Goal: Information Seeking & Learning: Learn about a topic

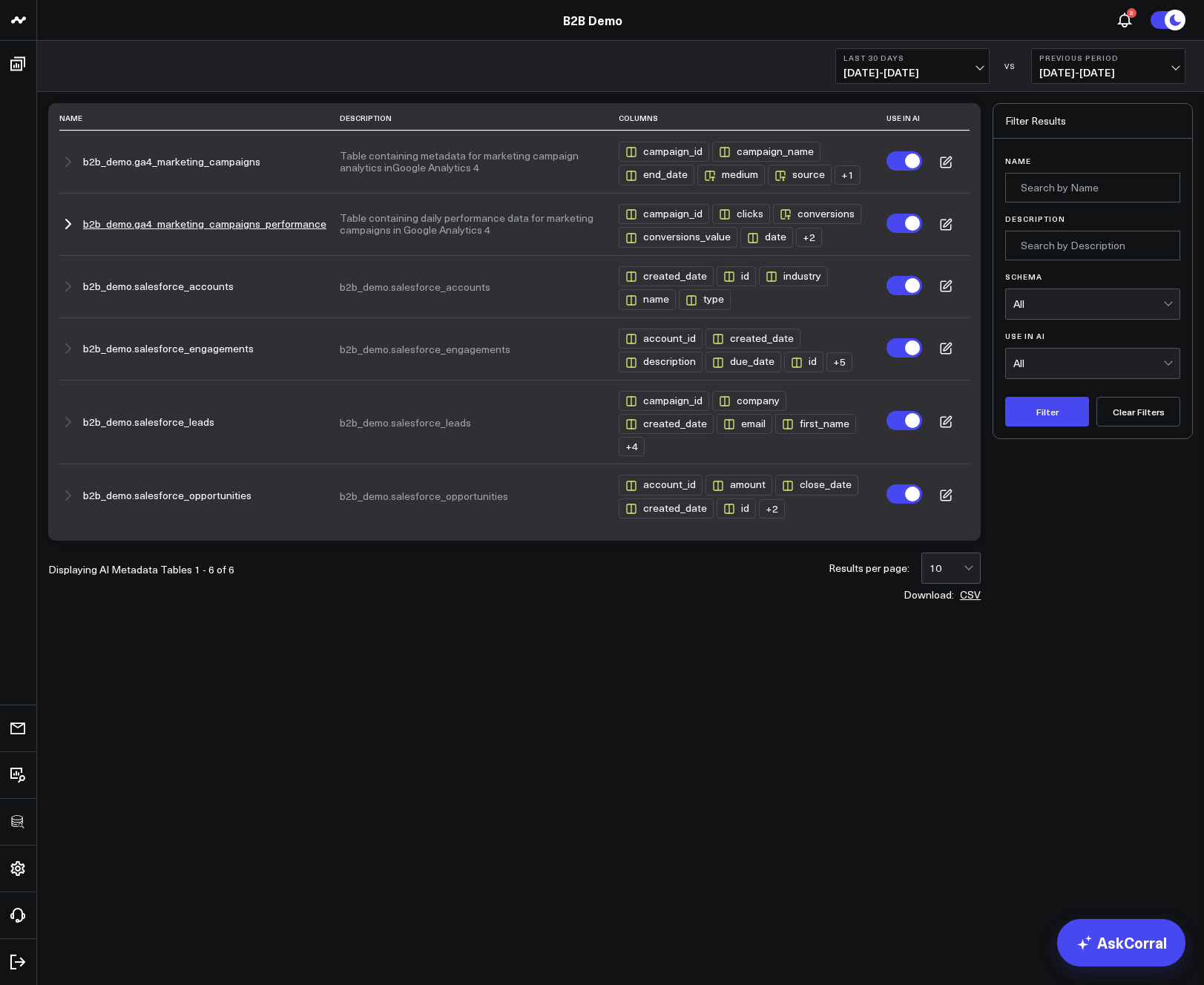
click at [333, 228] on td "b2b_demo.ga4_marketing_campaigns_performance" at bounding box center [199, 224] width 280 height 62
click at [235, 228] on button "b2b_demo.ga4_marketing_campaigns_performance" at bounding box center [204, 224] width 243 height 12
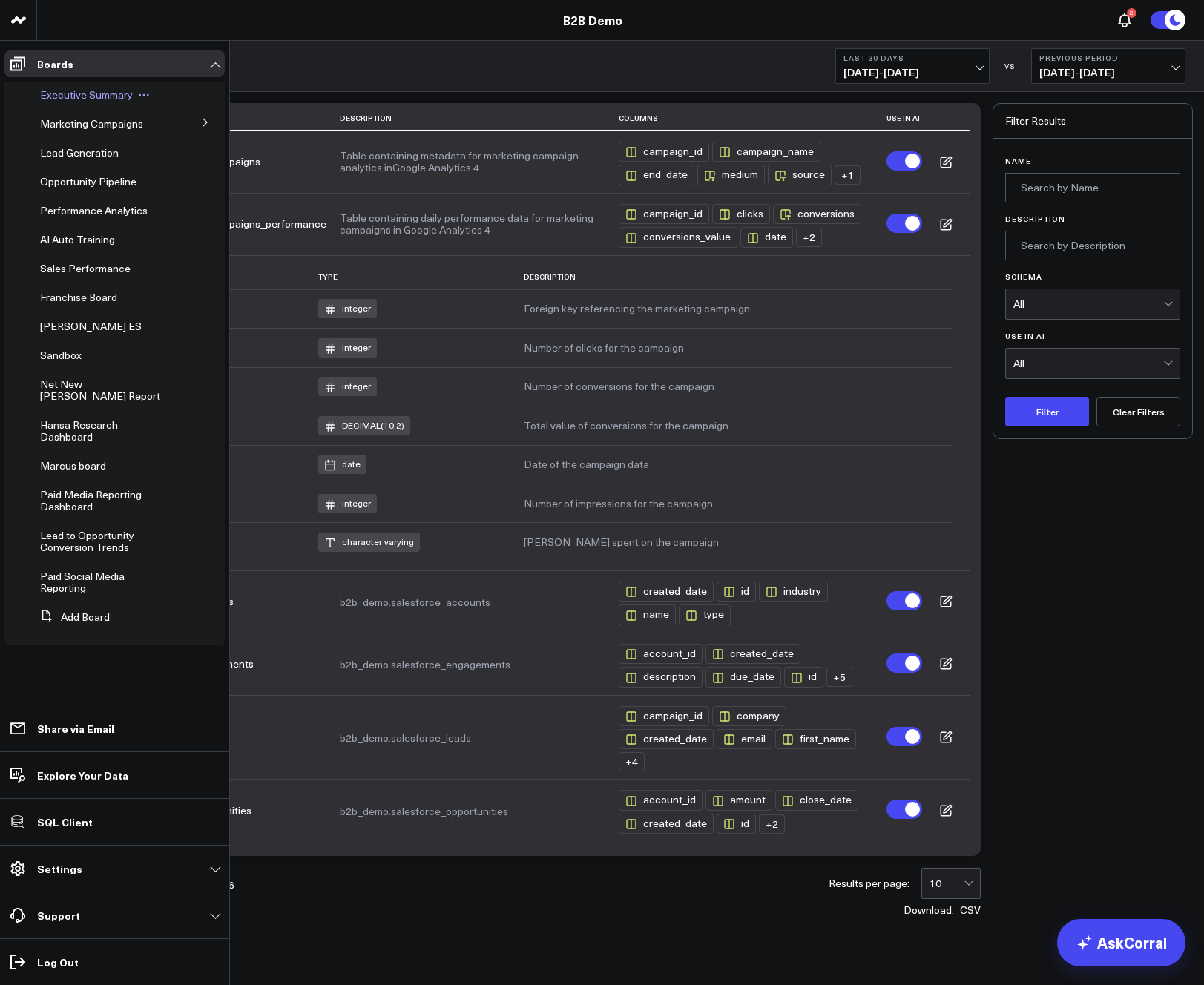
click at [56, 98] on span "Executive Summary" at bounding box center [86, 94] width 93 height 14
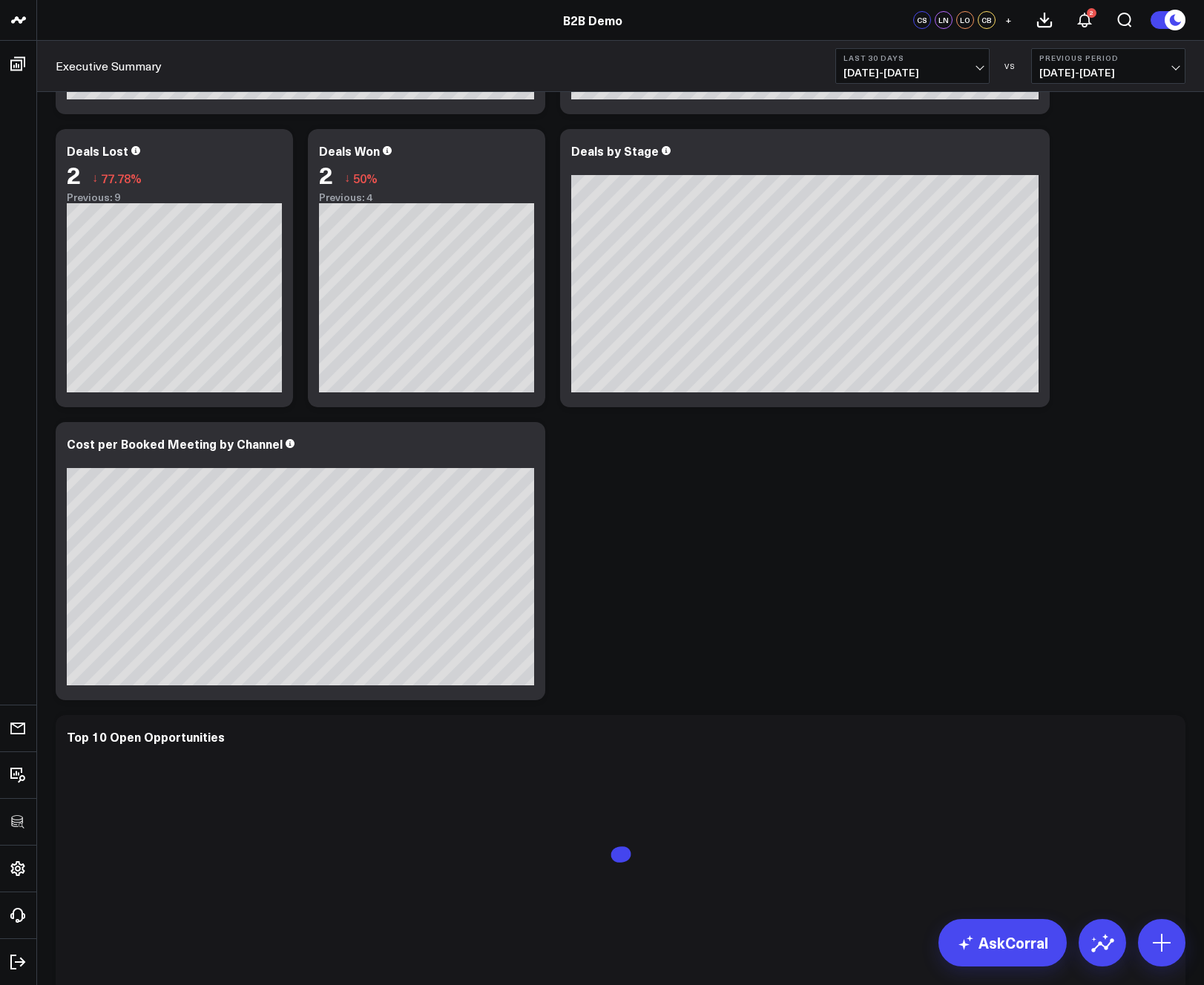
scroll to position [1258, 0]
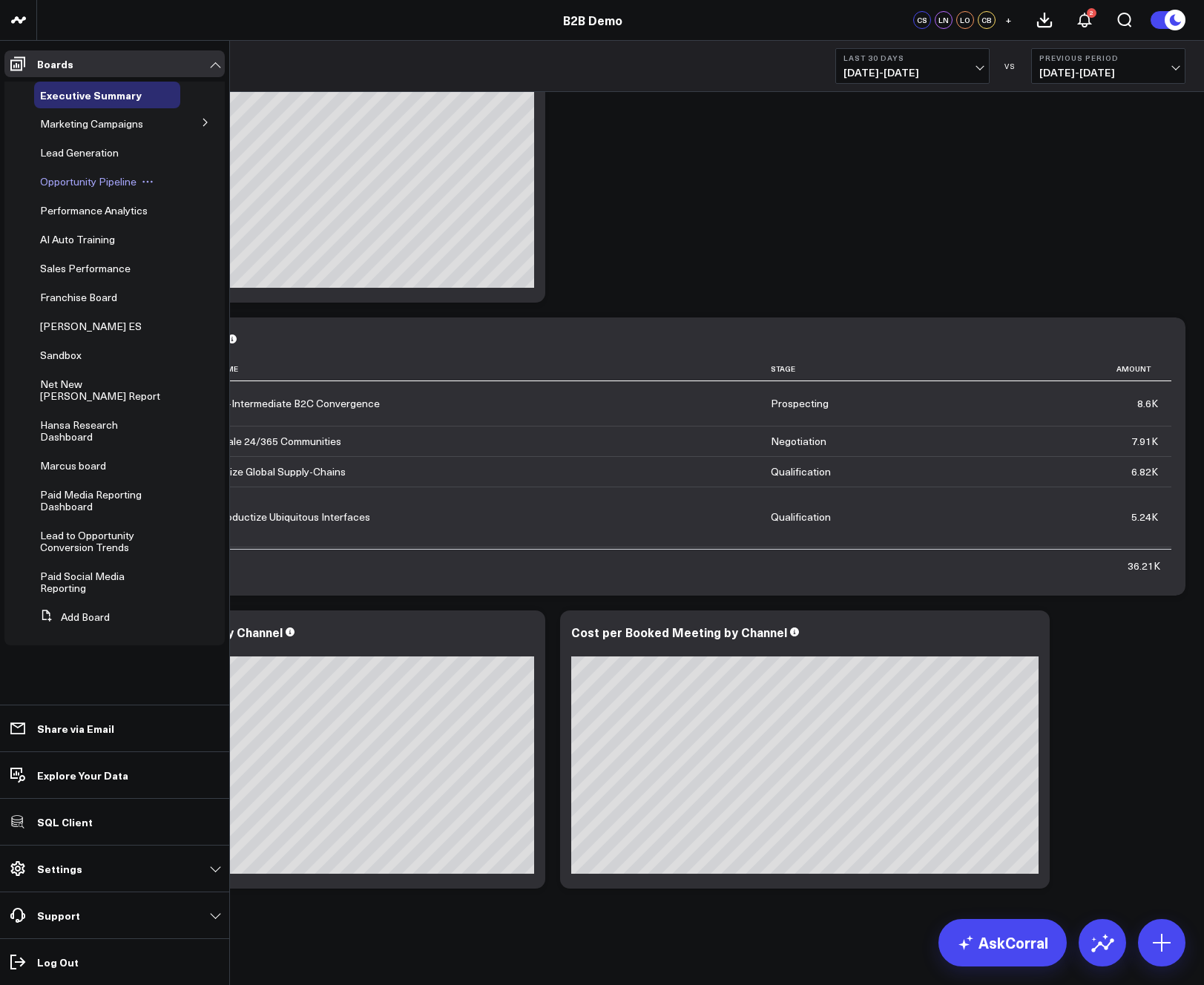
click at [59, 182] on span "Opportunity Pipeline" at bounding box center [88, 181] width 96 height 14
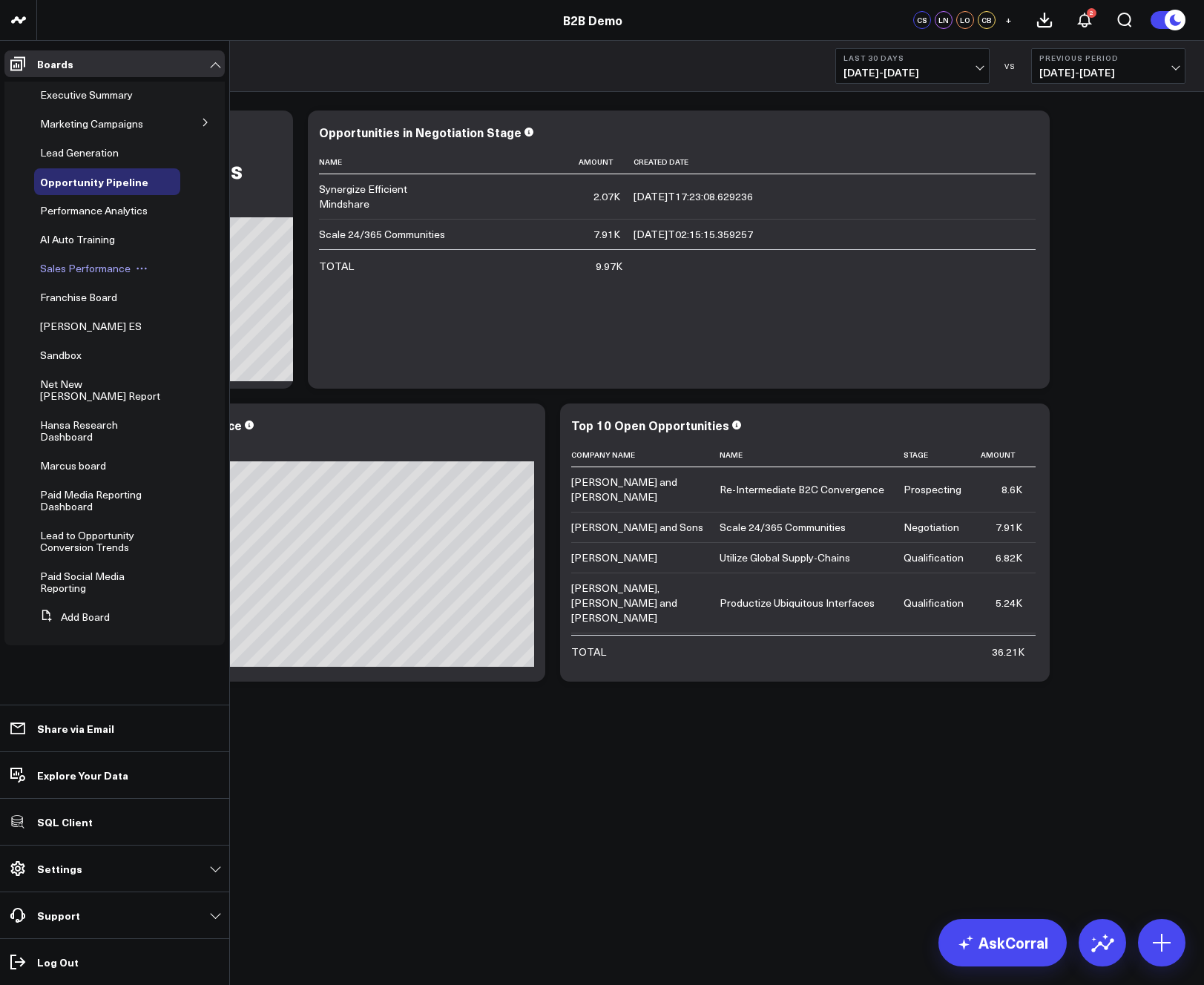
click at [75, 268] on span "Sales Performance" at bounding box center [85, 268] width 90 height 14
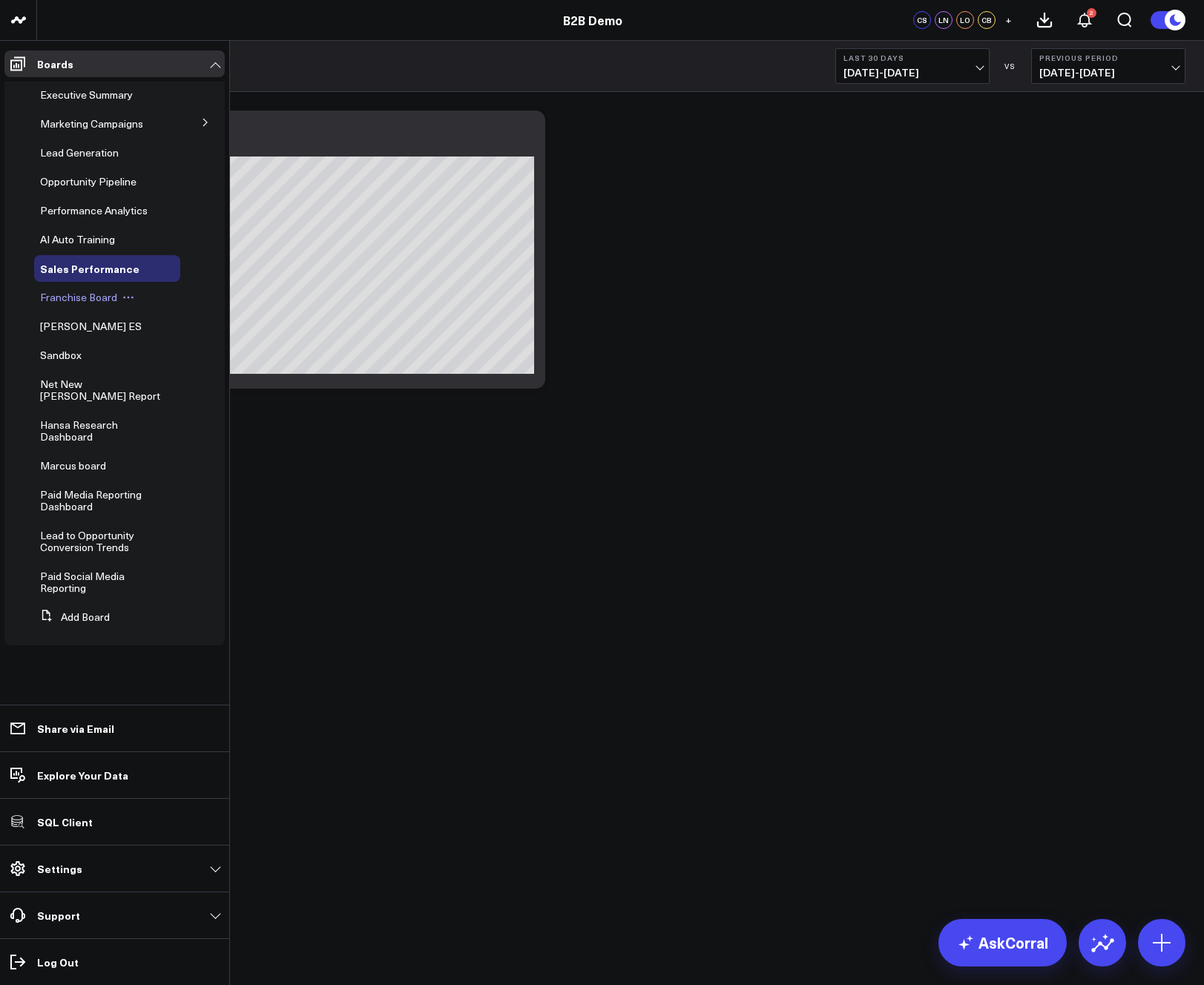
click at [70, 300] on span "Franchise Board" at bounding box center [78, 297] width 77 height 14
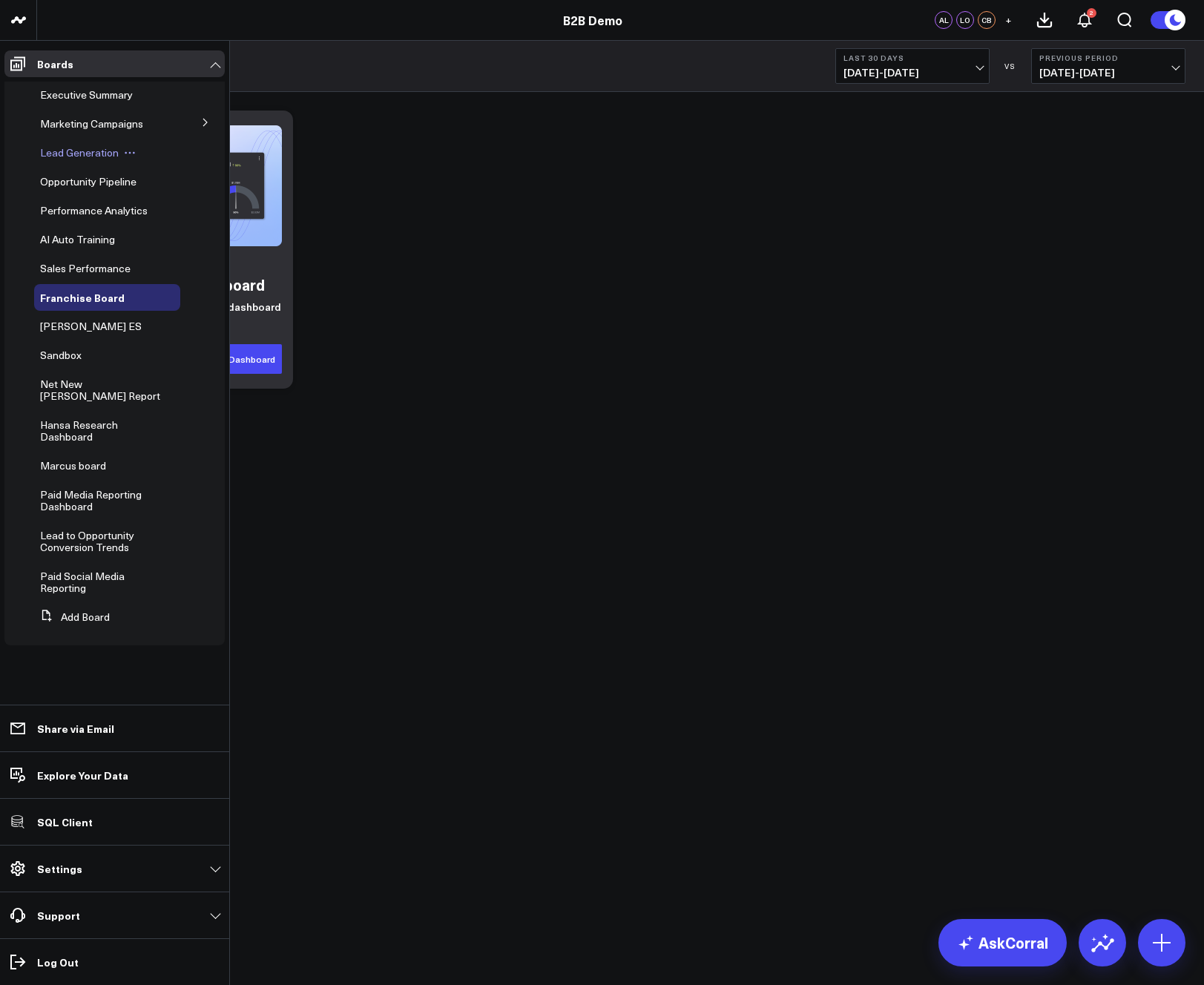
click at [74, 150] on span "Lead Generation" at bounding box center [79, 152] width 78 height 14
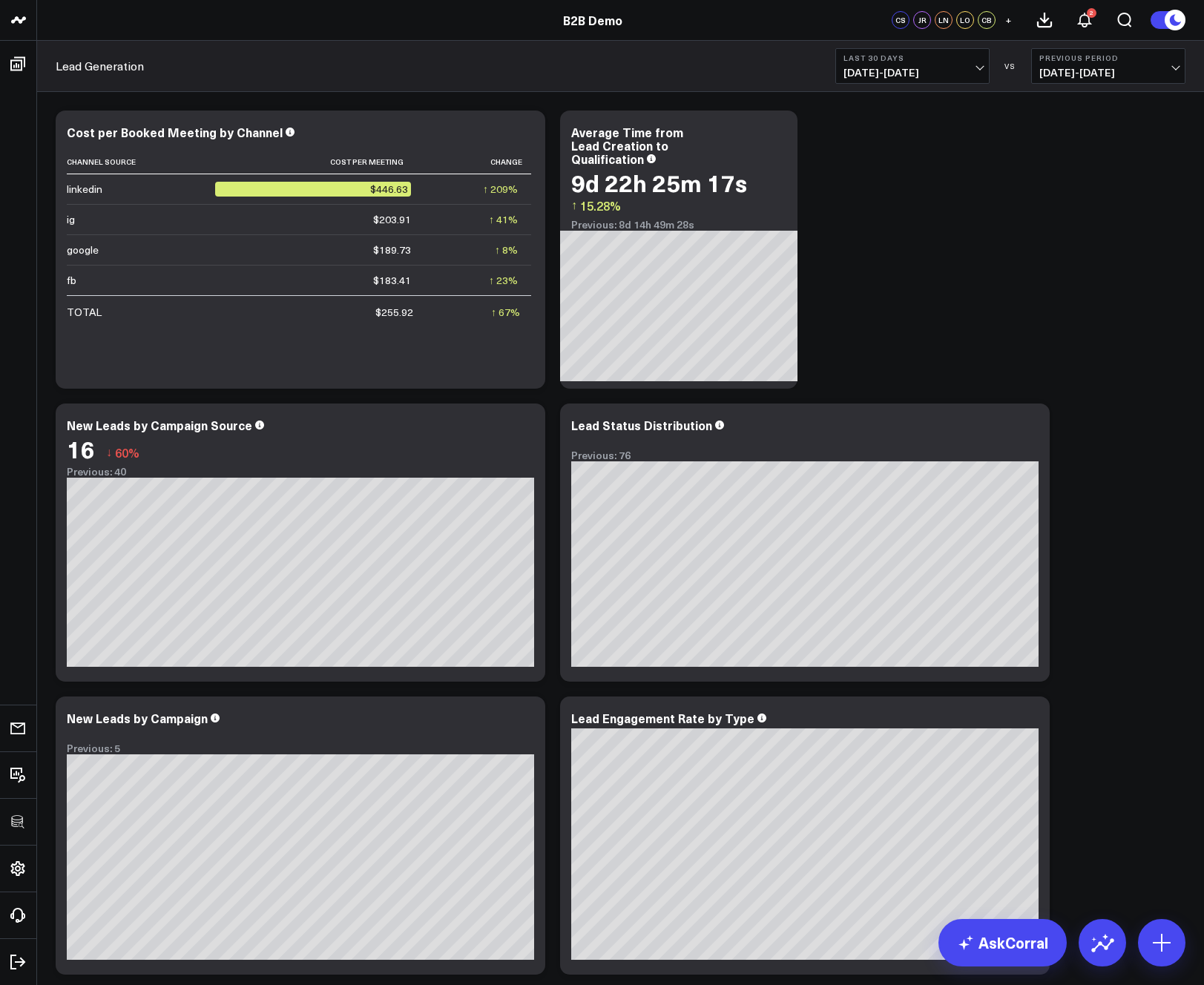
scroll to position [379, 0]
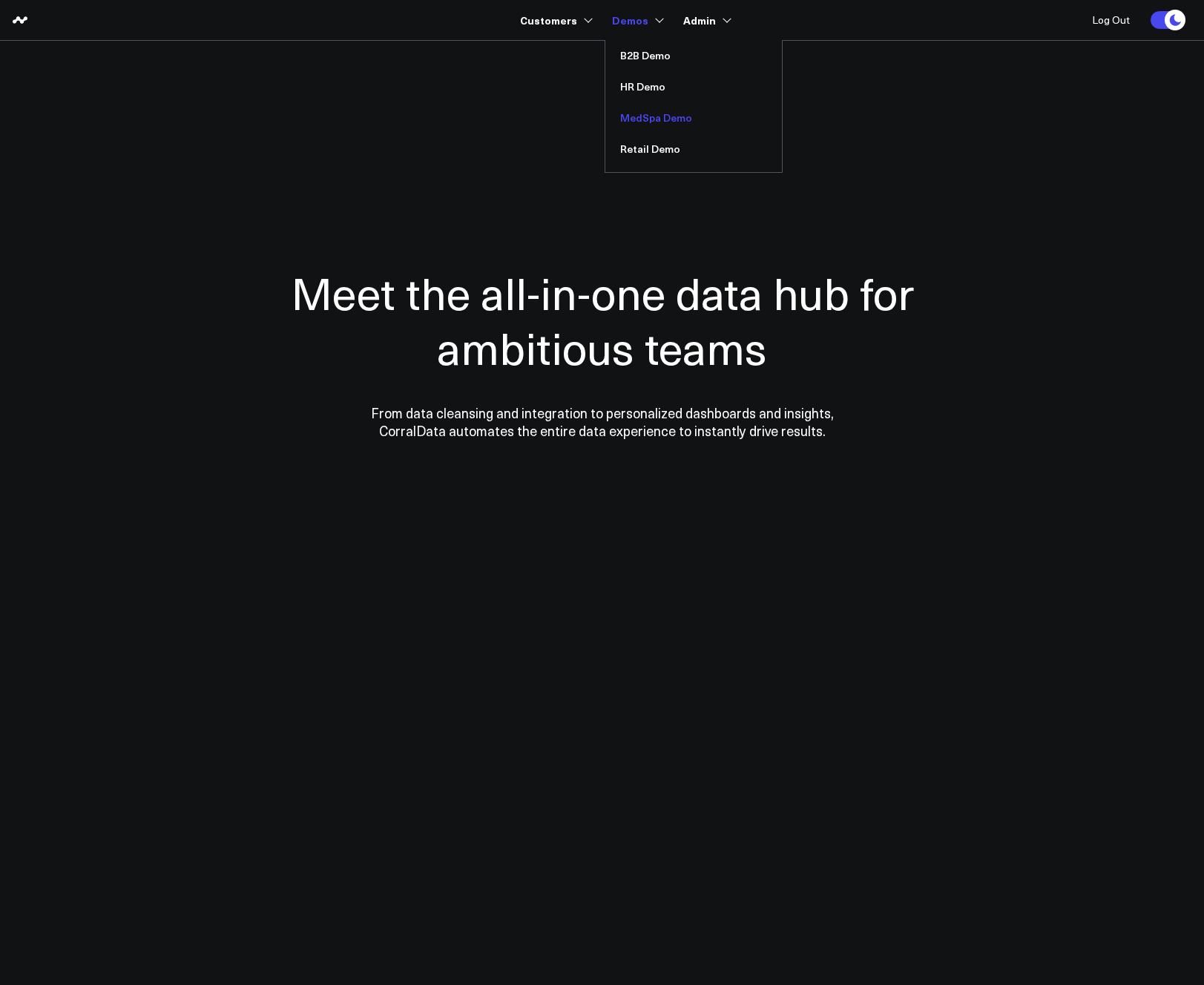
click at [653, 121] on link "MedSpa Demo" at bounding box center [693, 117] width 177 height 31
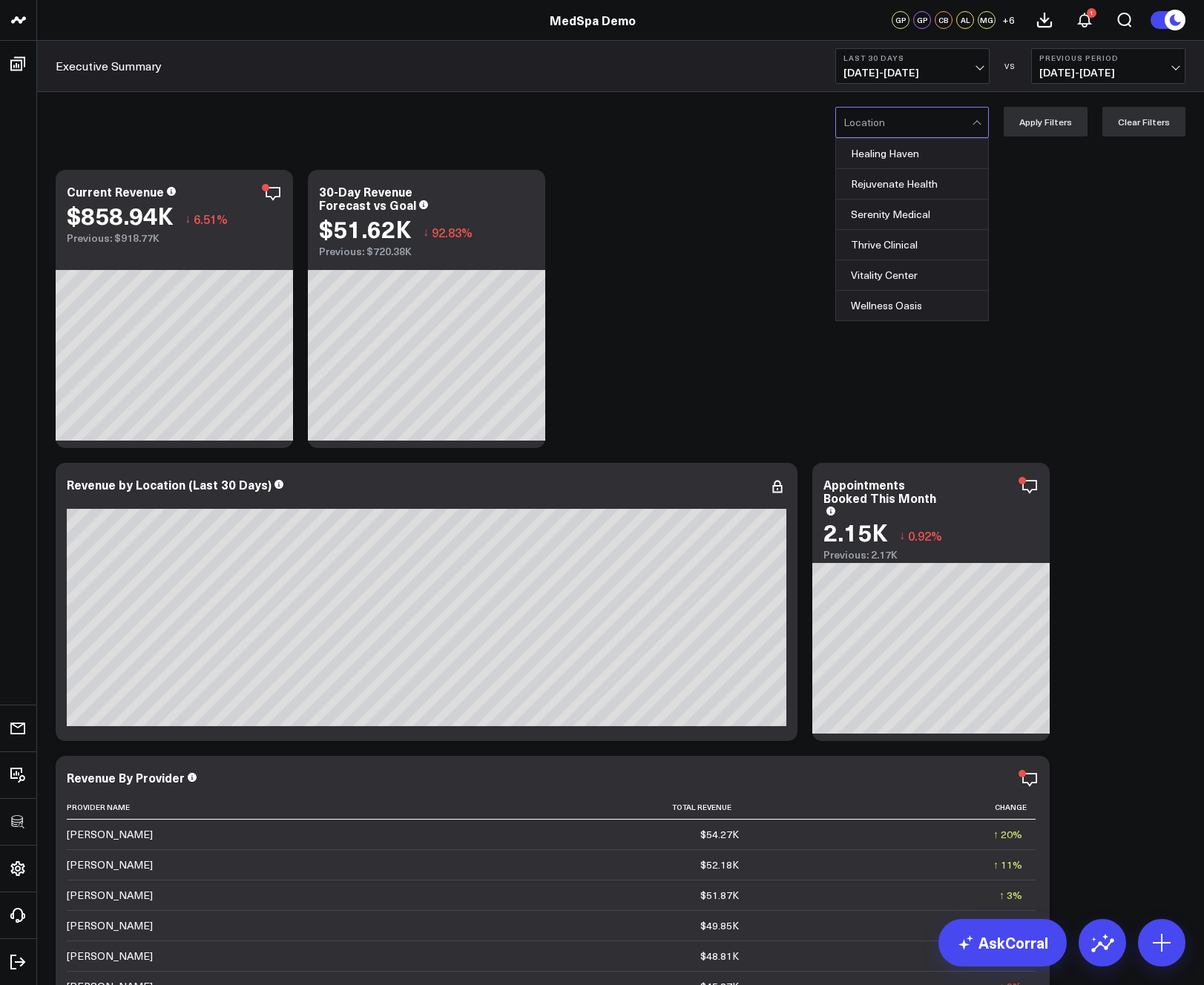
click at [936, 122] on div at bounding box center [907, 122] width 128 height 30
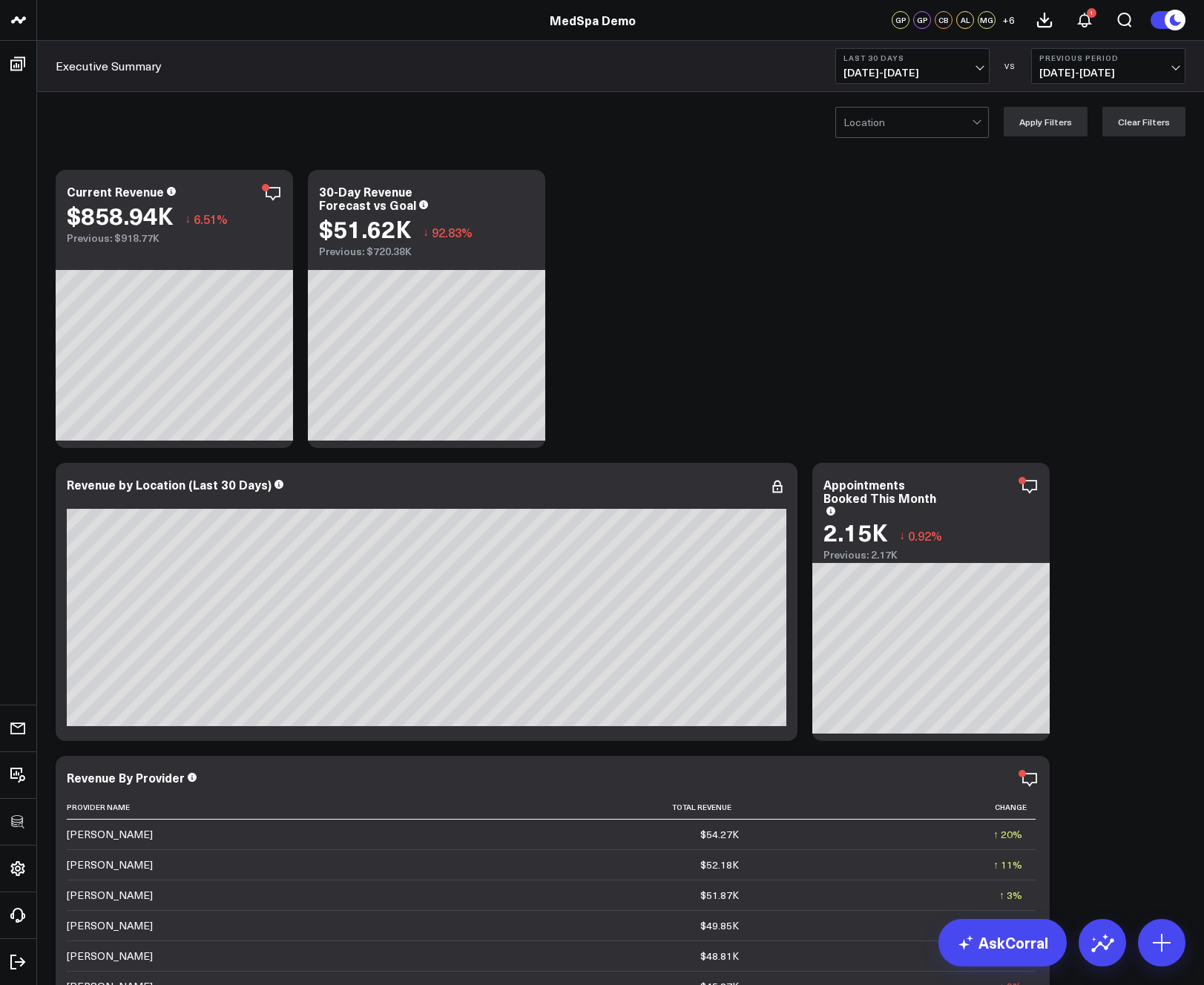
click at [269, 193] on icon at bounding box center [273, 194] width 18 height 18
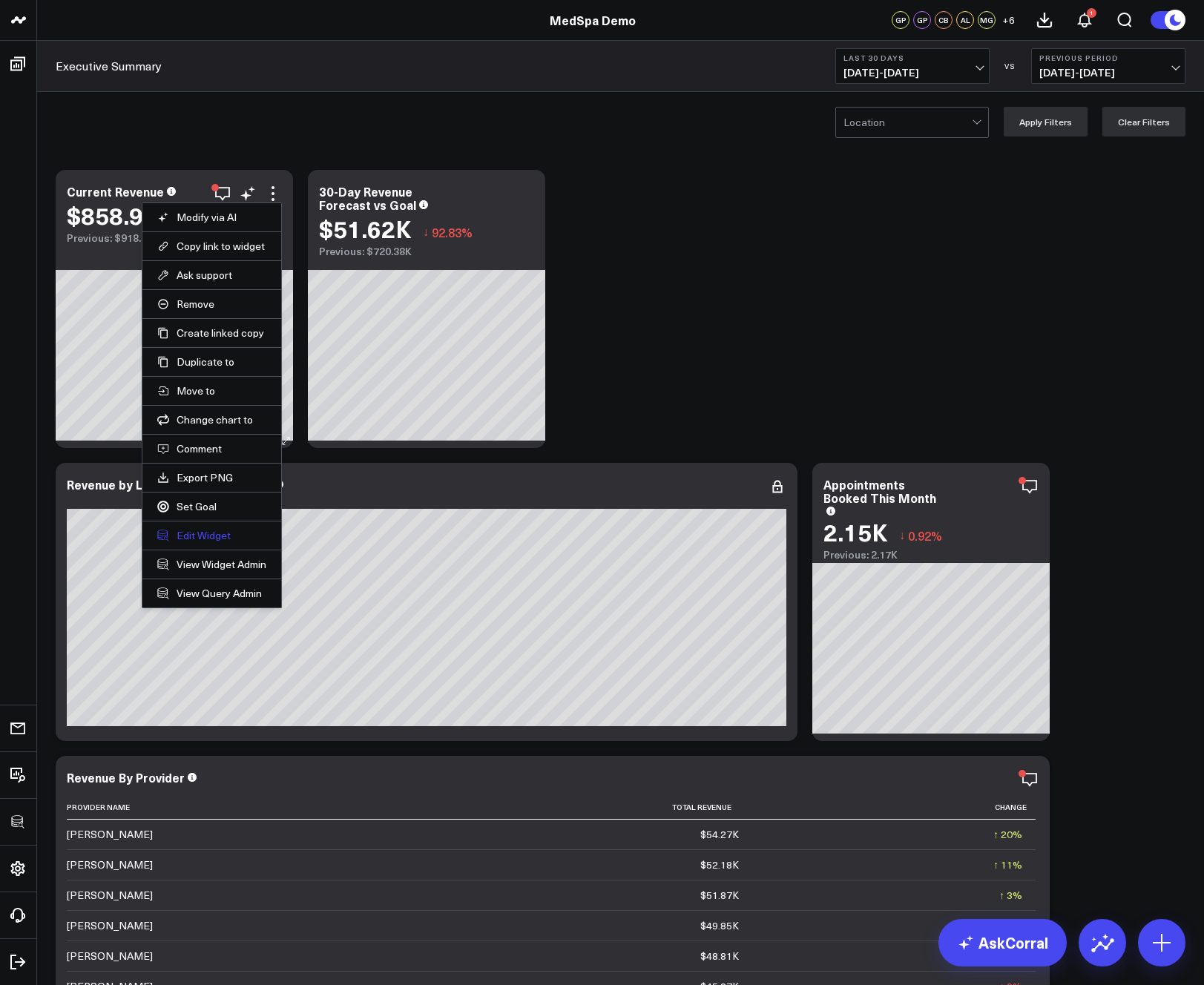
click at [184, 534] on button "Edit Widget" at bounding box center [212, 535] width 109 height 14
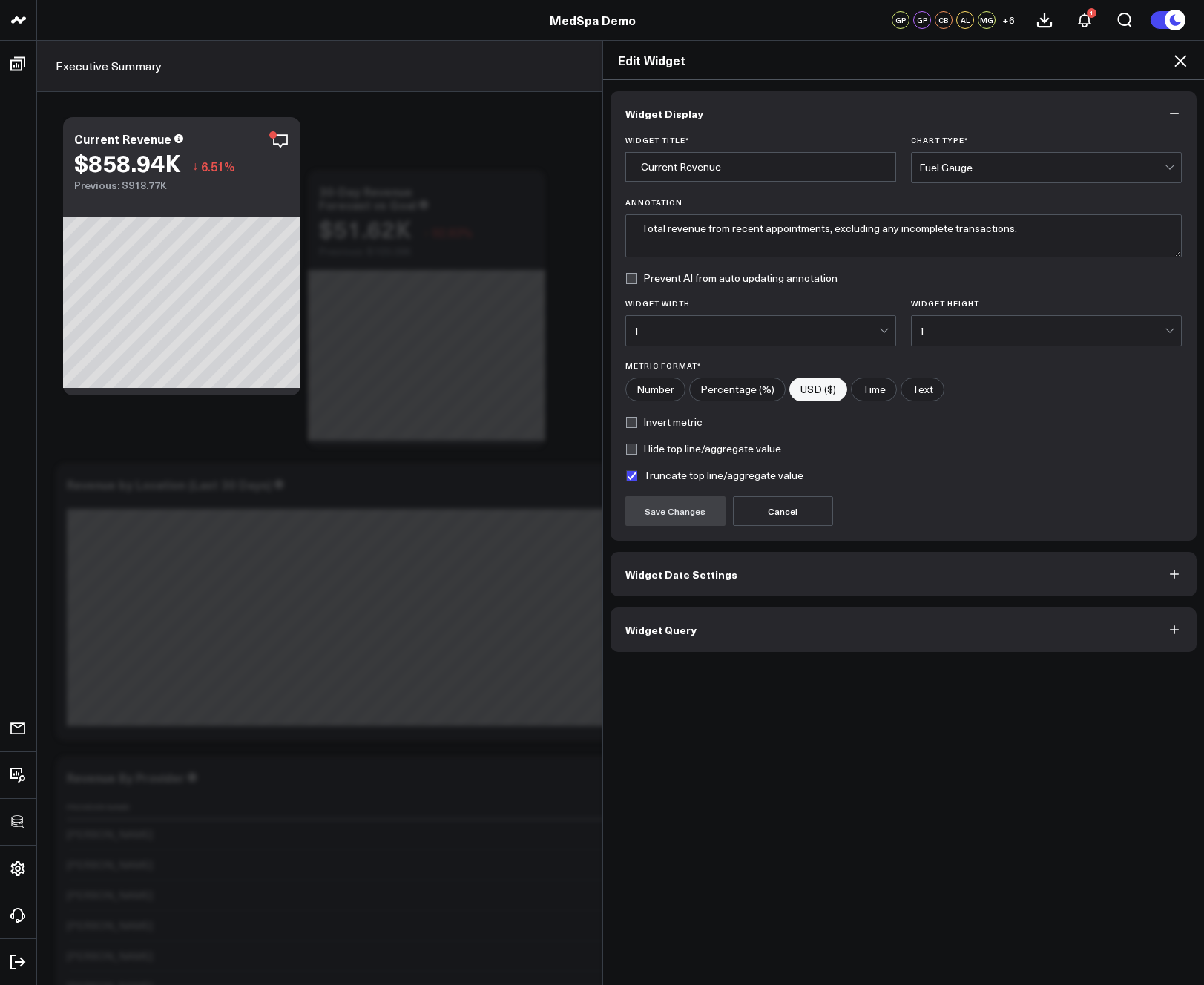
click at [682, 632] on span "Widget Query" at bounding box center [661, 629] width 71 height 12
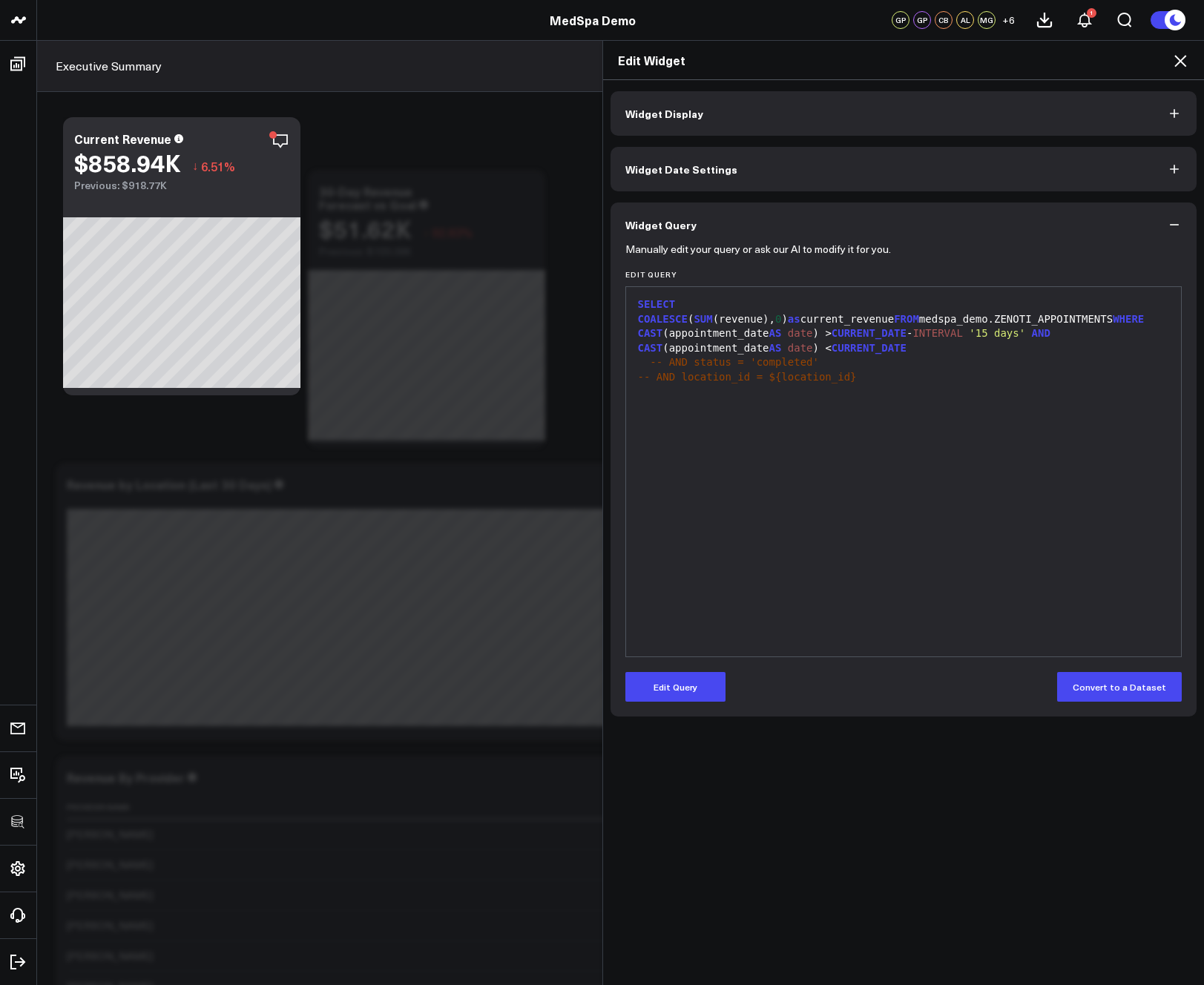
click at [1175, 59] on icon at bounding box center [1180, 61] width 18 height 18
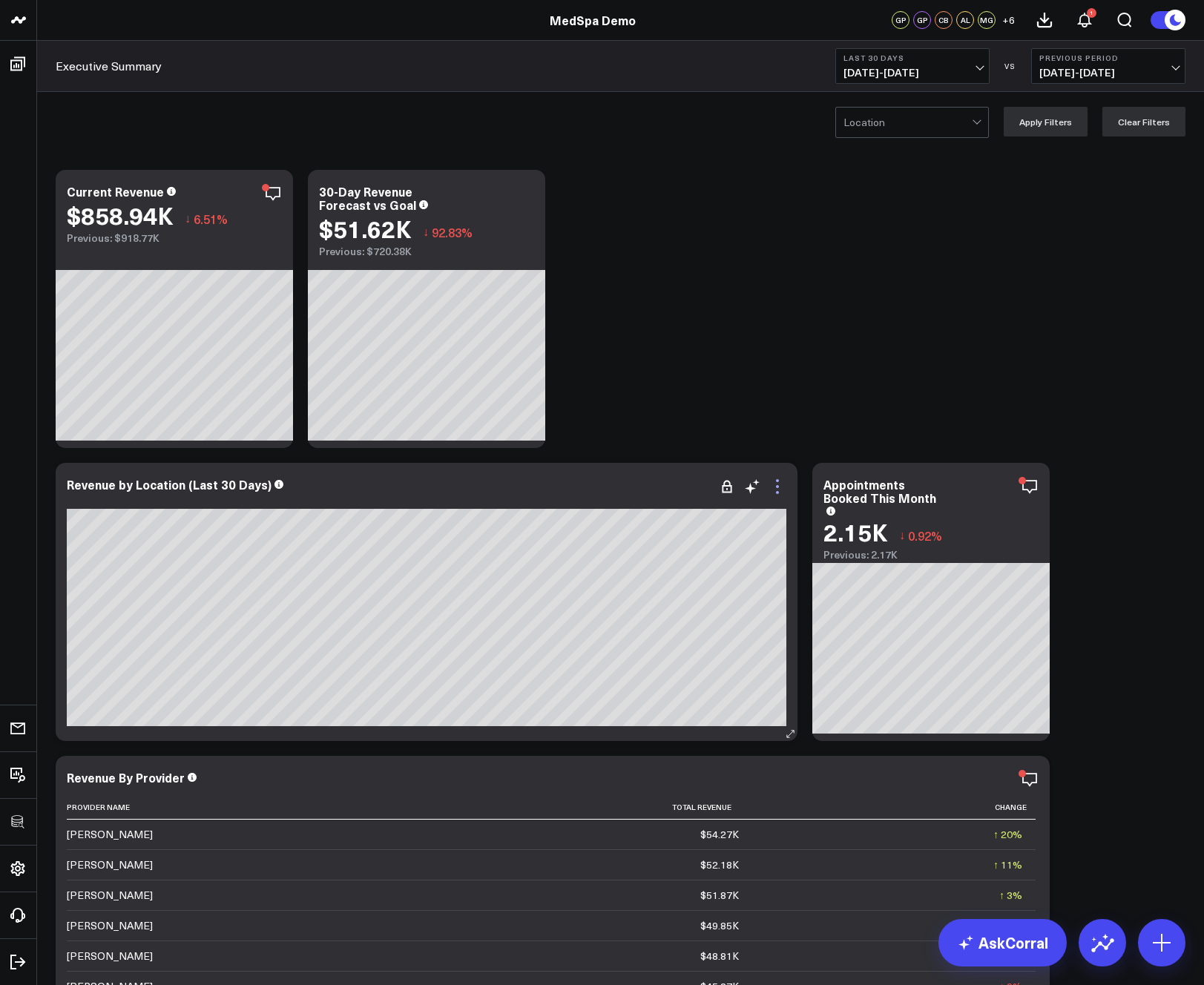
click at [779, 491] on icon at bounding box center [777, 487] width 18 height 18
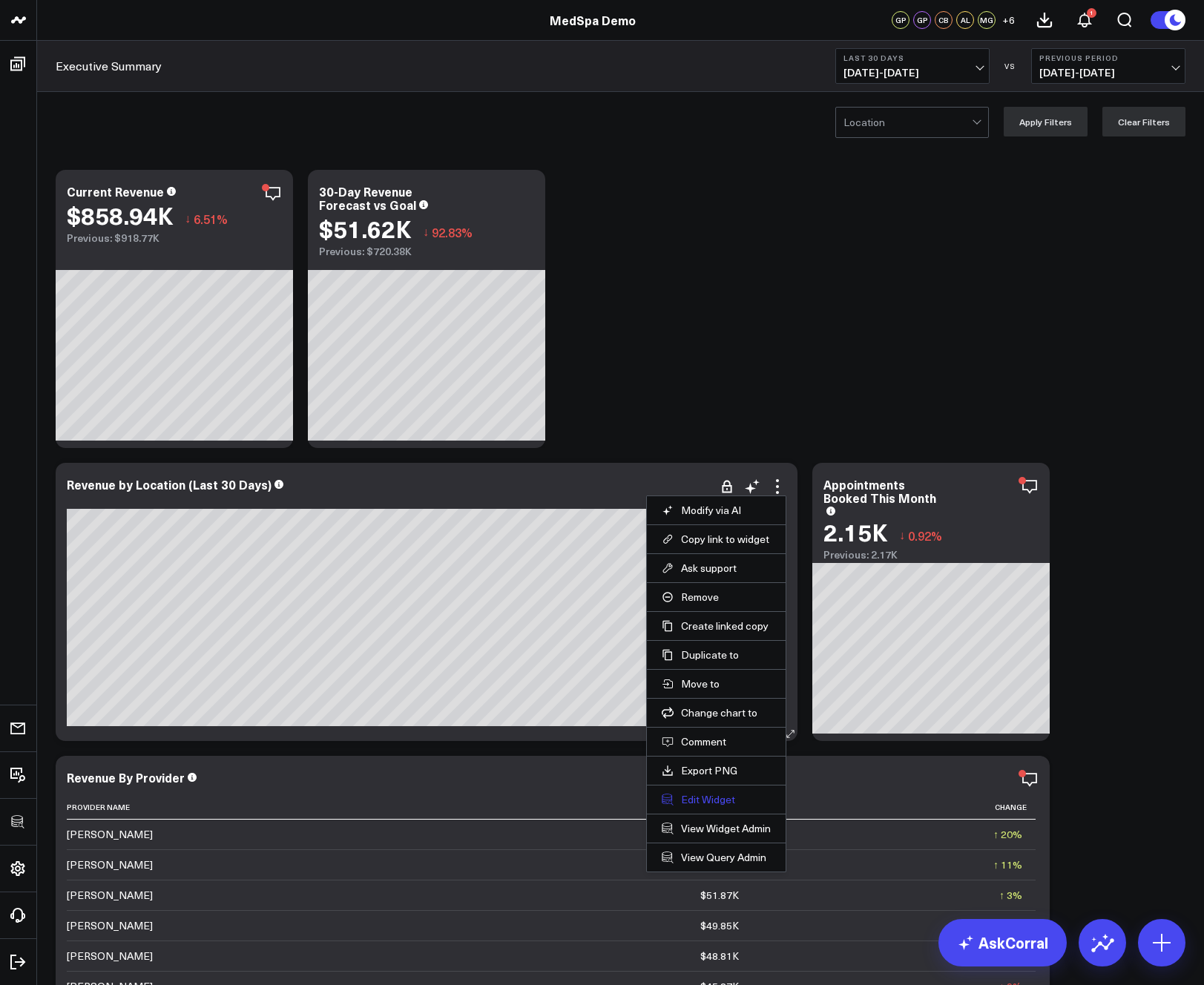
click at [717, 799] on button "Edit Widget" at bounding box center [716, 799] width 109 height 14
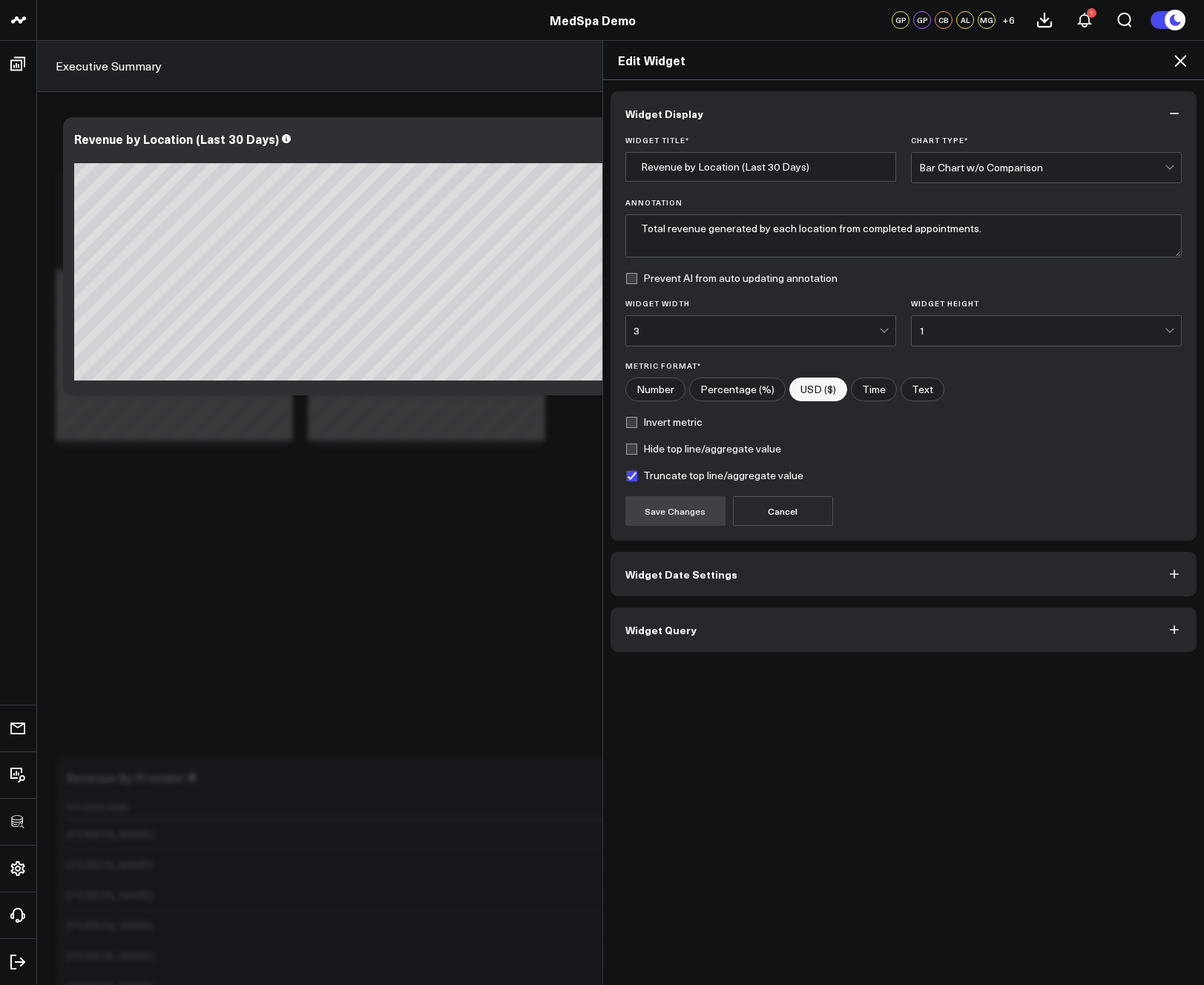
click at [764, 630] on button "Widget Query" at bounding box center [904, 629] width 587 height 45
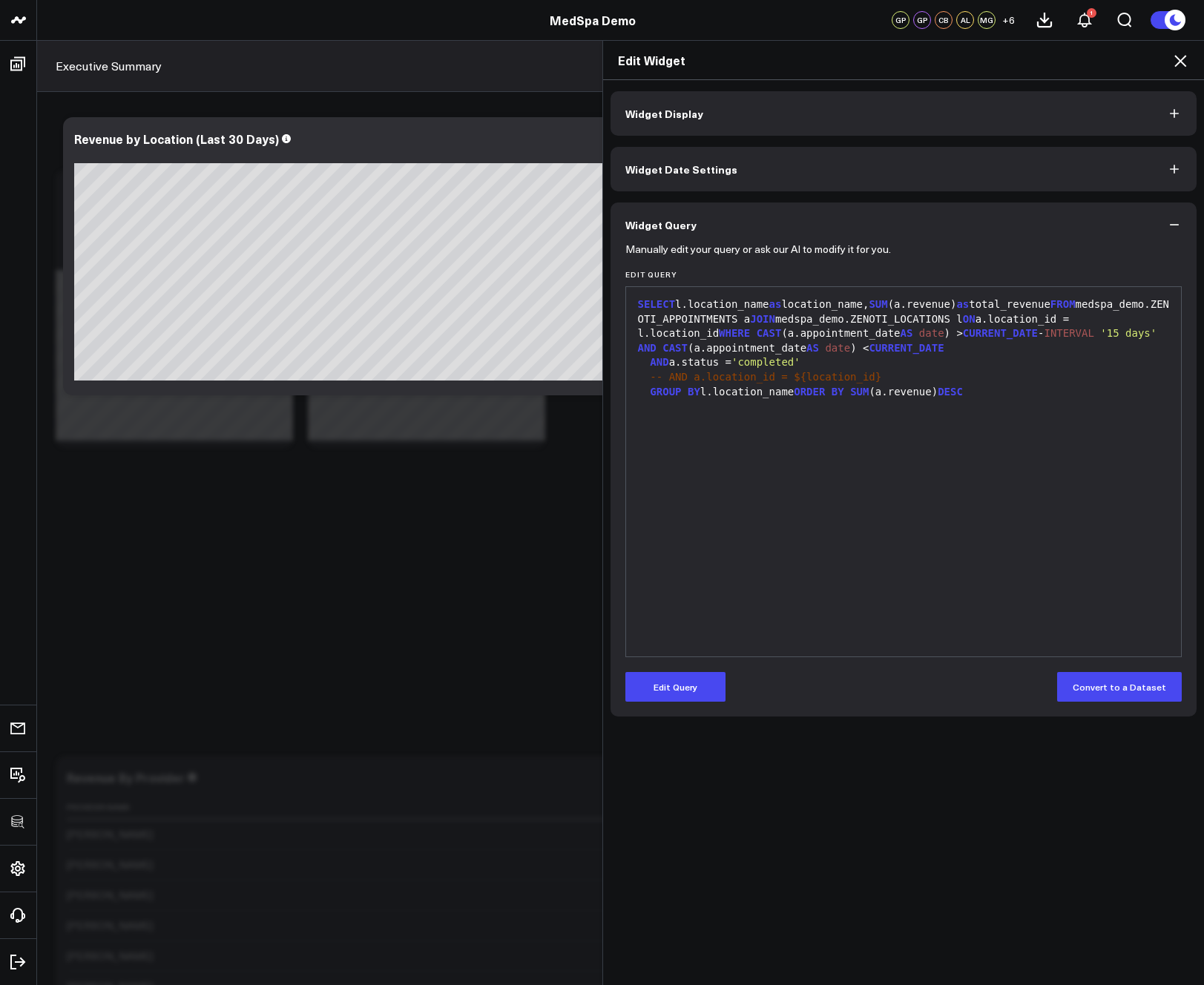
click at [1182, 58] on icon at bounding box center [1179, 60] width 12 height 12
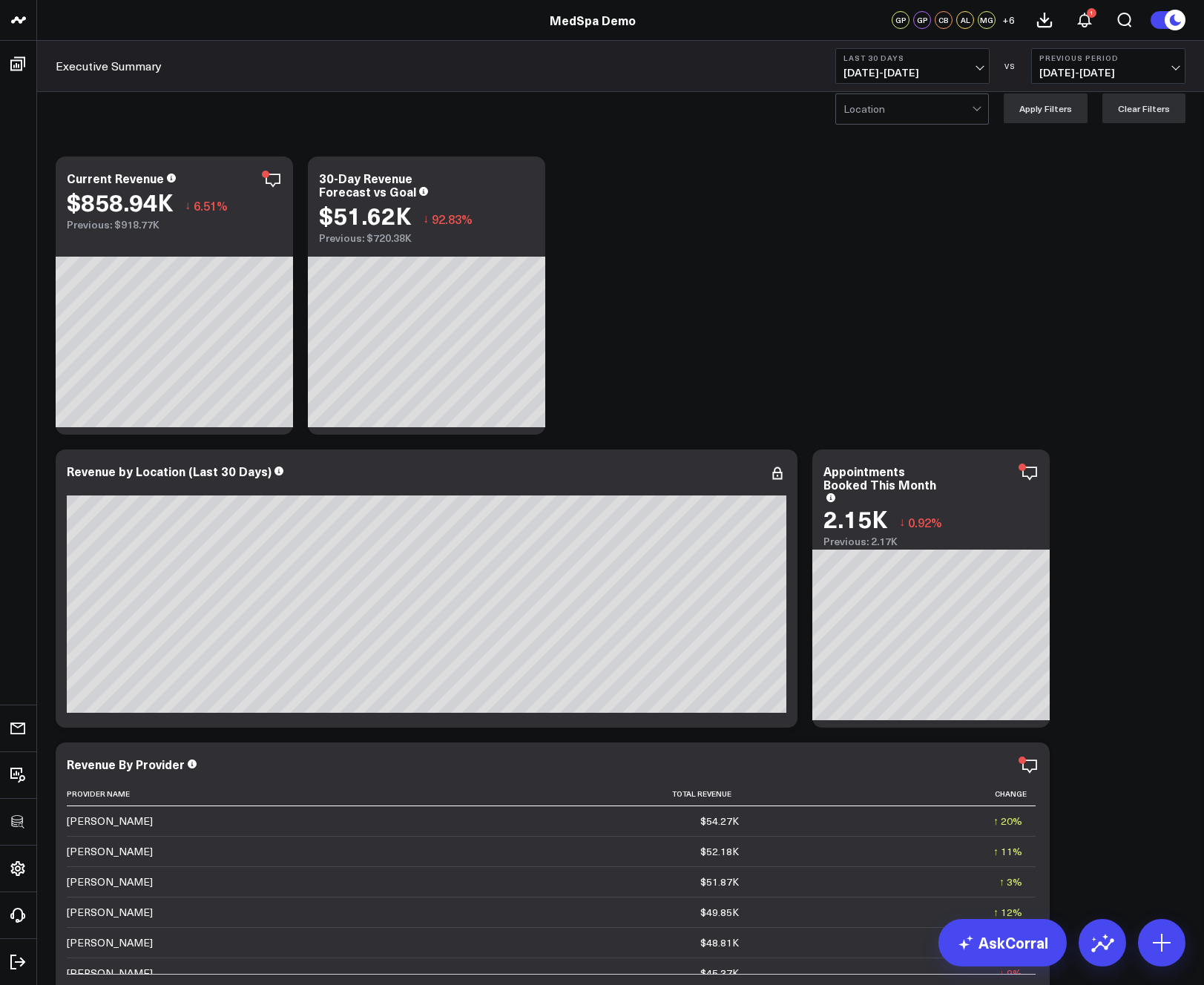
scroll to position [12, 0]
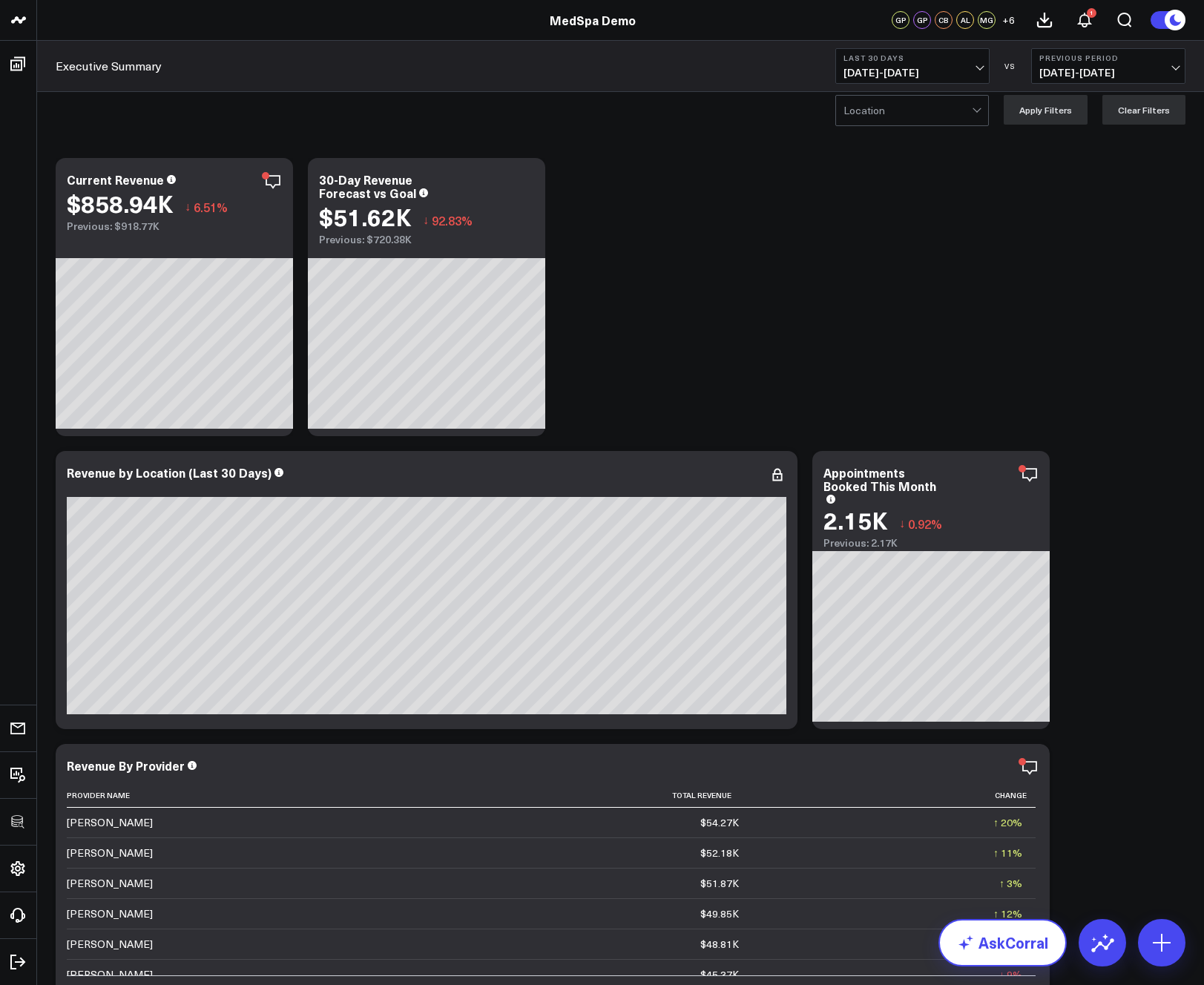
click at [996, 942] on link "AskCorral" at bounding box center [1002, 943] width 128 height 47
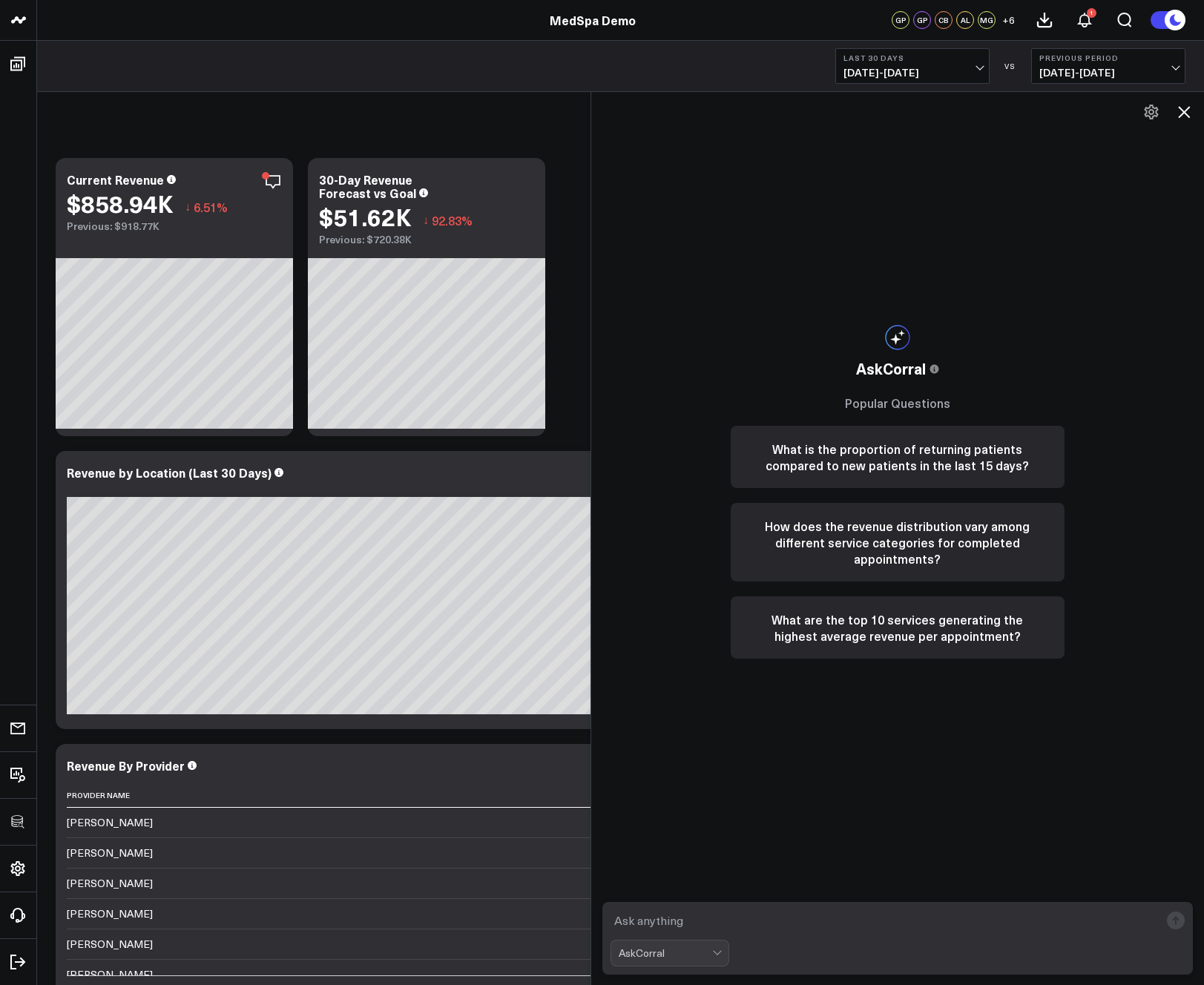
click at [730, 924] on textarea at bounding box center [885, 920] width 550 height 26
type textarea "what are my top performing services over the past 90 days?"
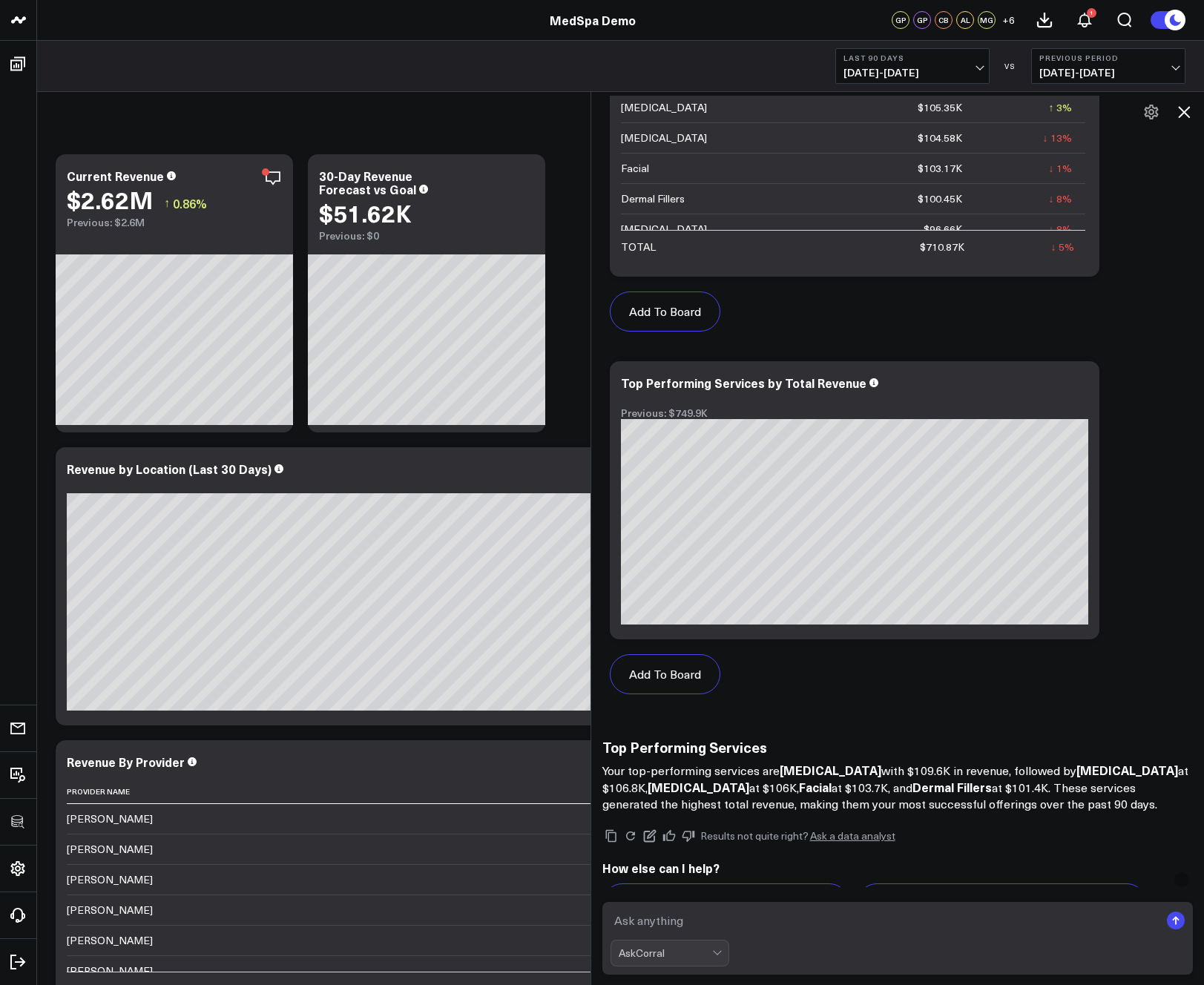
scroll to position [1076, 0]
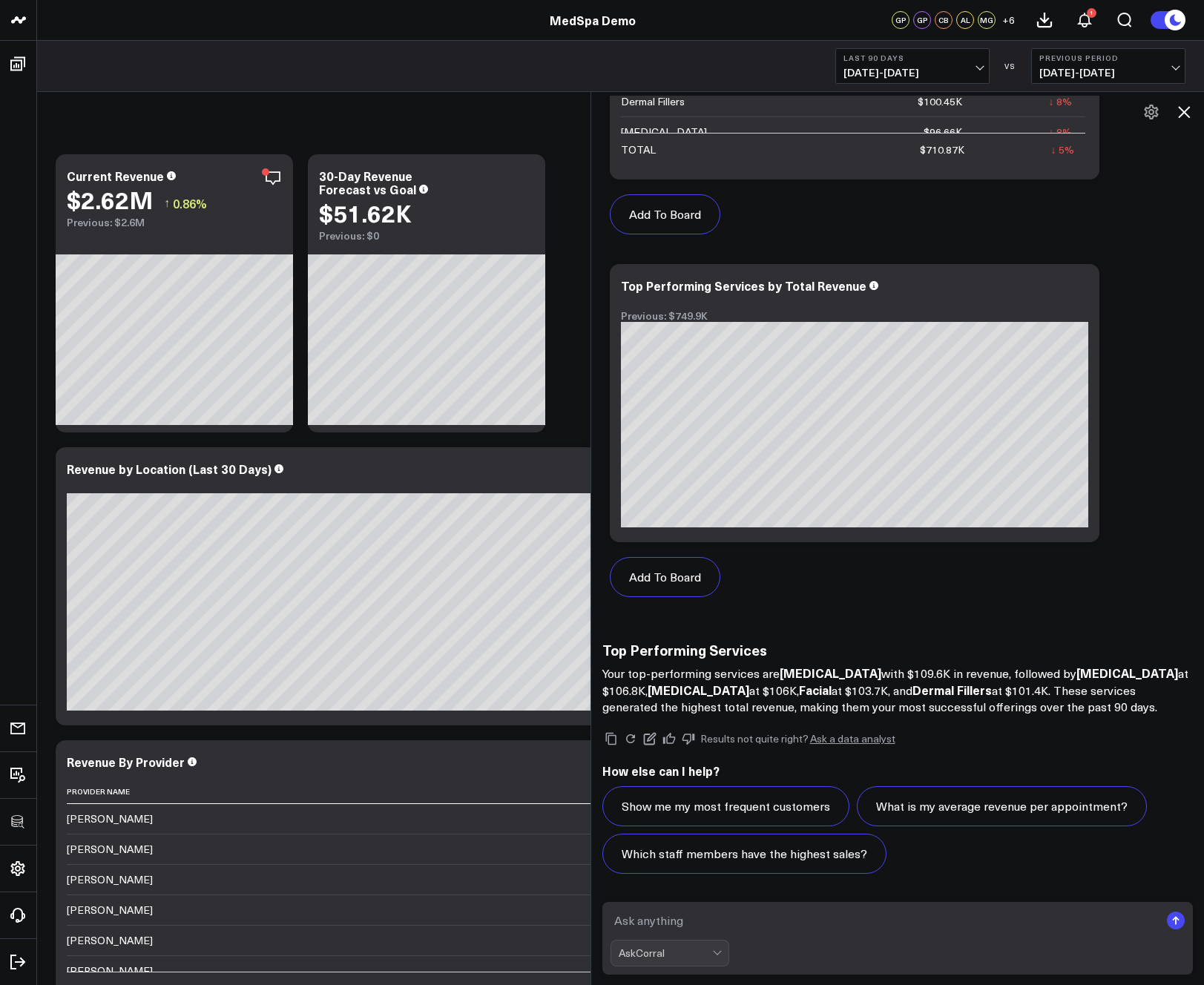
drag, startPoint x: 1087, startPoint y: 709, endPoint x: 702, endPoint y: 666, distance: 387.4
click at [687, 572] on button "Add To Board" at bounding box center [664, 577] width 110 height 40
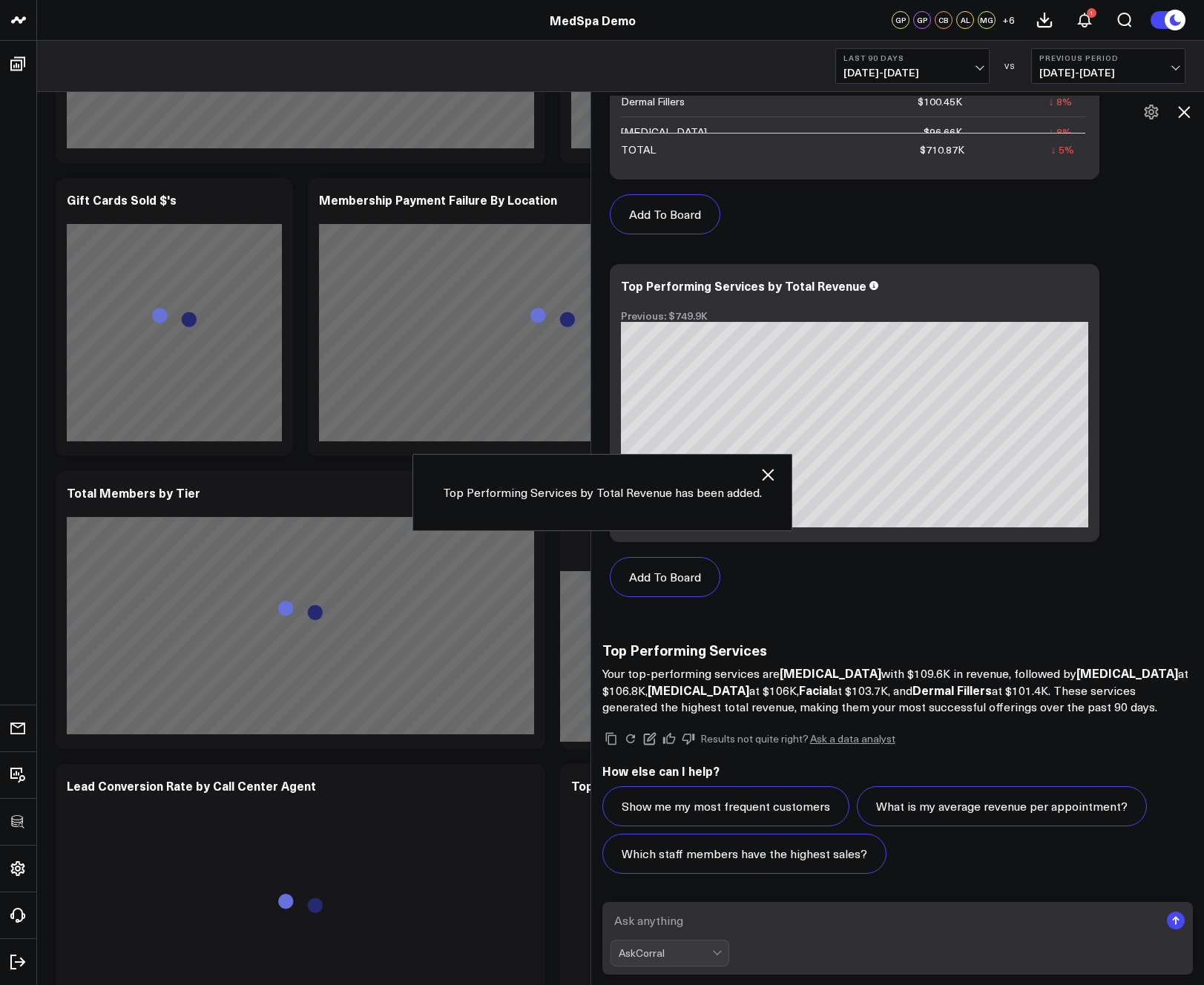
scroll to position [5001, 0]
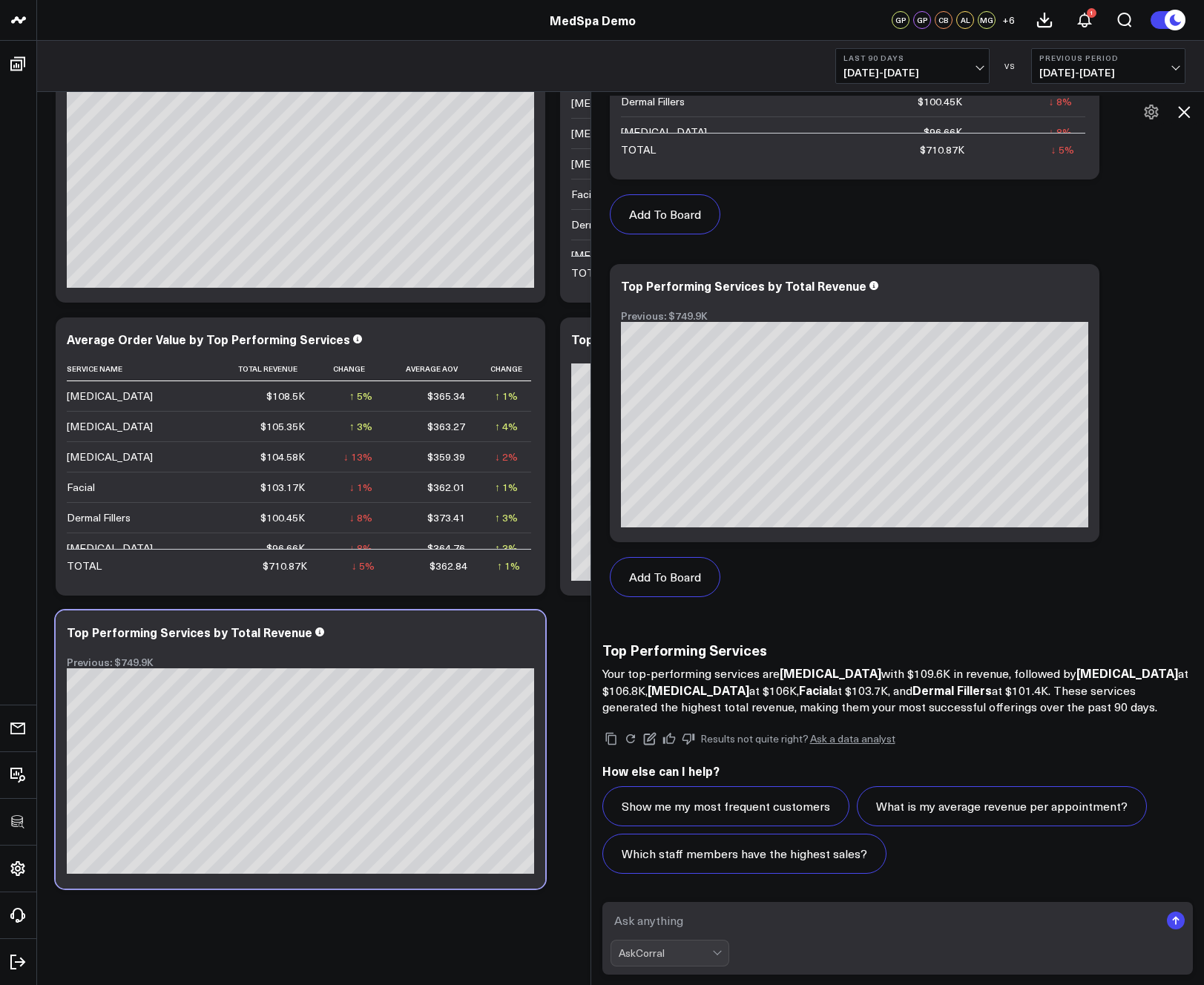
click at [1186, 115] on icon at bounding box center [1183, 112] width 12 height 12
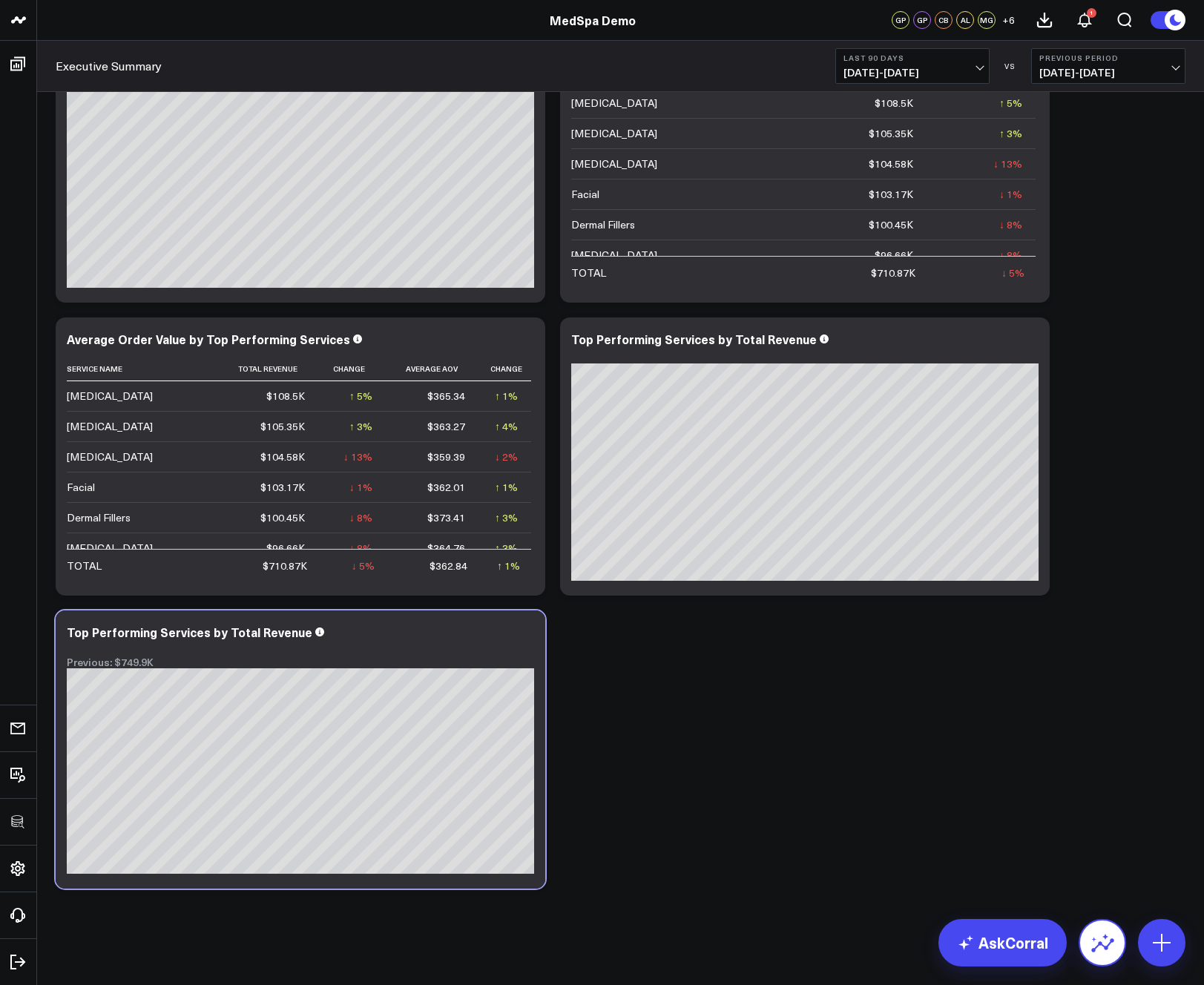
click at [1103, 950] on icon at bounding box center [1102, 943] width 24 height 24
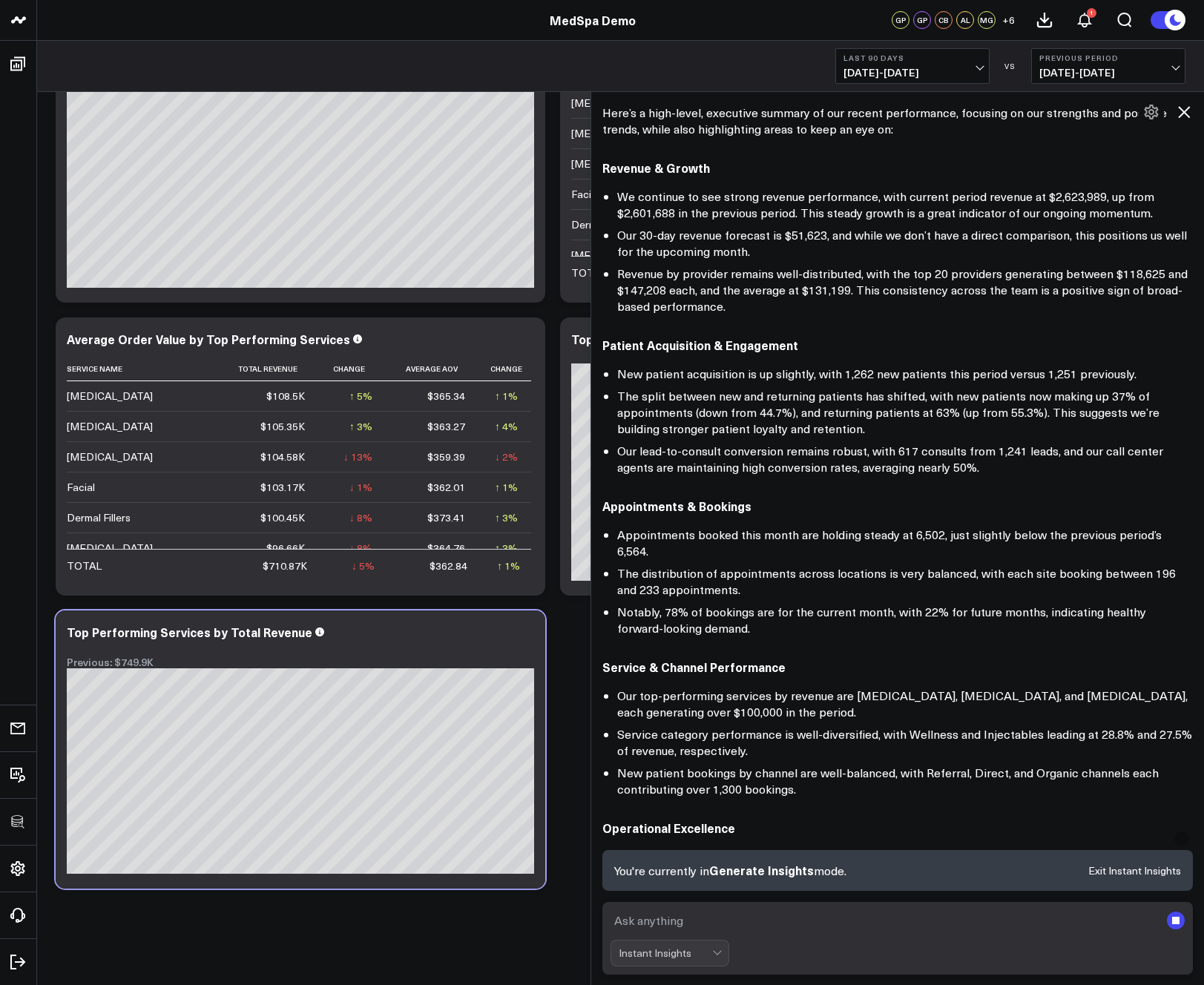
scroll to position [0, 0]
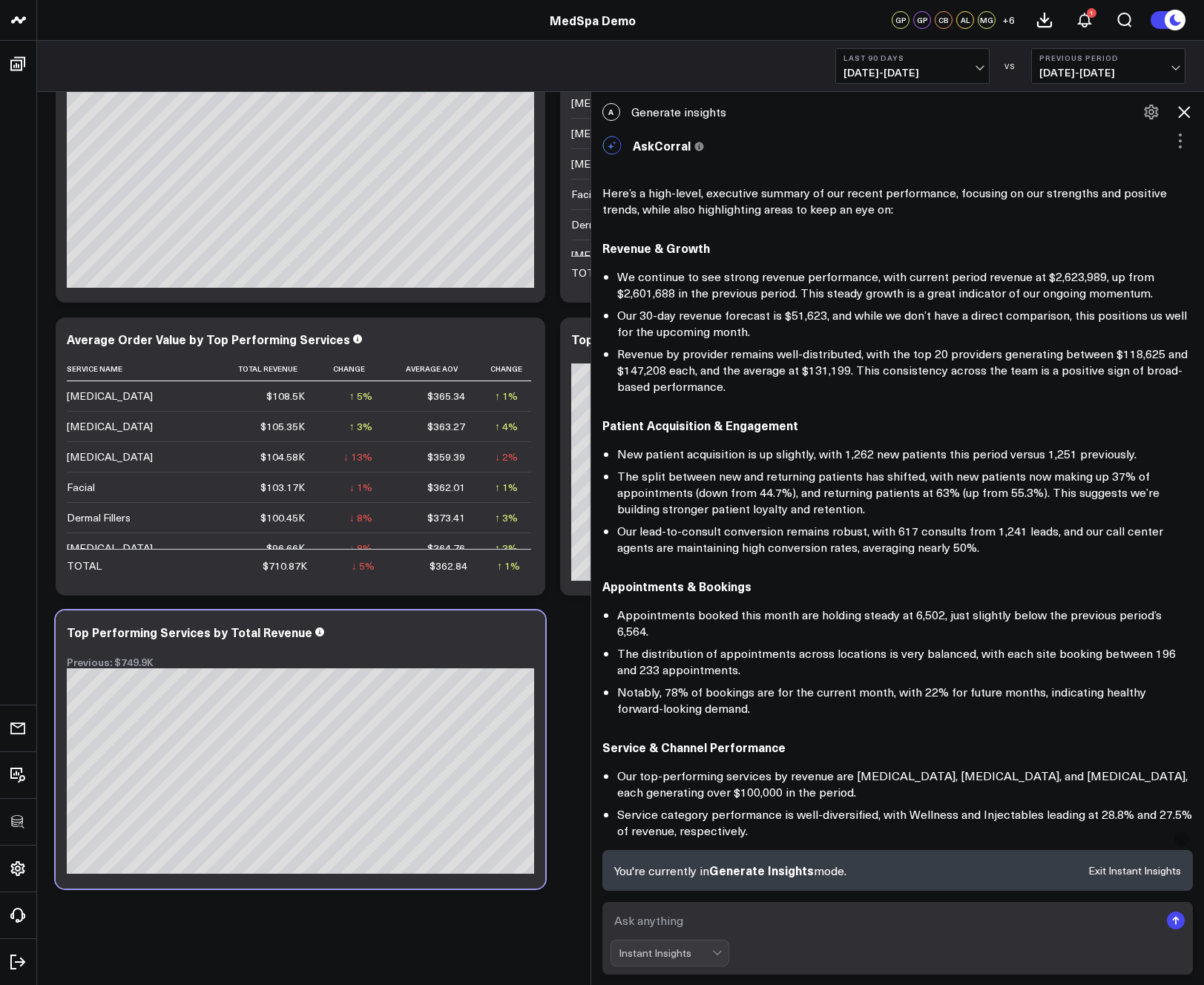
click at [1188, 112] on icon at bounding box center [1184, 112] width 18 height 18
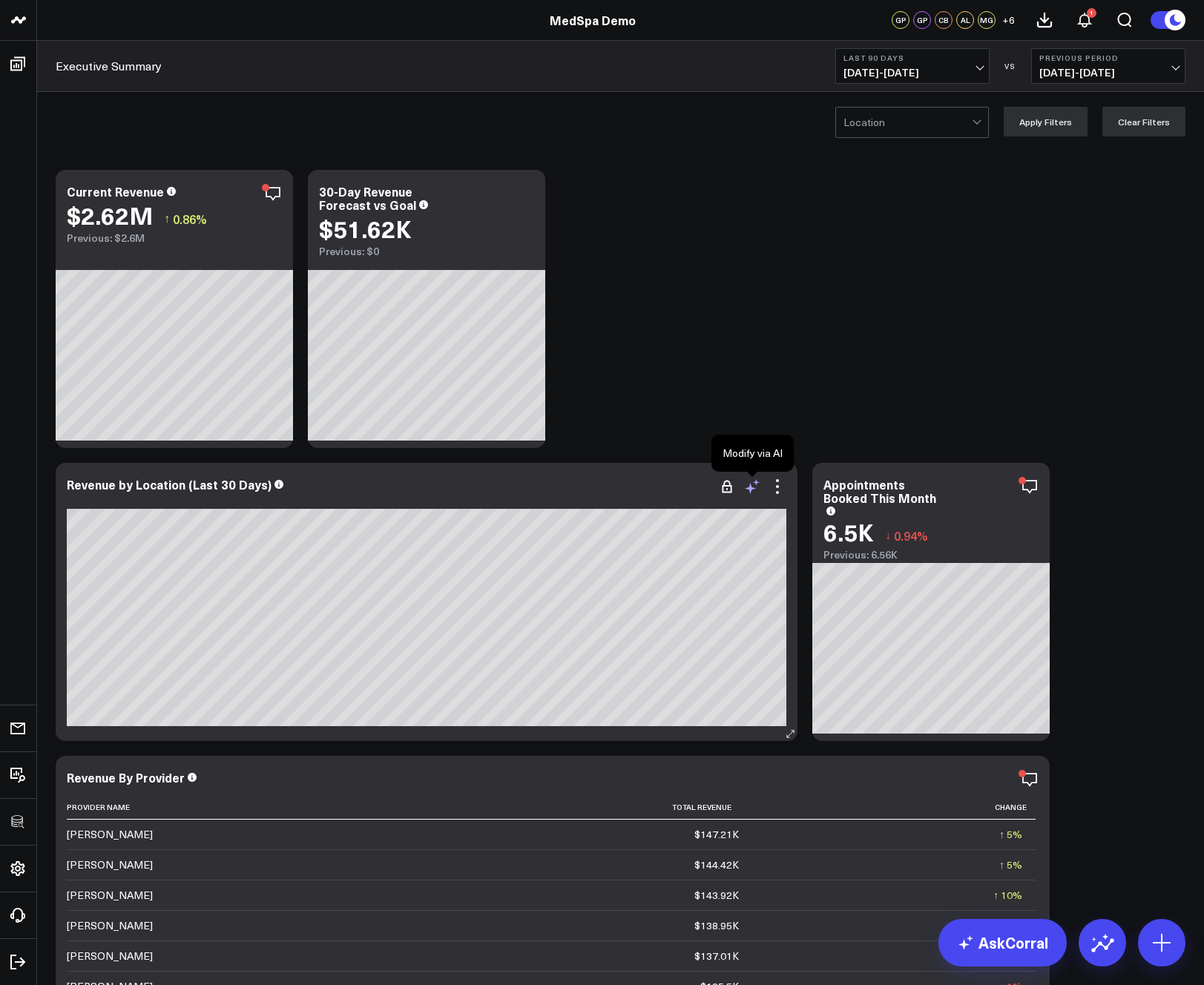
click at [757, 491] on icon at bounding box center [753, 487] width 18 height 18
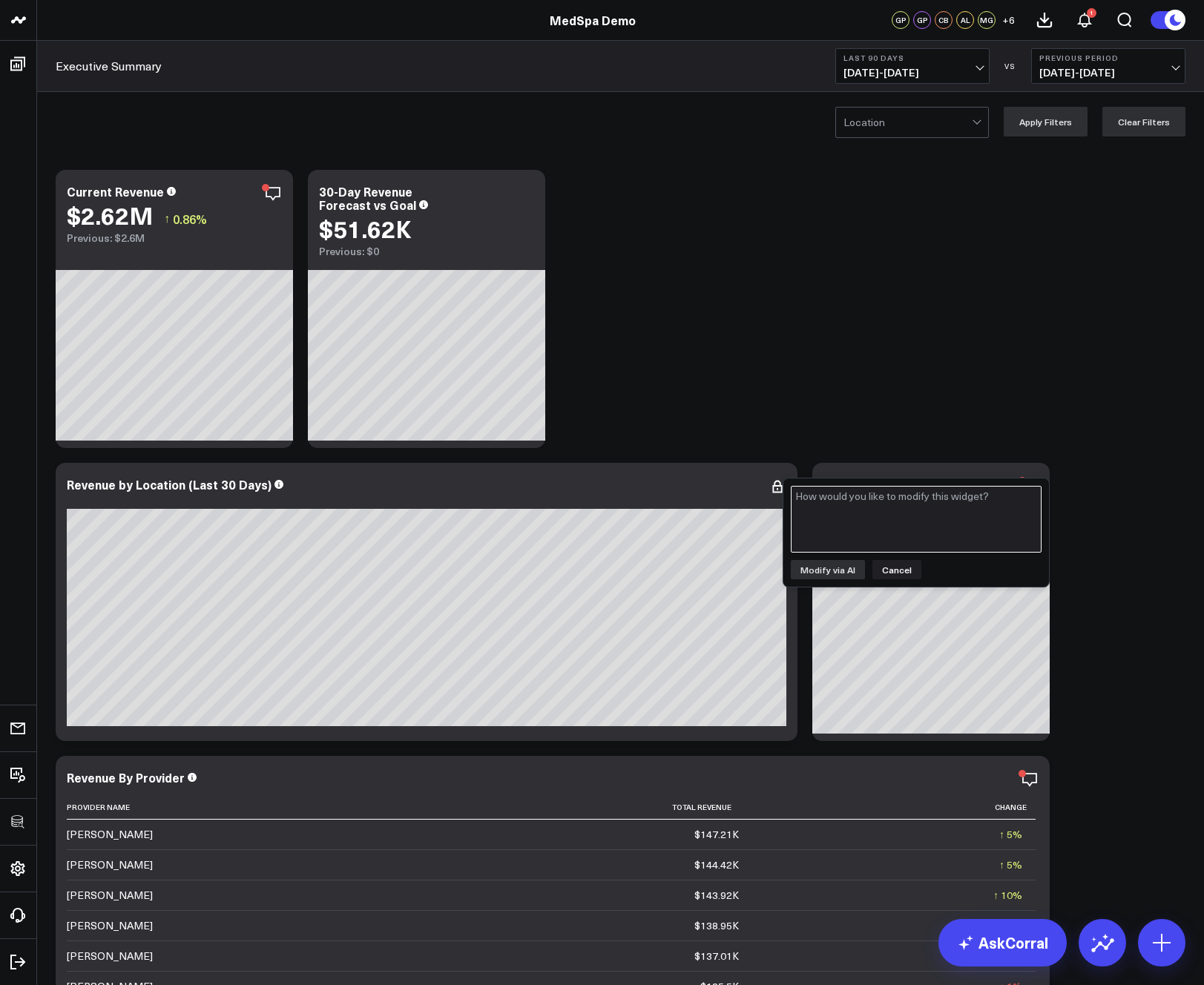
click at [860, 503] on textarea at bounding box center [916, 519] width 250 height 66
drag, startPoint x: 892, startPoint y: 568, endPoint x: 799, endPoint y: 522, distance: 103.8
click at [891, 568] on button "Cancel" at bounding box center [896, 569] width 49 height 19
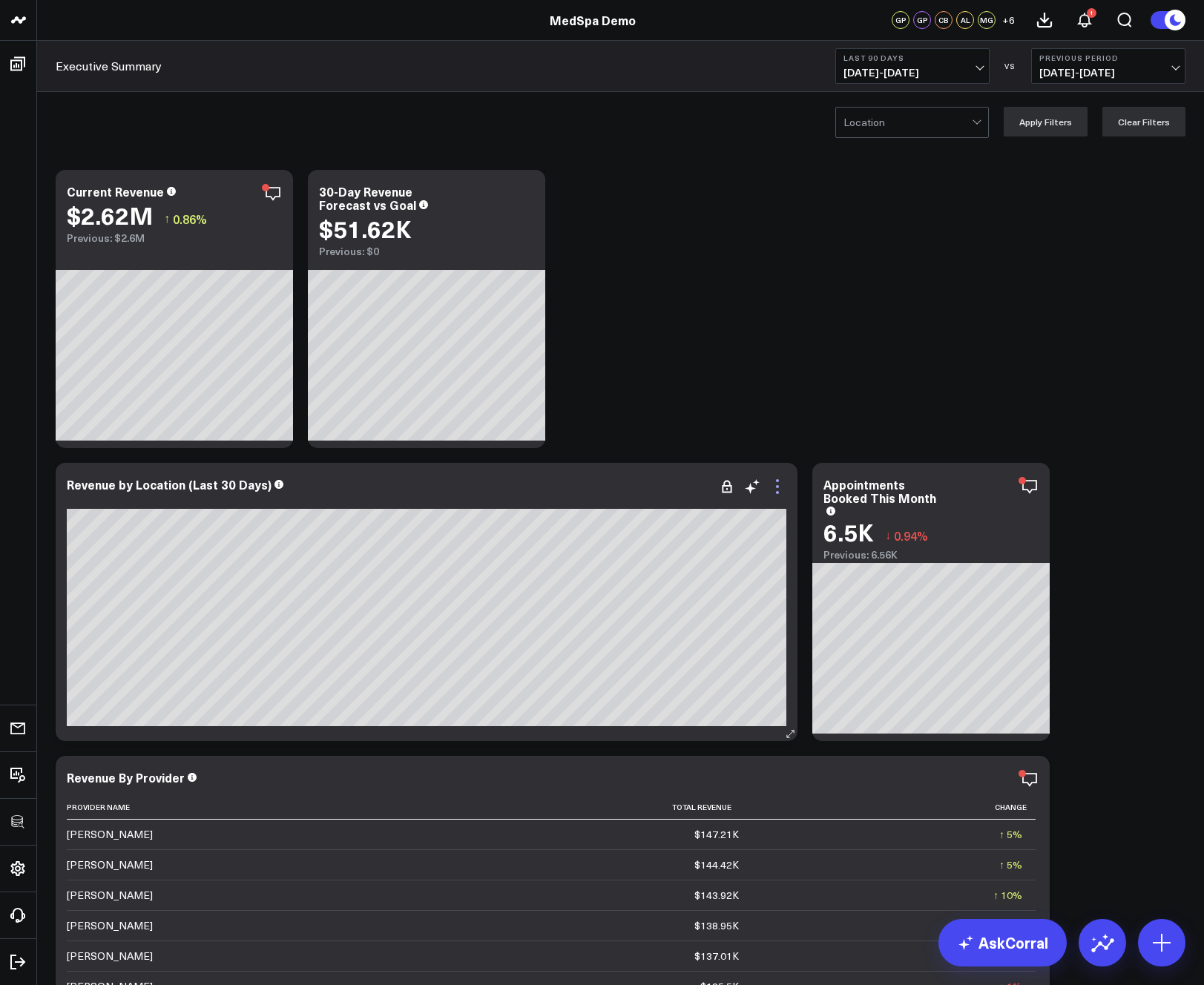
click at [777, 486] on icon at bounding box center [776, 486] width 3 height 3
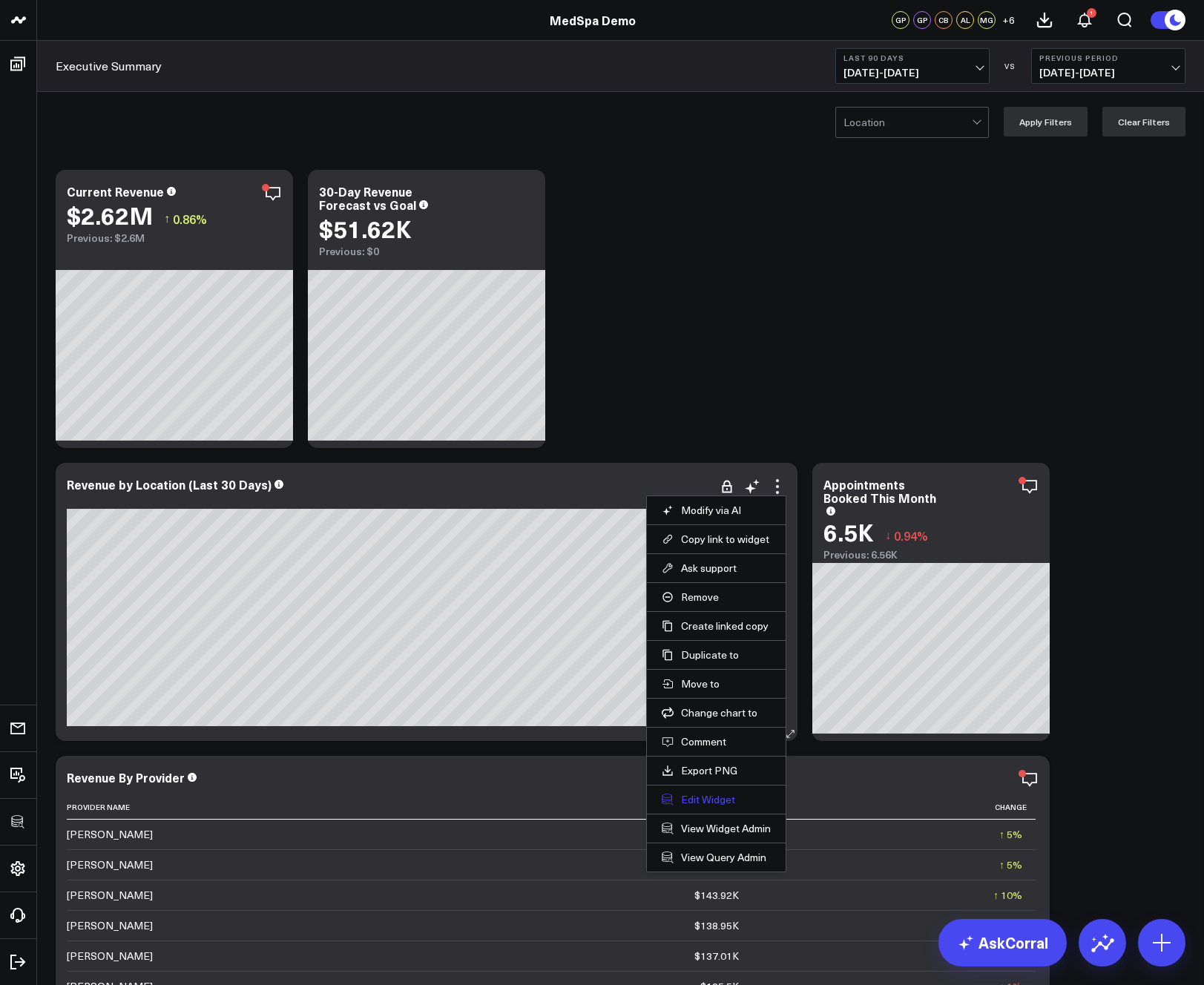
click at [704, 803] on button "Edit Widget" at bounding box center [716, 799] width 109 height 14
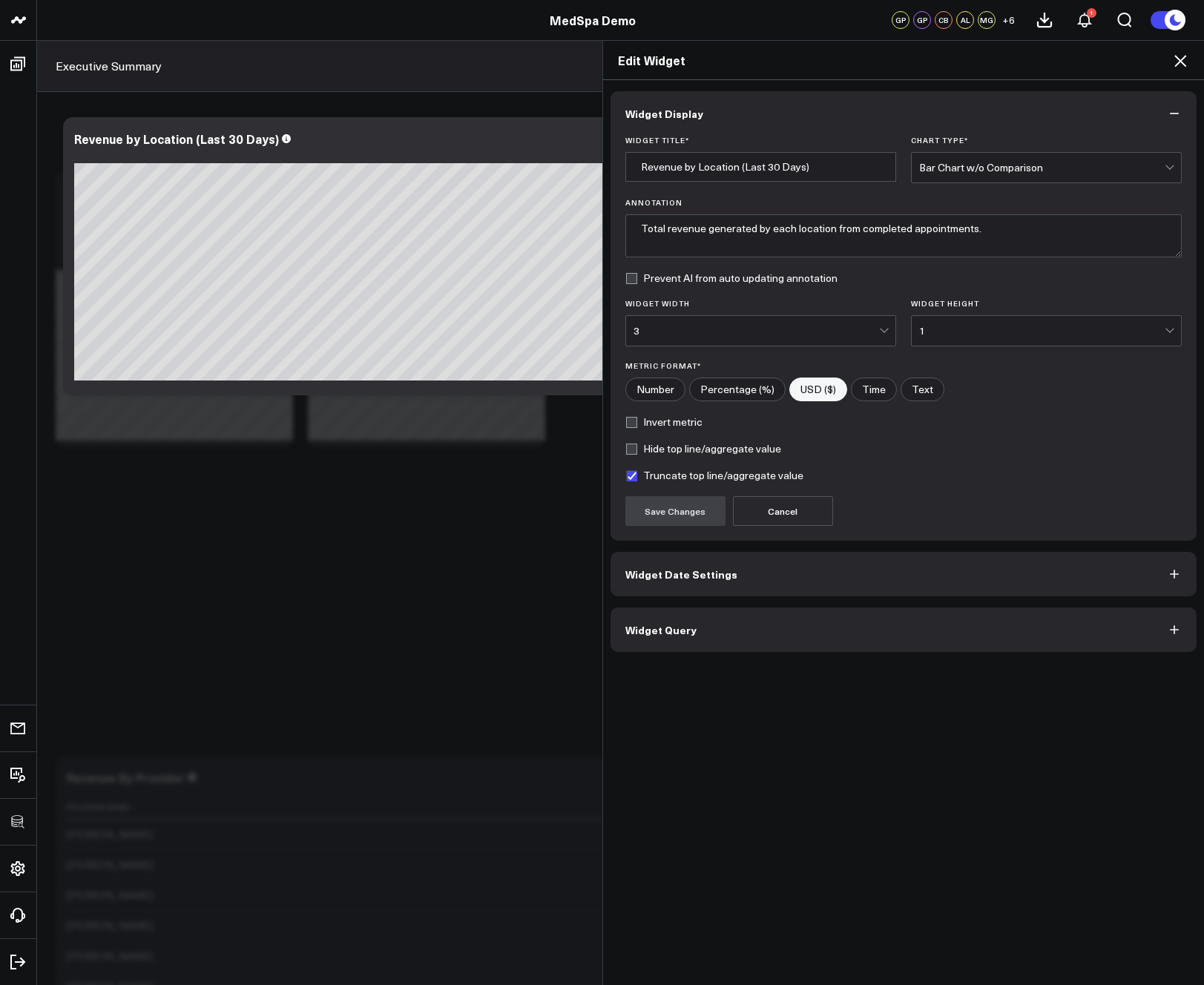
click at [720, 644] on button "Widget Query" at bounding box center [904, 629] width 587 height 45
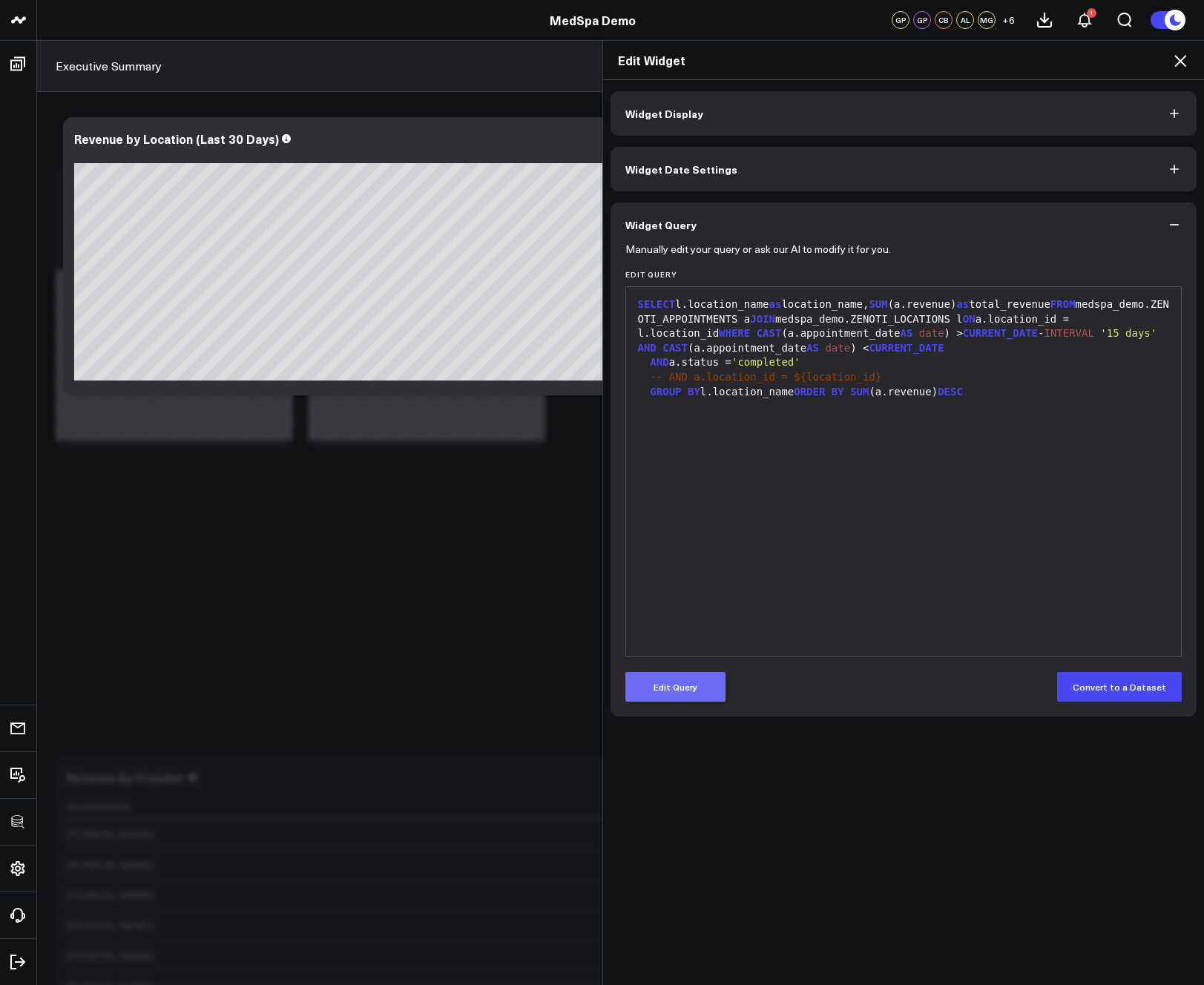
click at [693, 696] on button "Edit Query" at bounding box center [675, 686] width 100 height 30
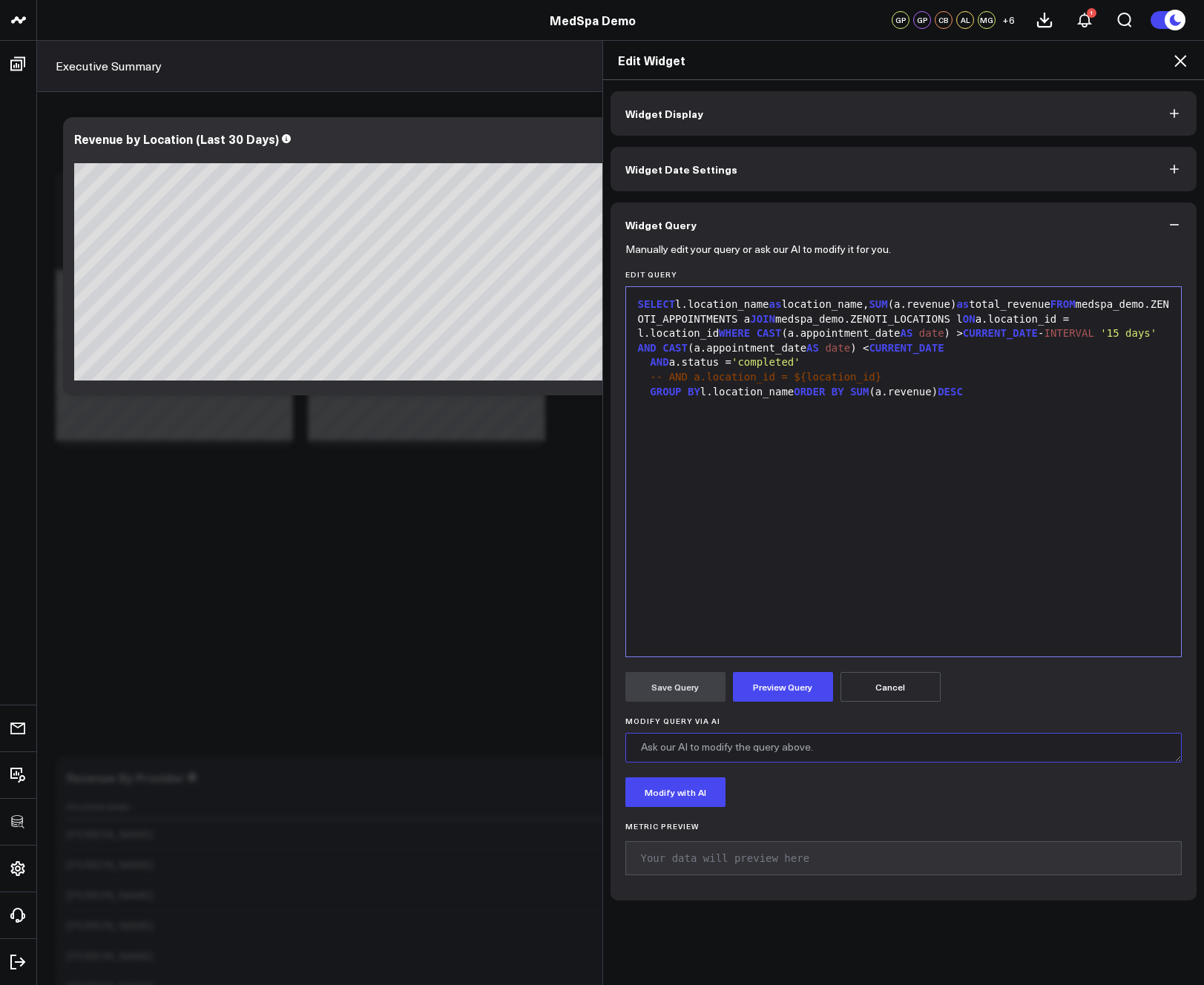
click at [739, 749] on textarea "Modify Query via AI" at bounding box center [904, 747] width 557 height 30
click at [1180, 63] on icon at bounding box center [1180, 61] width 18 height 18
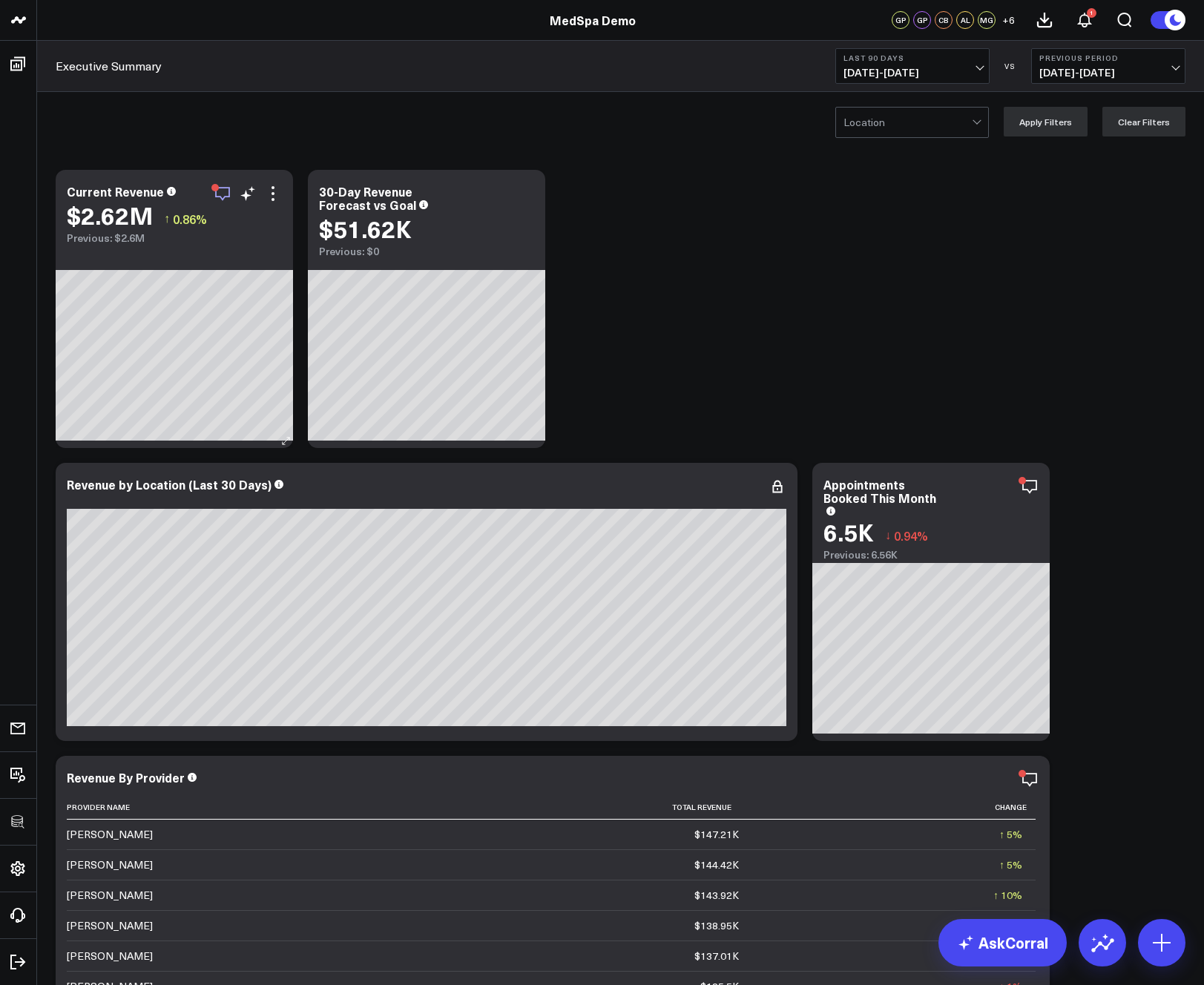
click at [222, 190] on icon "button" at bounding box center [223, 194] width 18 height 18
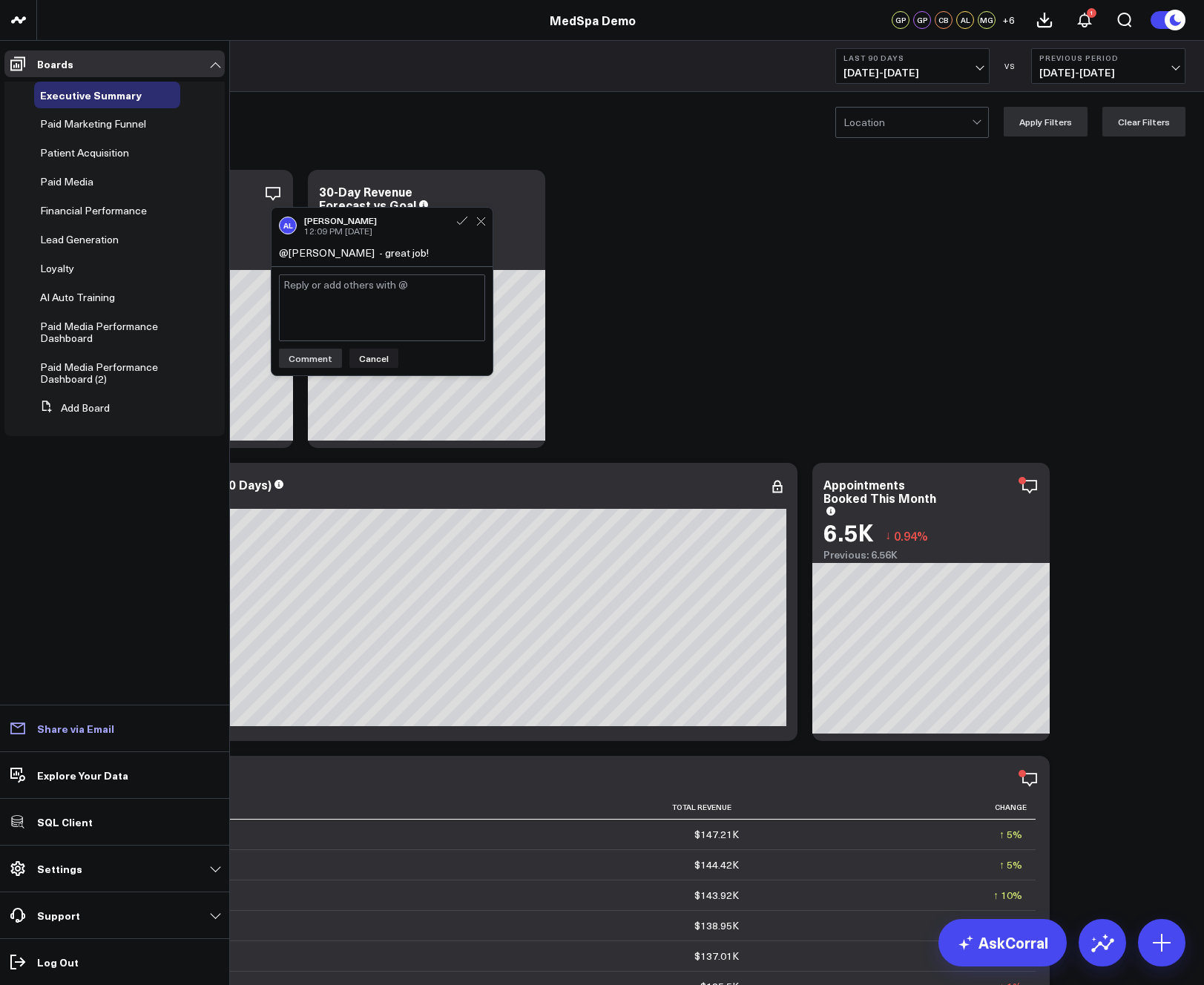
click at [66, 738] on link "Share via Email" at bounding box center [115, 728] width 220 height 26
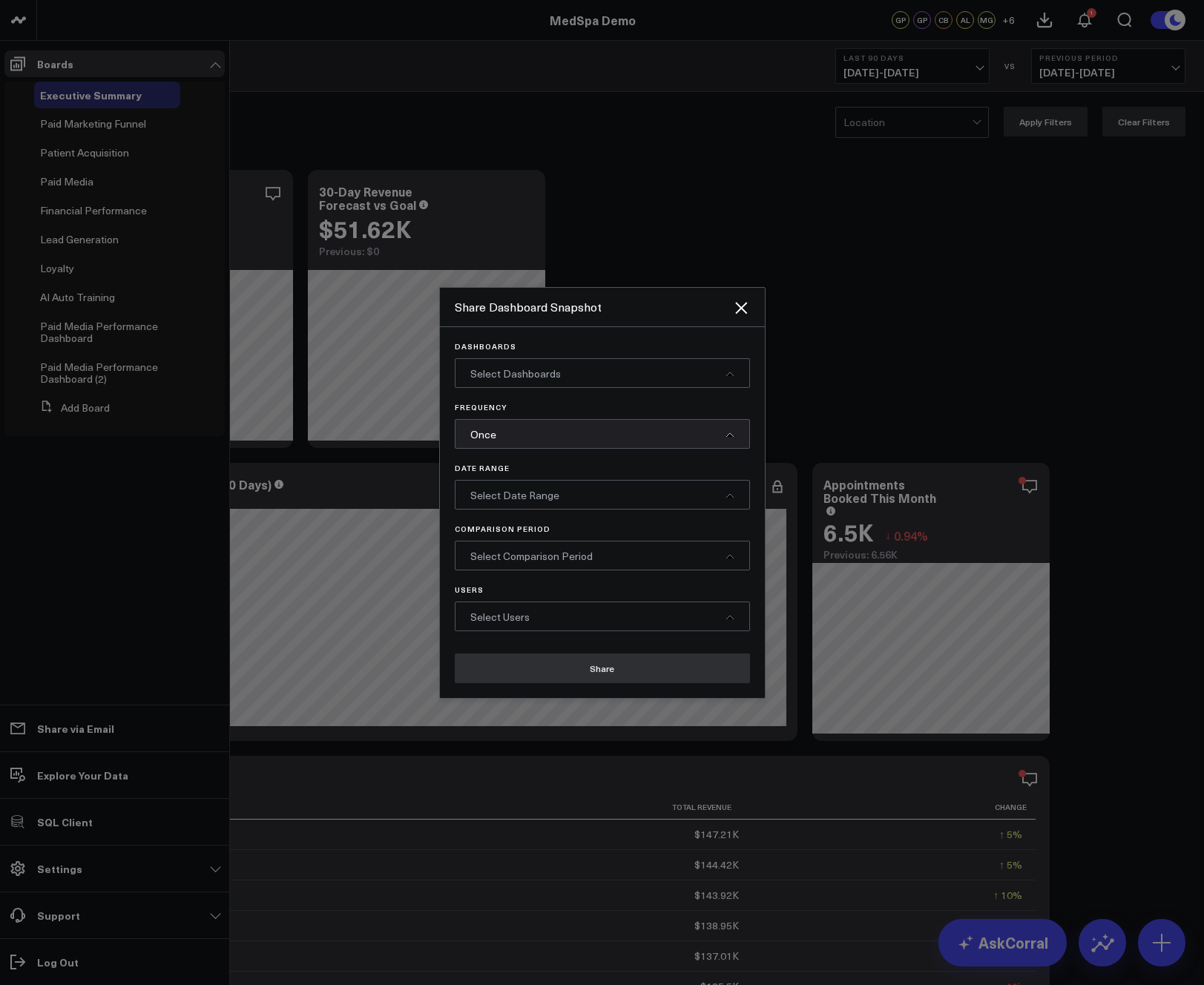
click at [557, 371] on span "Select Dashboards" at bounding box center [515, 373] width 90 height 14
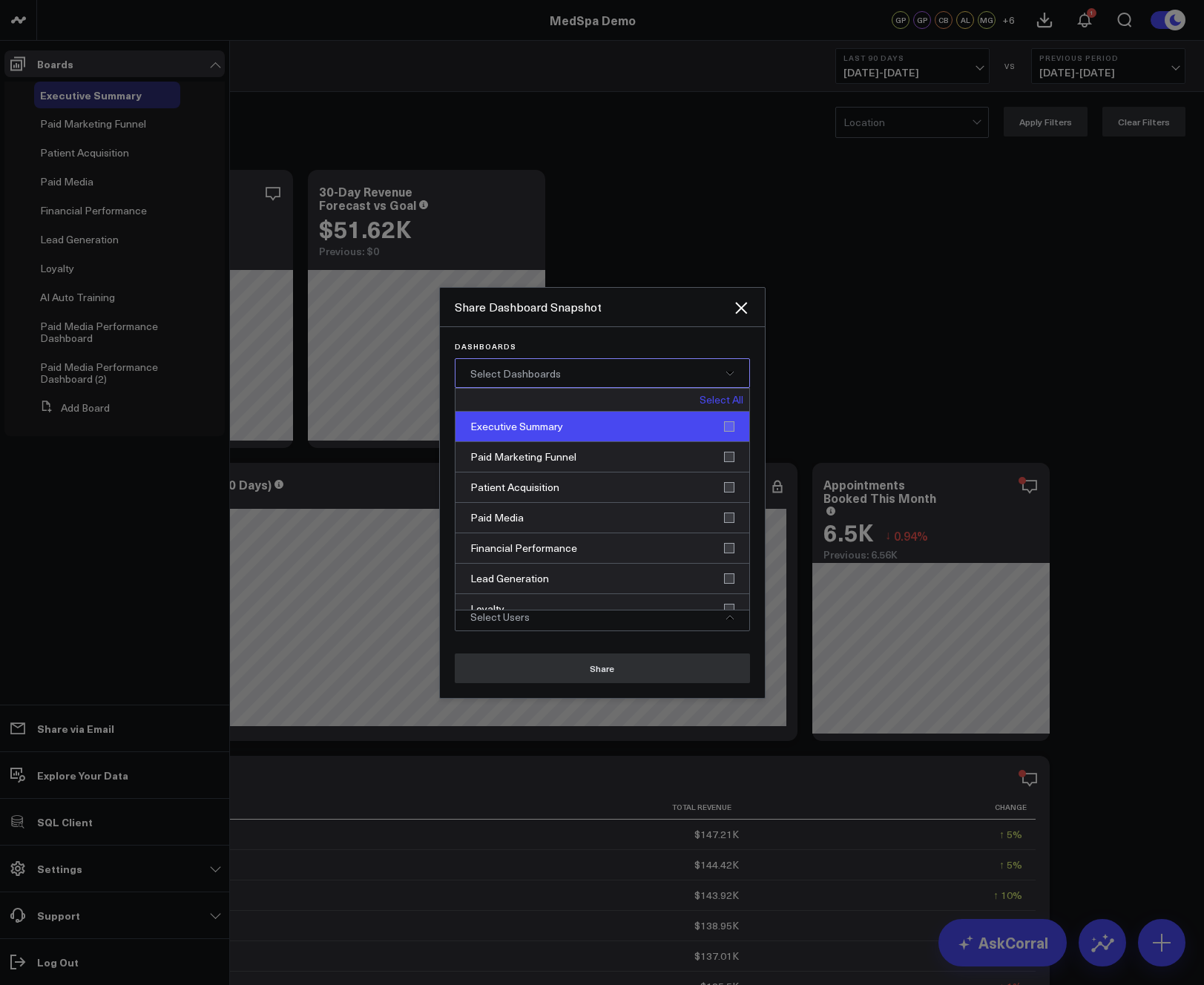
click at [554, 439] on div "Executive Summary" at bounding box center [602, 426] width 294 height 30
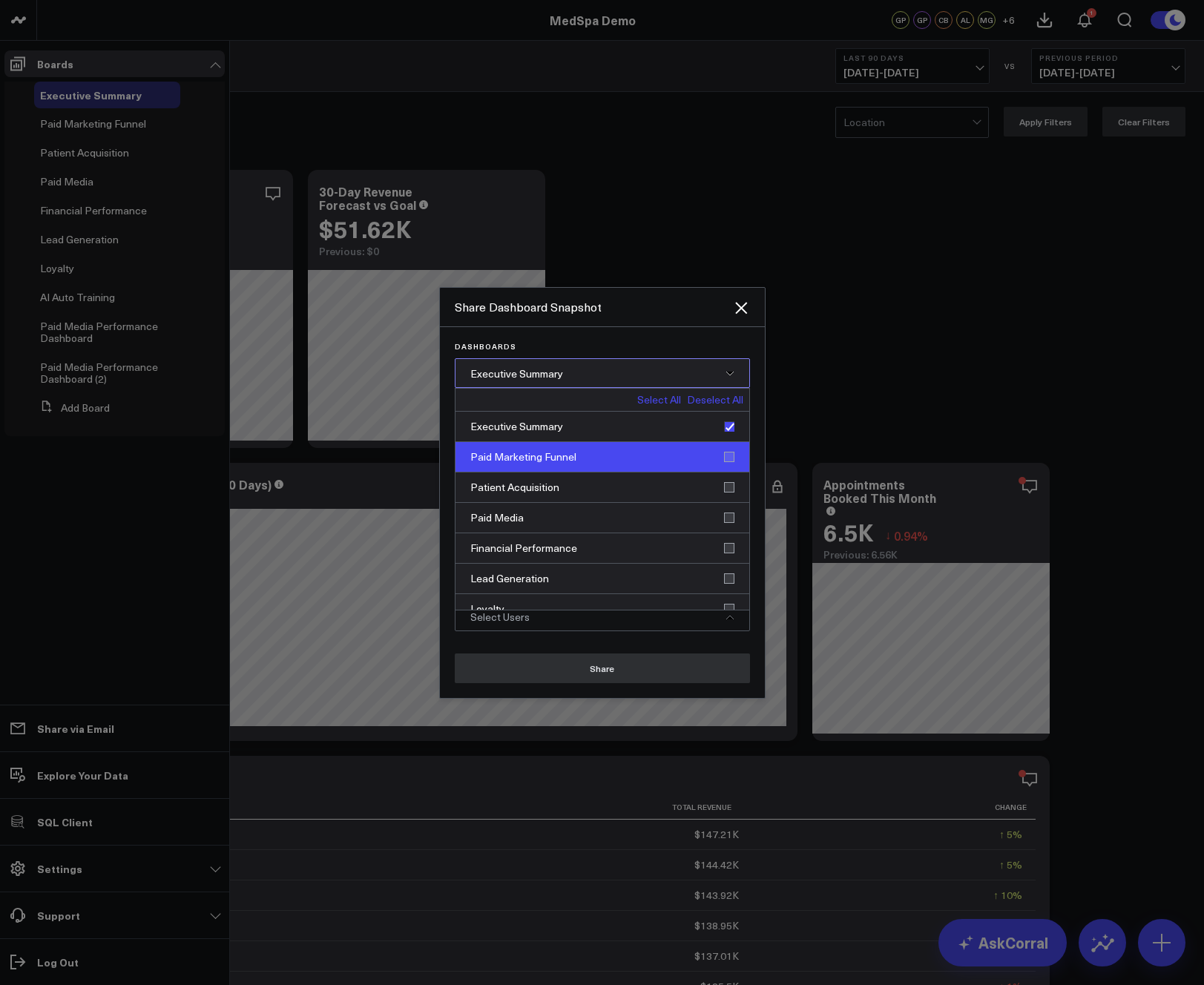
click at [552, 462] on div "Paid Marketing Funnel" at bounding box center [602, 457] width 294 height 30
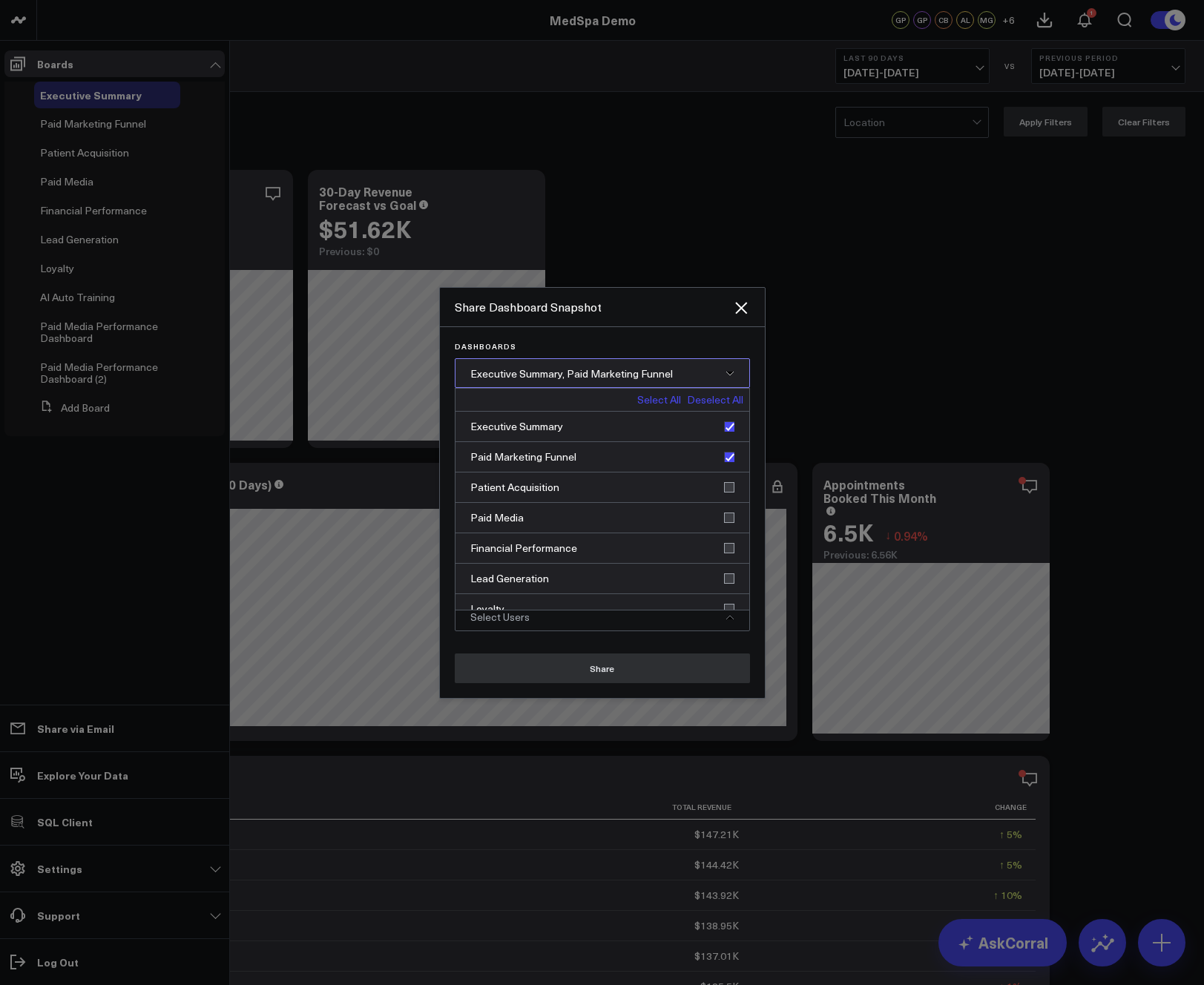
click at [566, 367] on span "Executive Summary, Paid Marketing Funnel" at bounding box center [572, 373] width 202 height 14
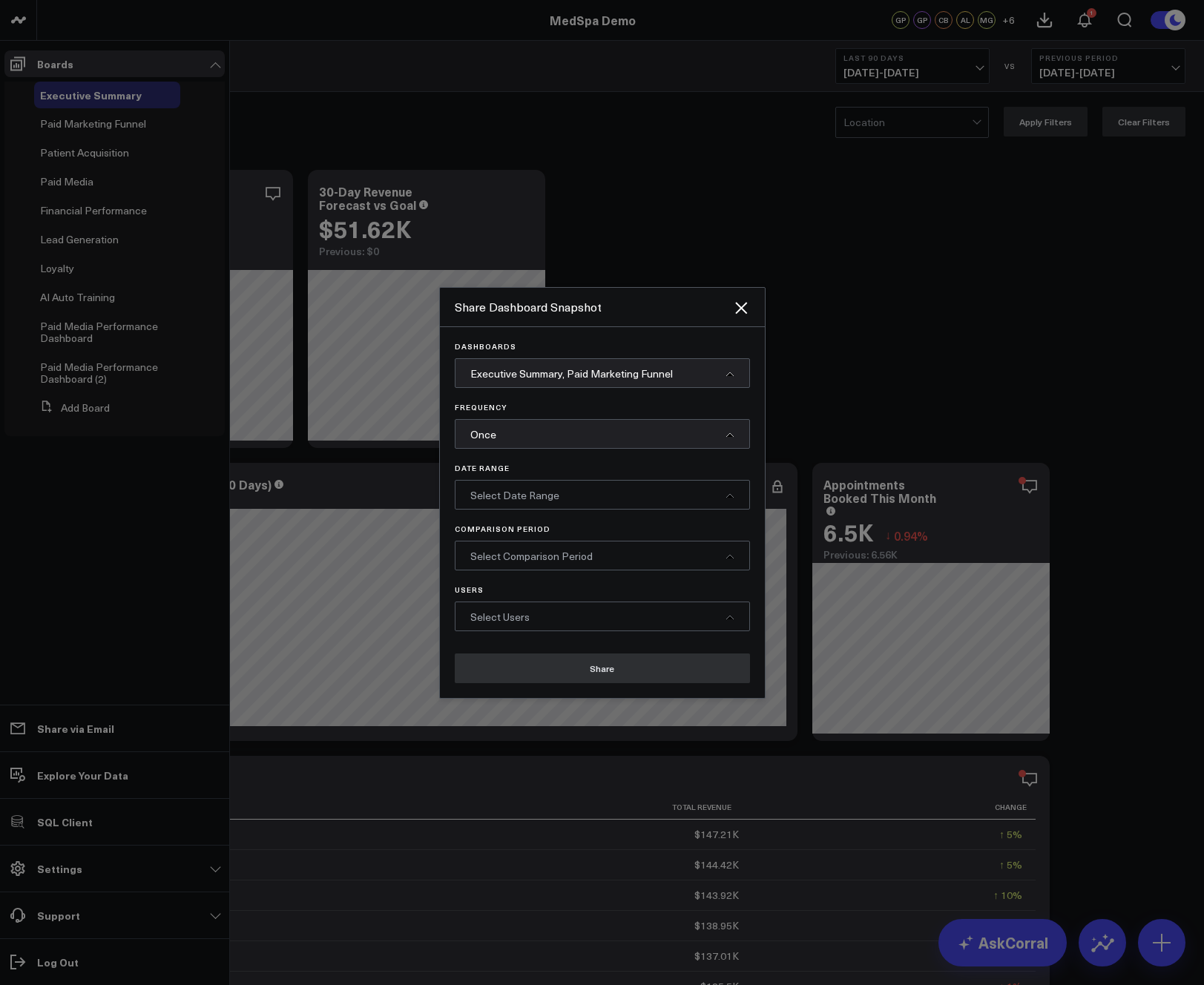
click at [565, 437] on div "Once" at bounding box center [602, 433] width 295 height 30
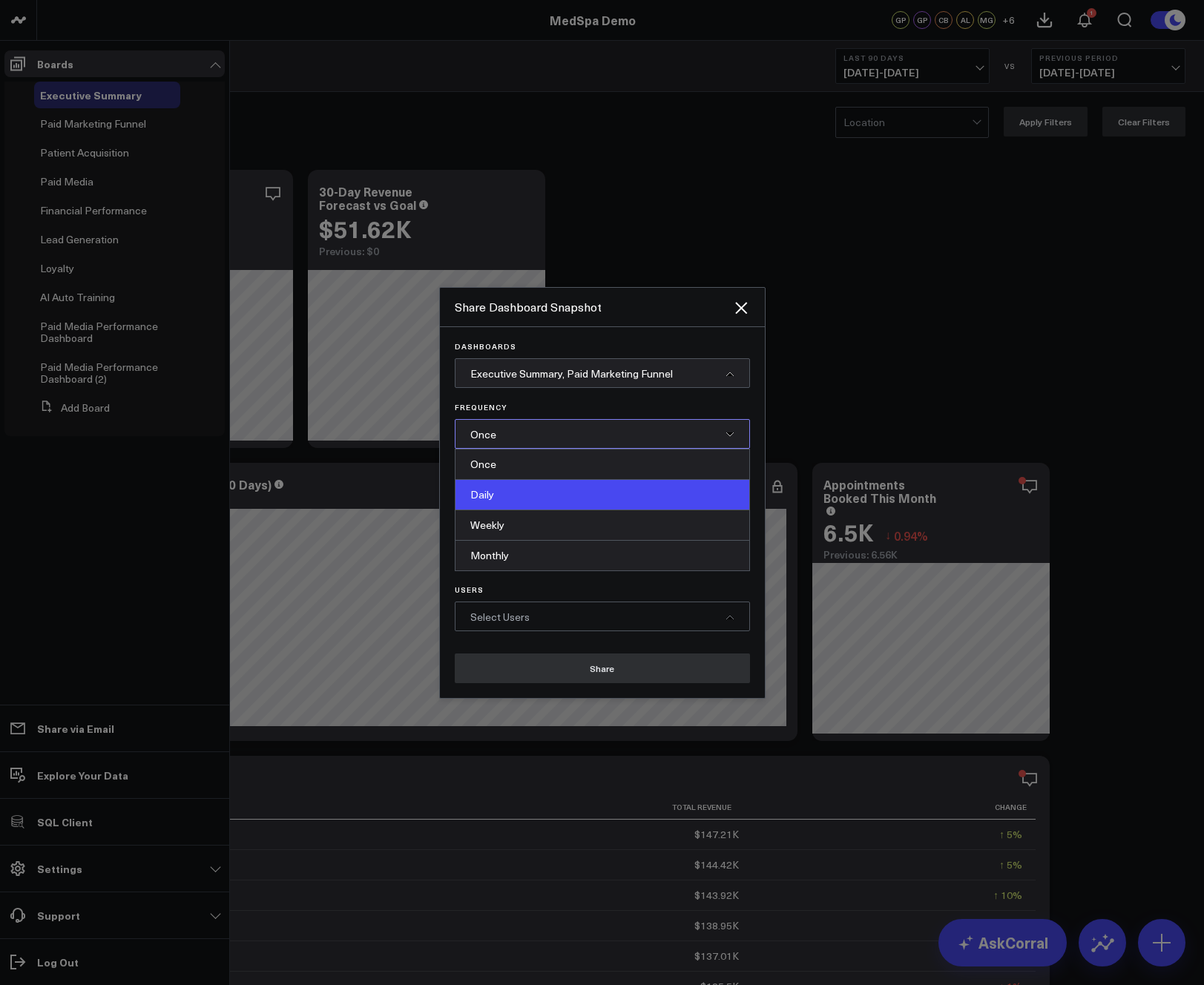
click at [555, 506] on div "Daily" at bounding box center [602, 494] width 294 height 30
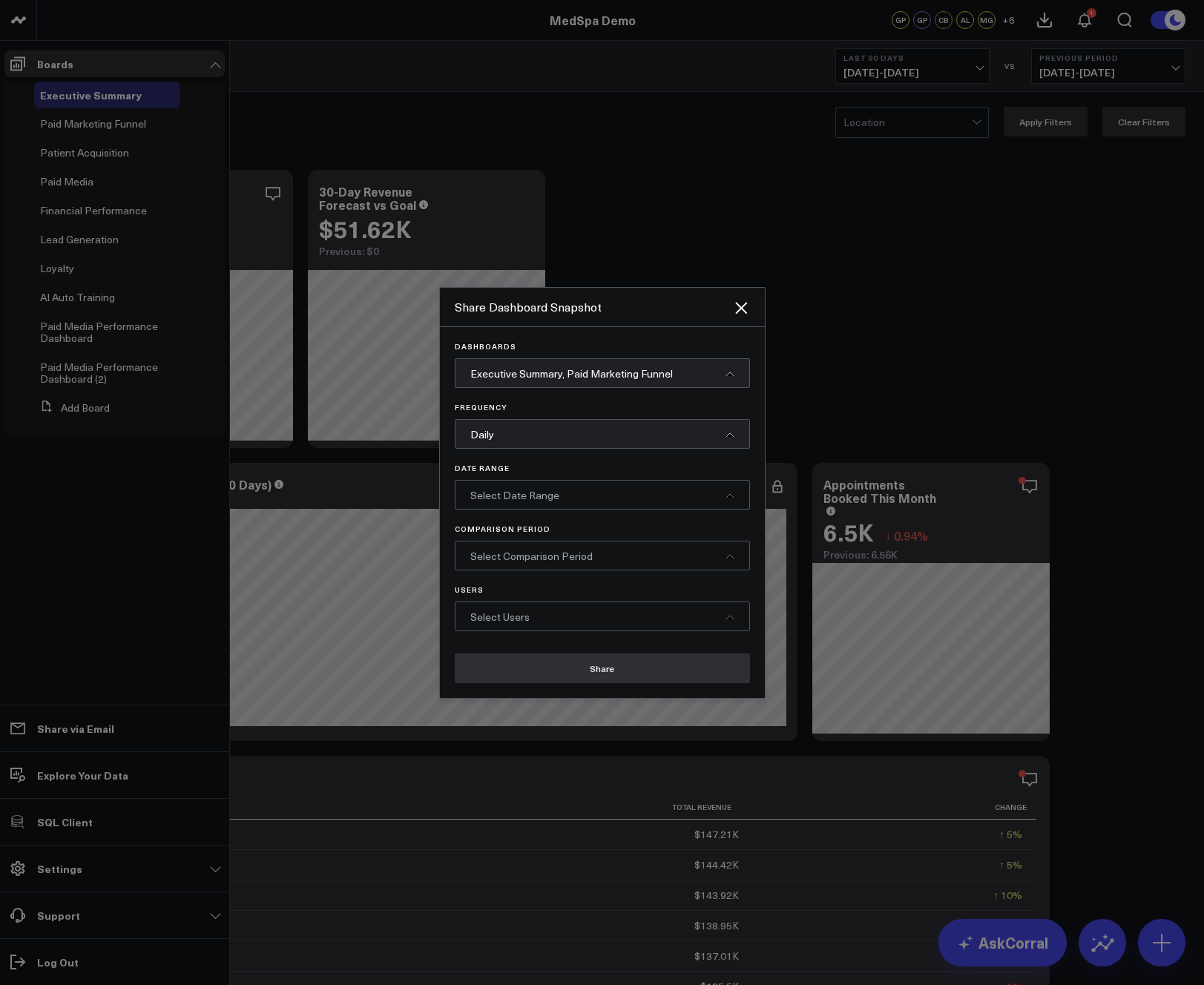
click at [528, 501] on span "Select Date Range" at bounding box center [515, 494] width 89 height 14
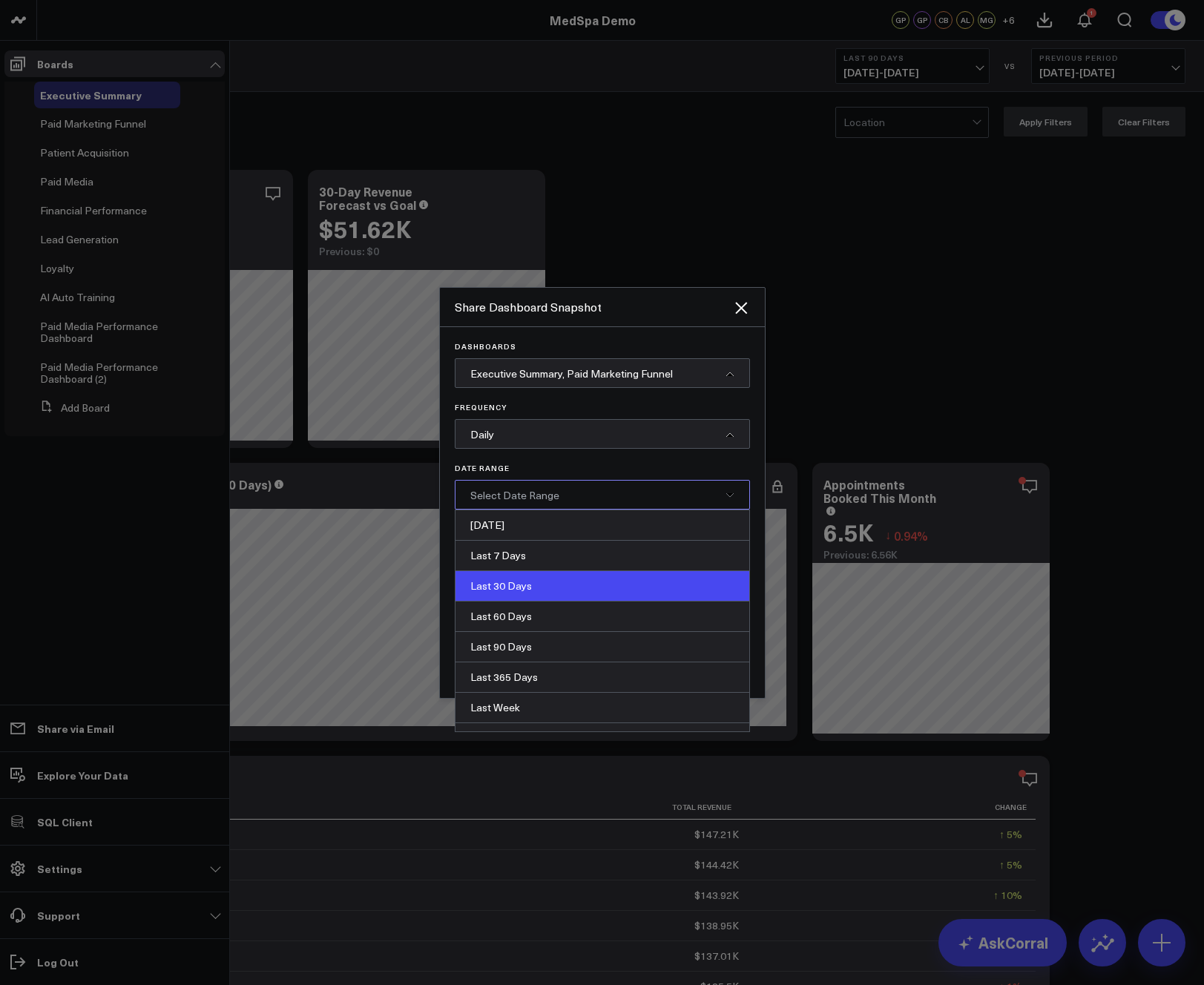
click at [497, 584] on div "Last 30 Days" at bounding box center [602, 586] width 294 height 30
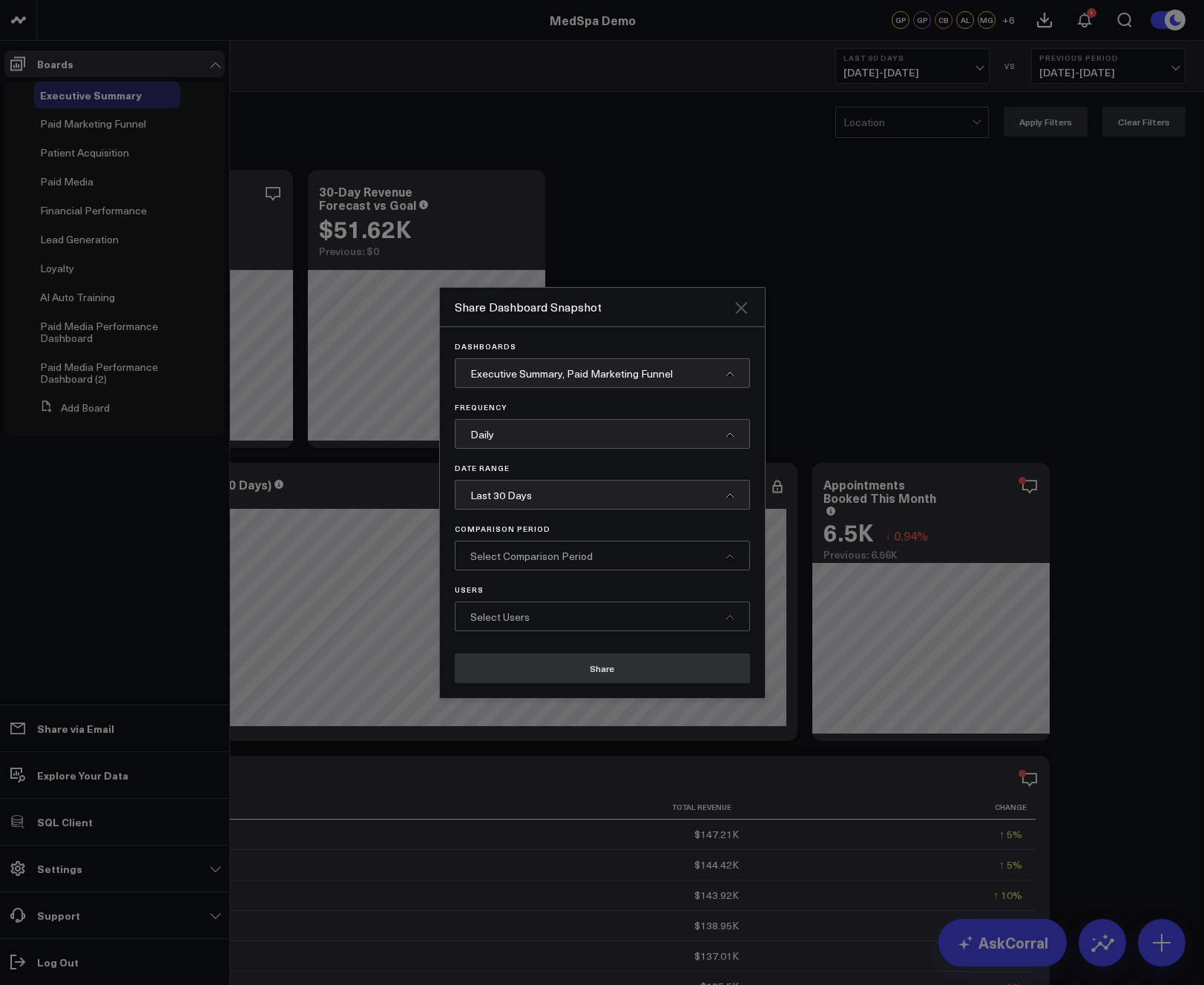
click at [739, 308] on icon "Close" at bounding box center [741, 308] width 12 height 12
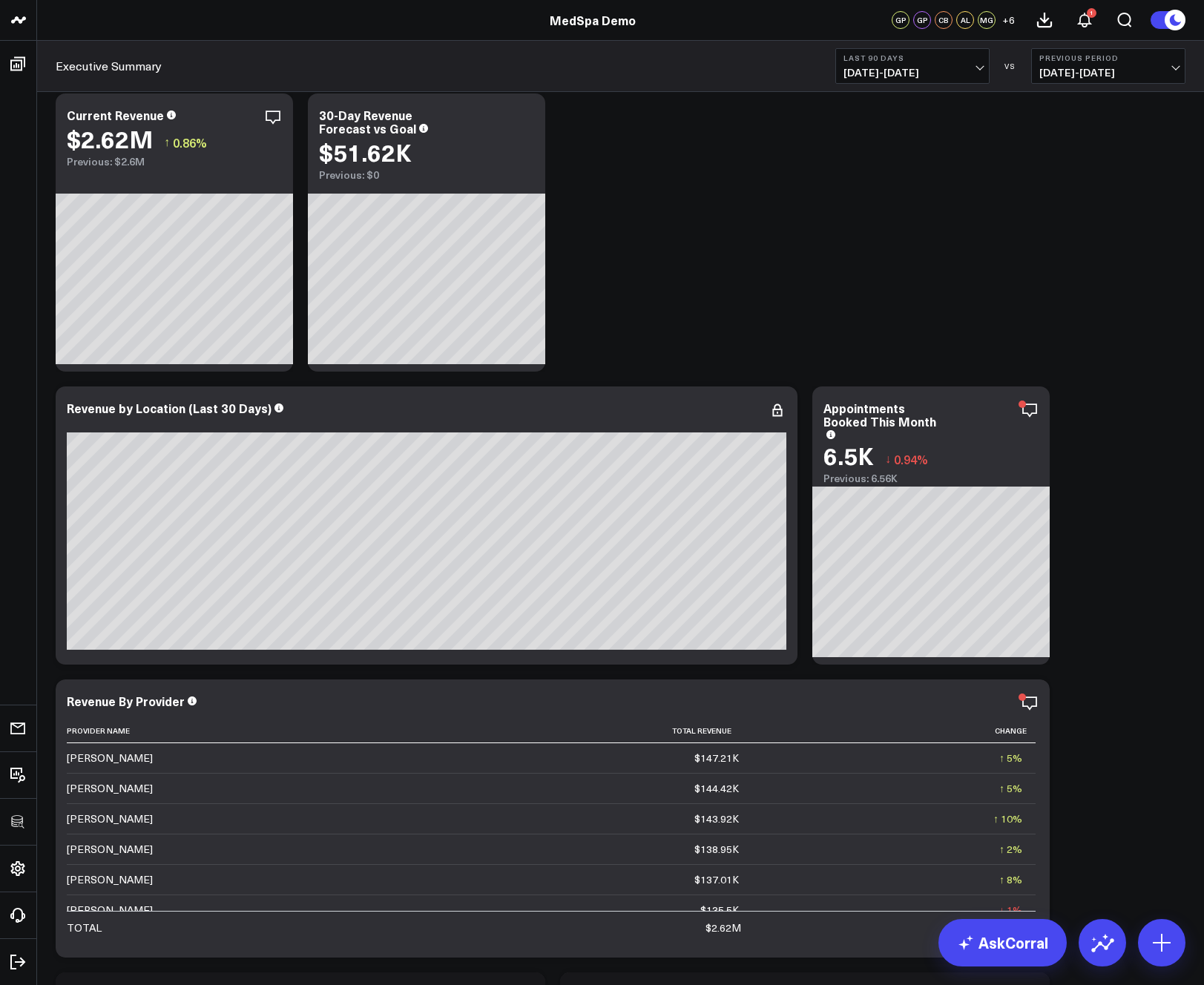
scroll to position [177, 0]
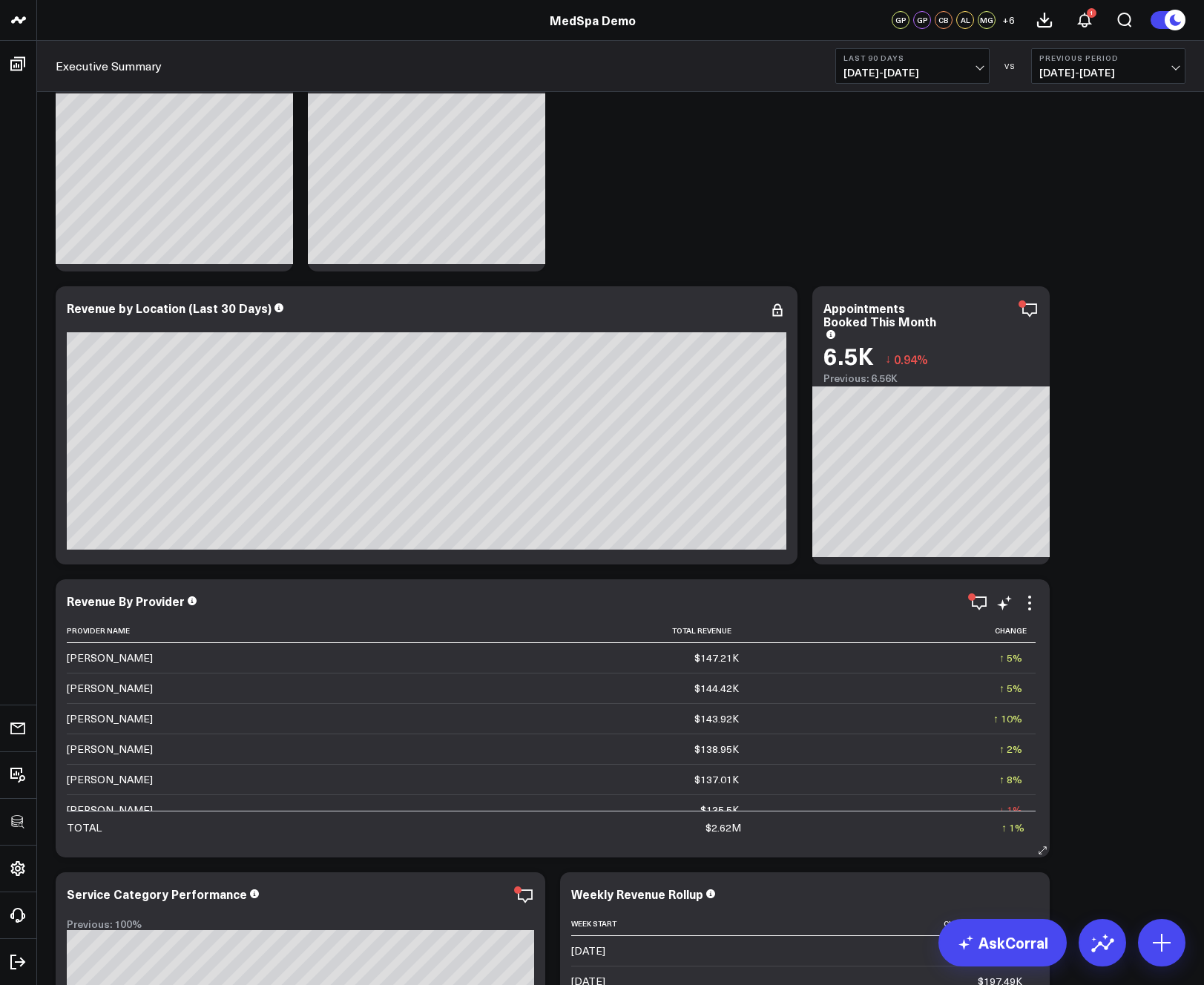
click at [1035, 613] on div "Revenue By Provider Provider Name Total Revenue Change Marissa Rodriguez $147.2…" at bounding box center [552, 718] width 972 height 249
click at [1029, 604] on icon at bounding box center [1029, 603] width 3 height 3
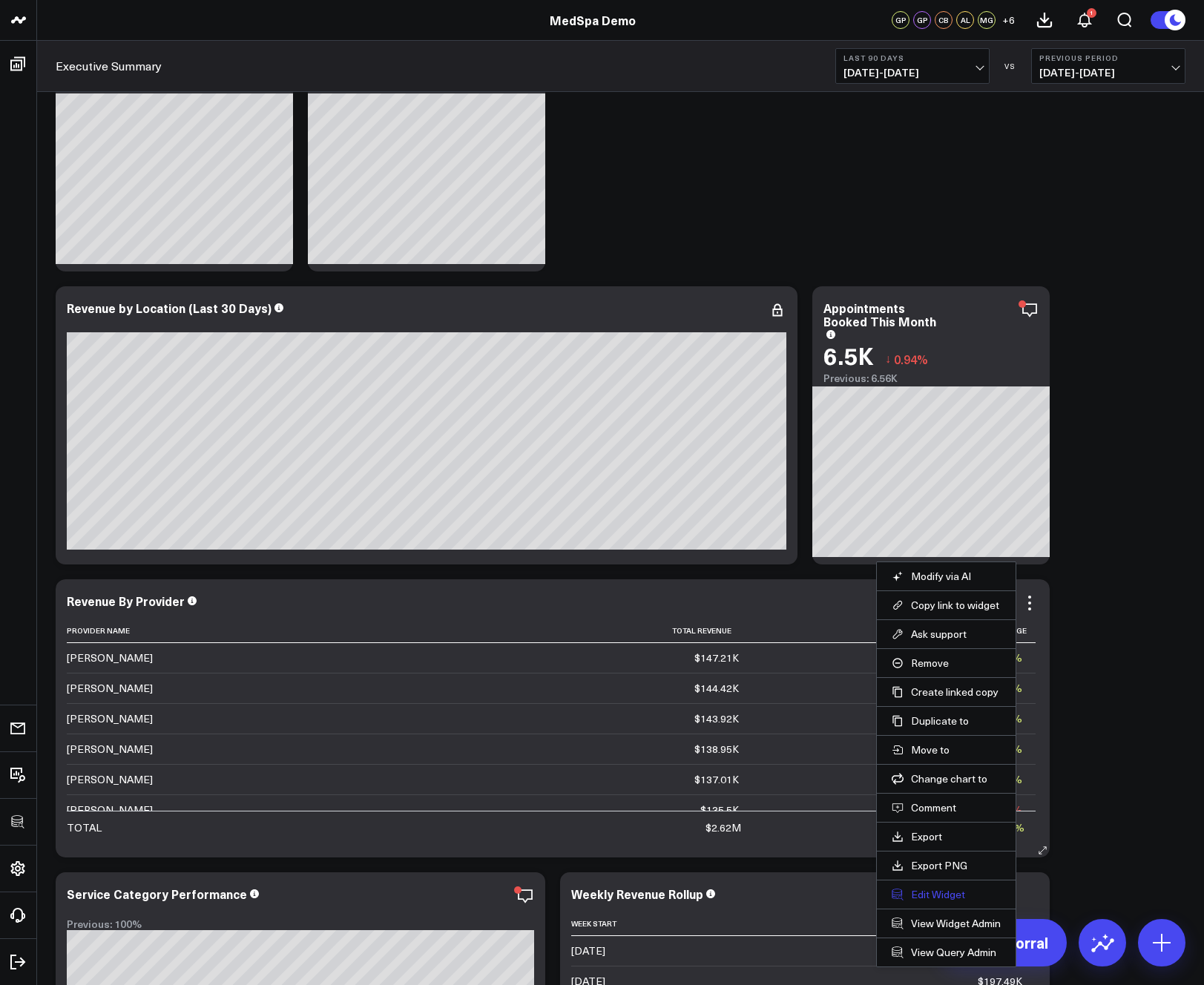
click at [932, 891] on button "Edit Widget" at bounding box center [946, 894] width 109 height 14
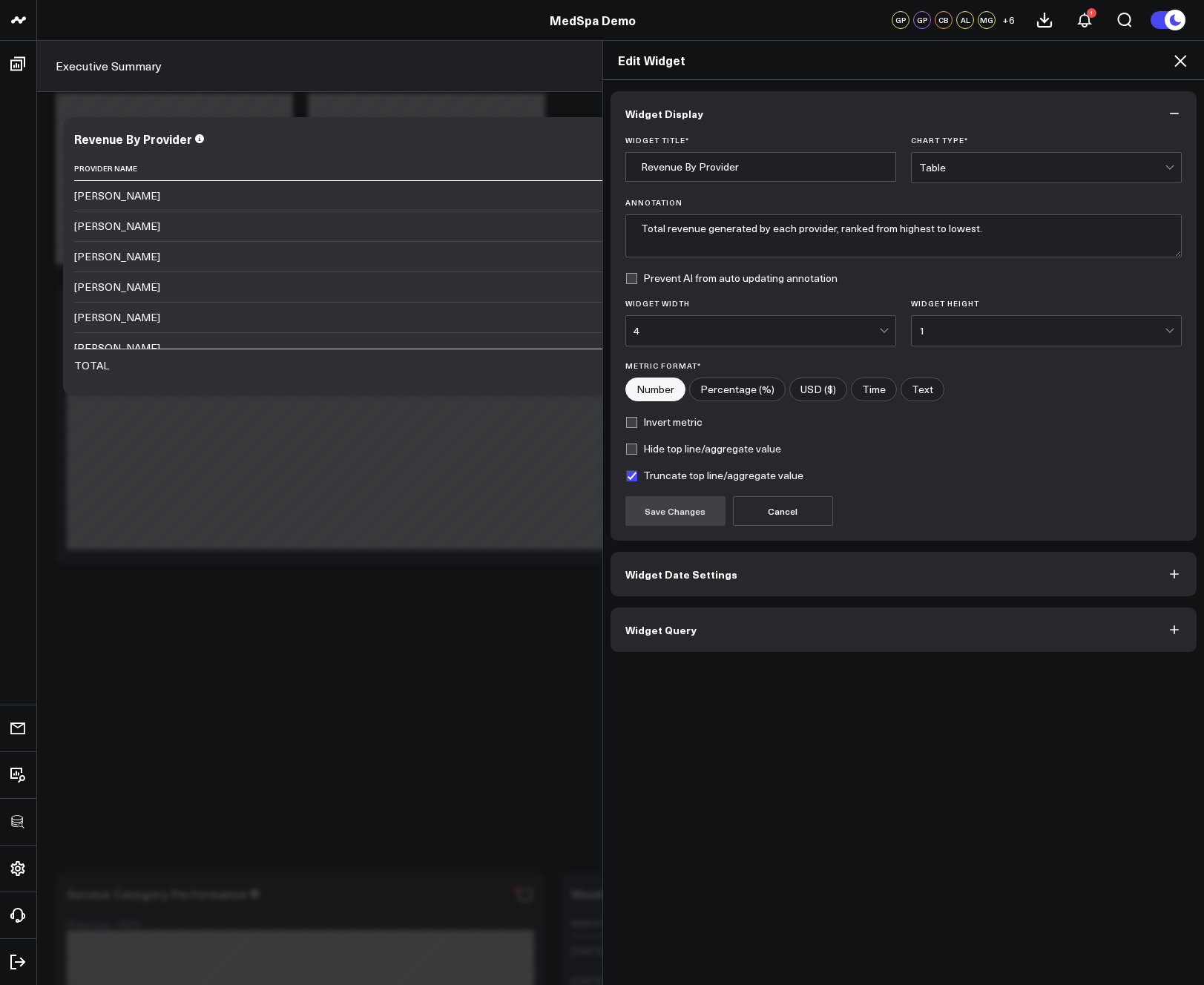
click at [791, 637] on button "Widget Query" at bounding box center [904, 629] width 587 height 45
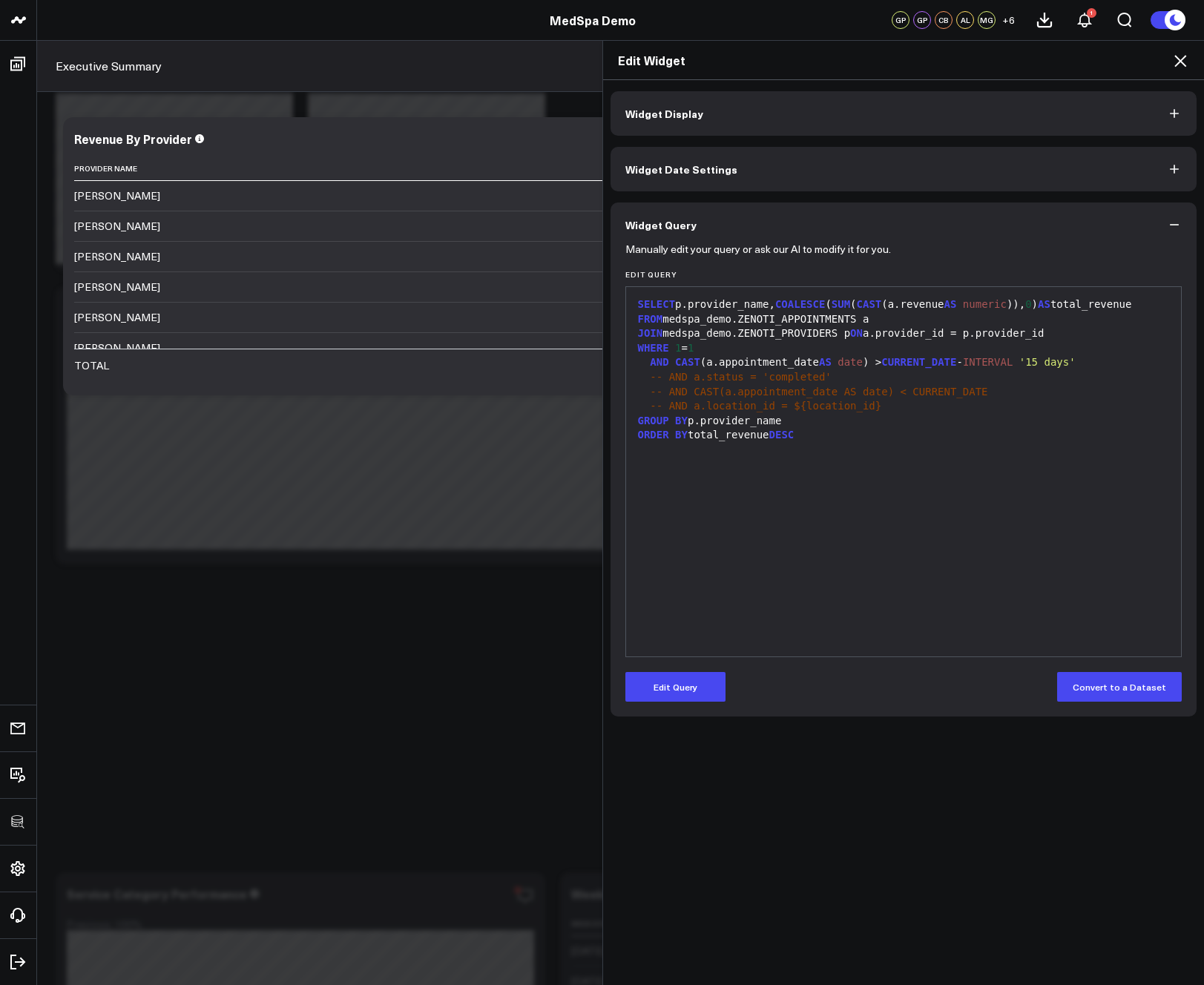
click at [1180, 66] on icon at bounding box center [1180, 61] width 18 height 18
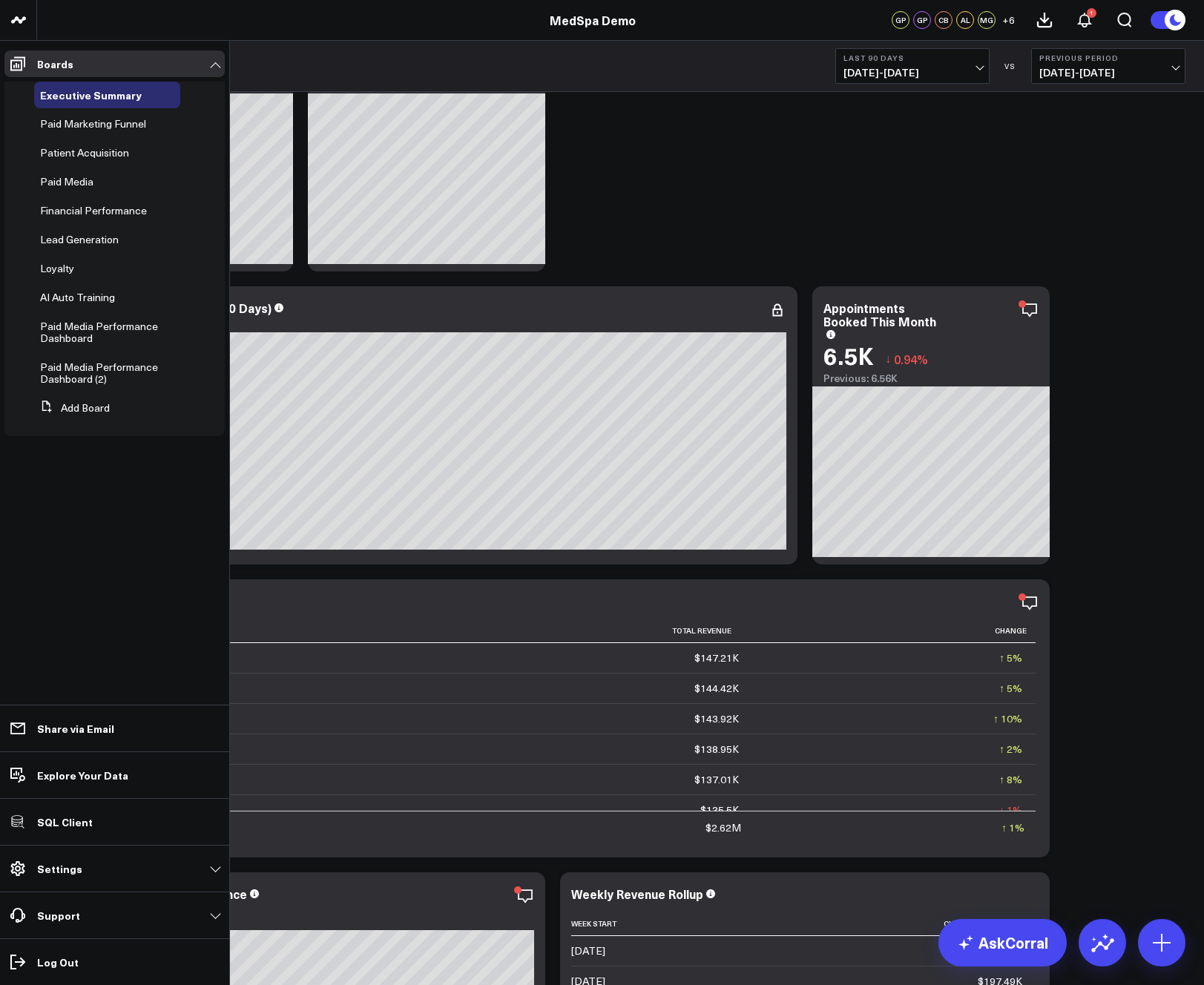
drag, startPoint x: 63, startPoint y: 871, endPoint x: 54, endPoint y: 869, distance: 9.2
click at [63, 871] on p "Settings" at bounding box center [60, 868] width 46 height 12
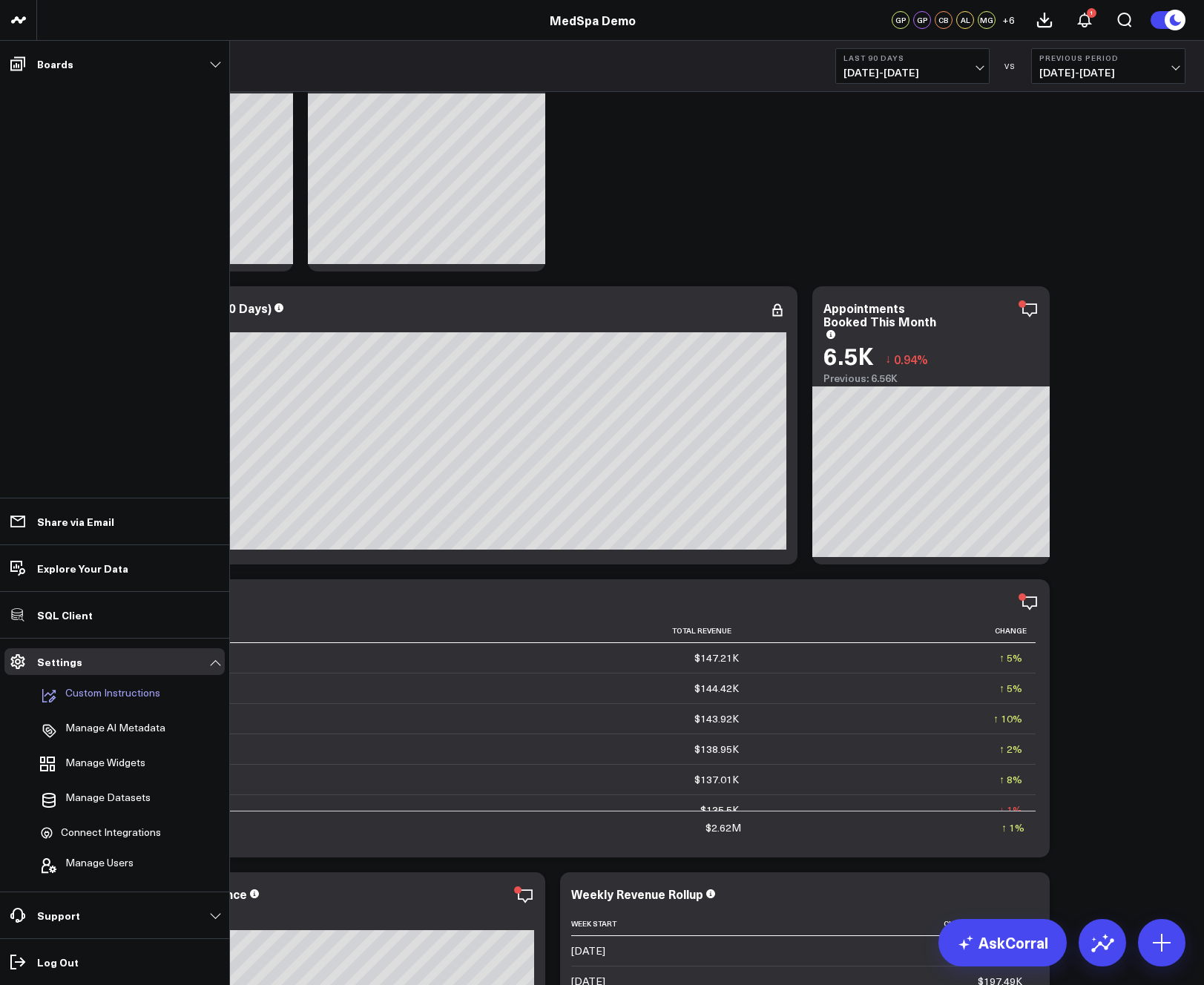
click at [86, 697] on p "Custom Instructions" at bounding box center [113, 696] width 95 height 18
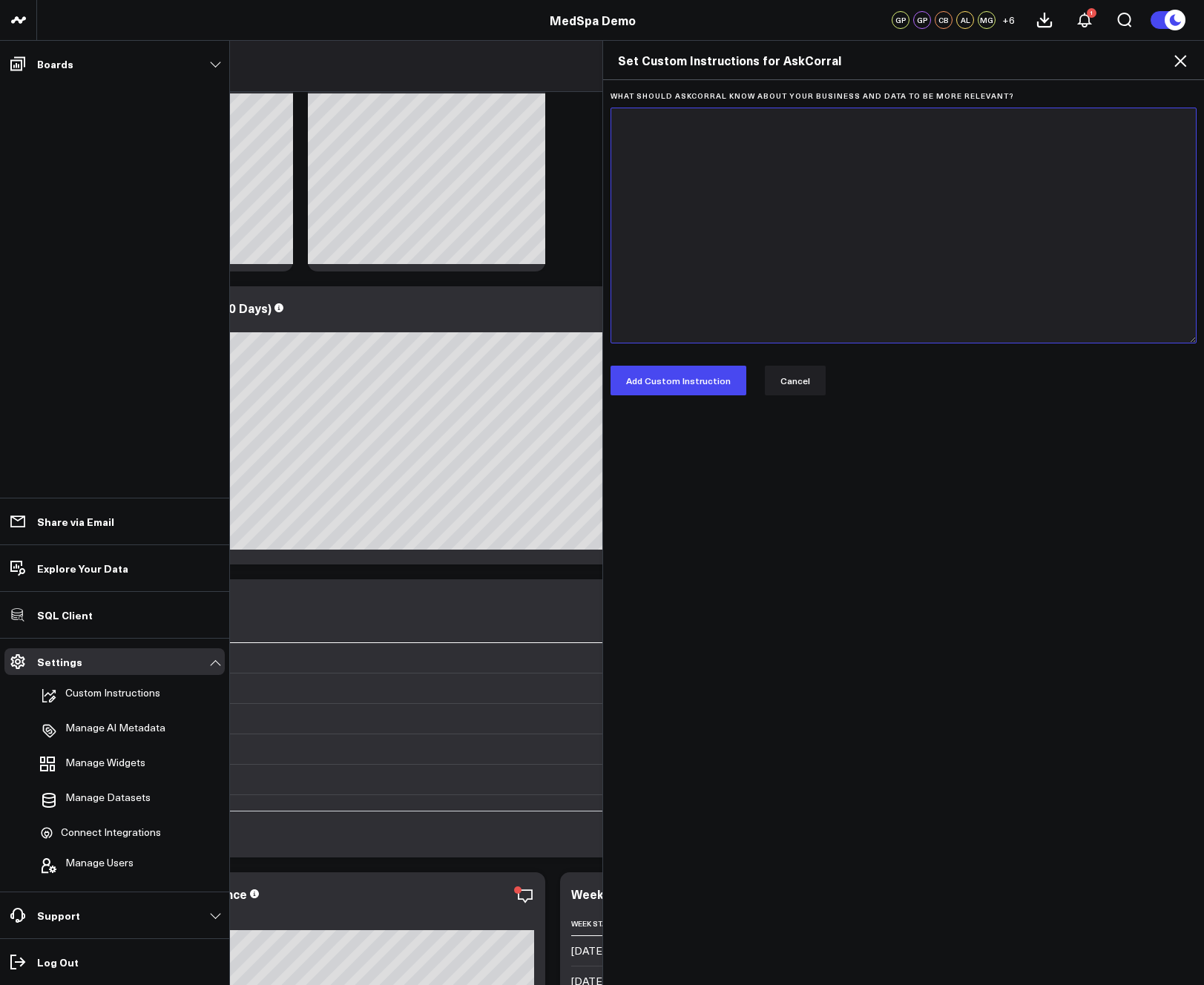
click at [778, 232] on textarea "What should AskCorral know about your business and data to be more relevant?" at bounding box center [904, 225] width 587 height 236
click at [786, 384] on button "Cancel" at bounding box center [794, 381] width 61 height 30
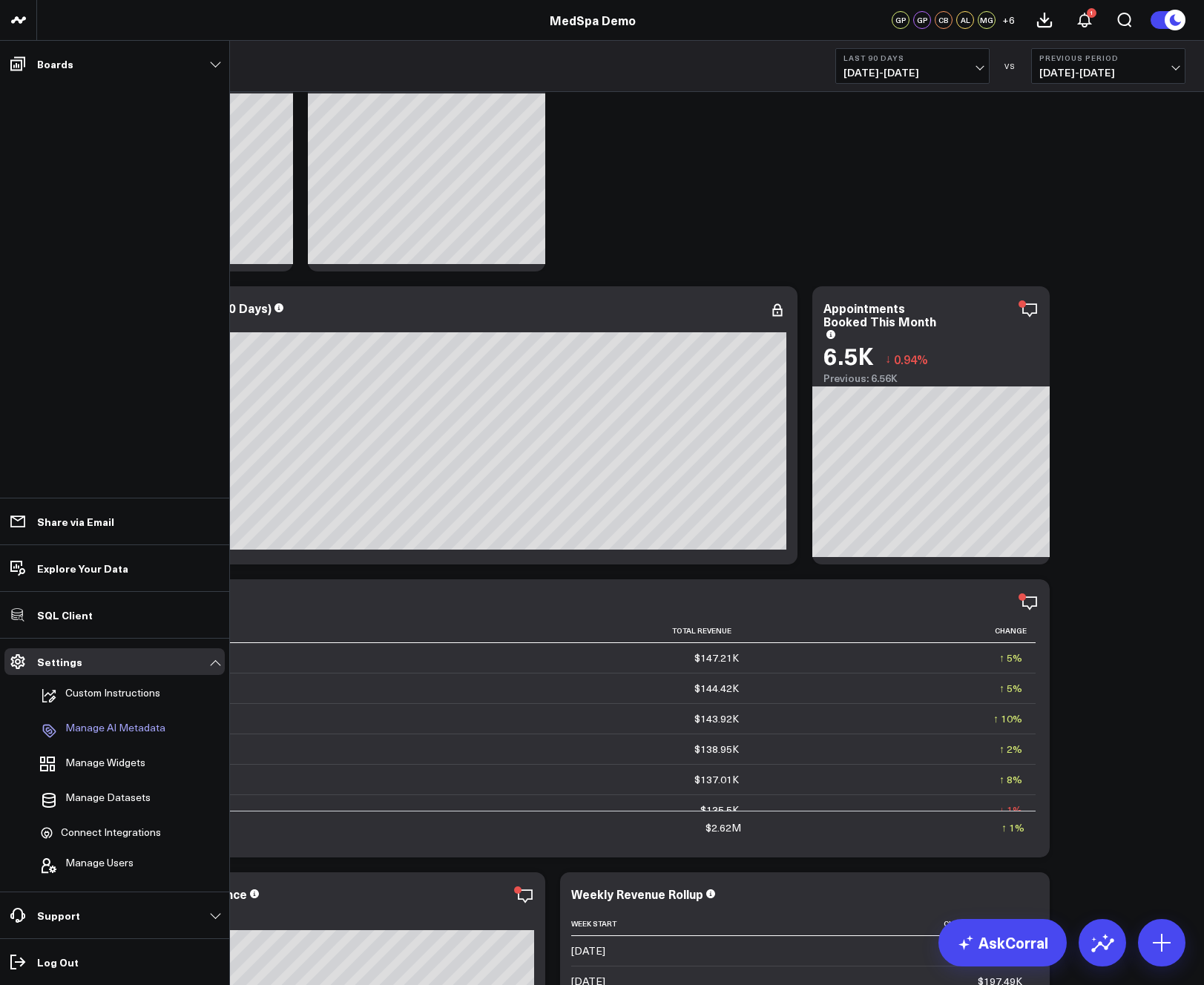
click at [105, 731] on p "Manage AI Metadata" at bounding box center [116, 731] width 100 height 18
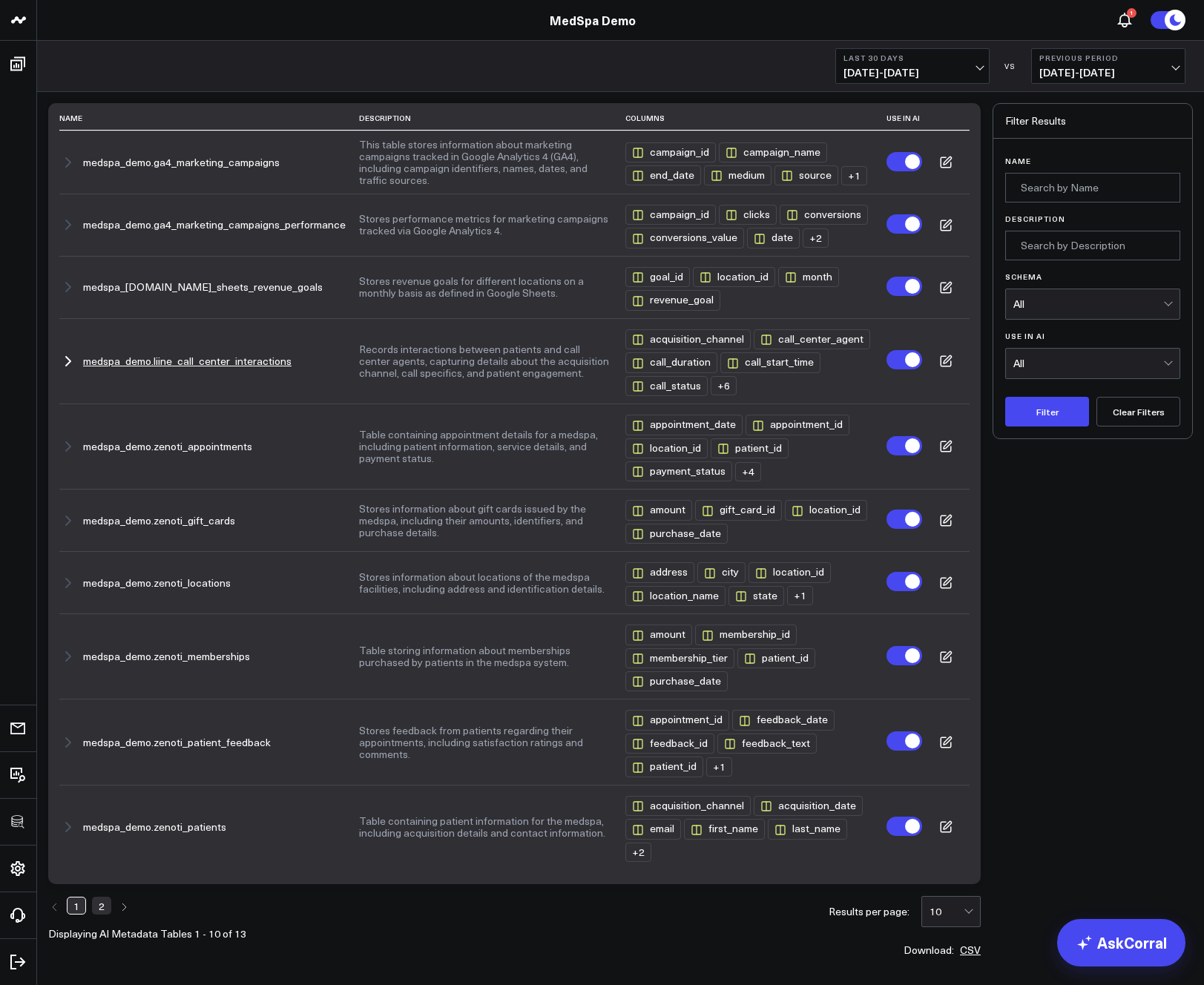
click at [947, 362] on icon at bounding box center [946, 361] width 14 height 14
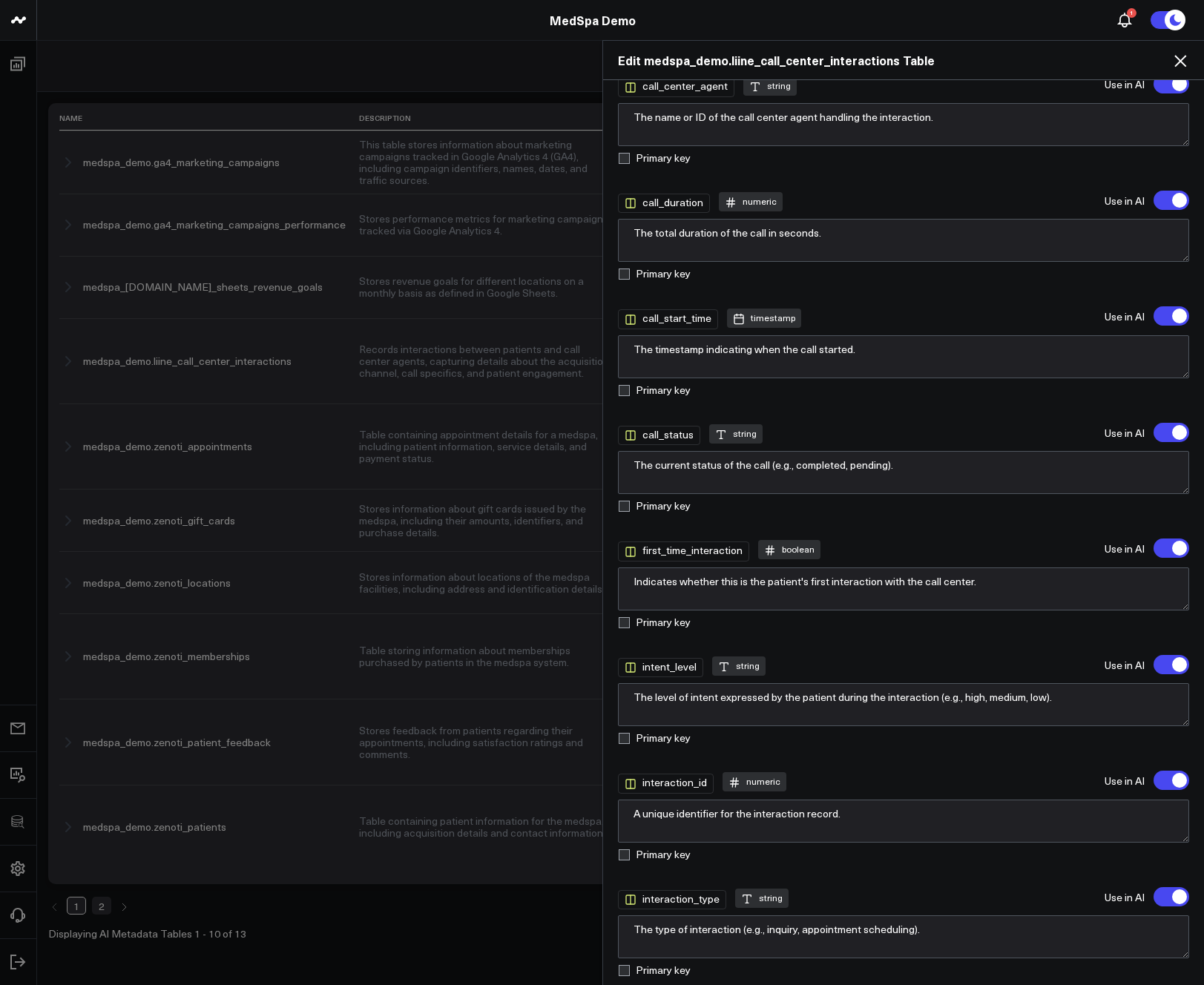
scroll to position [384, 0]
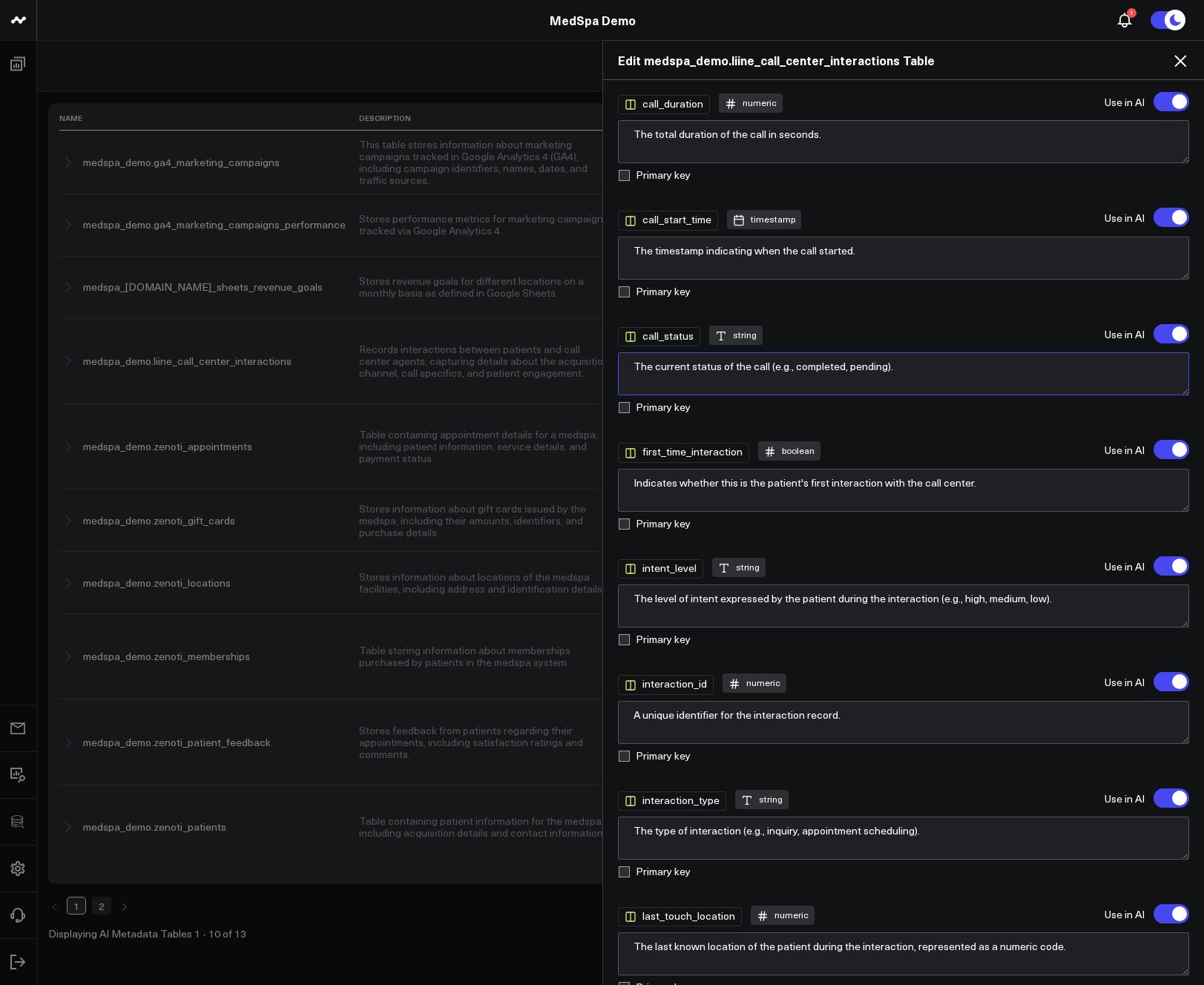
click at [940, 375] on textarea "The current status of the call (e.g., completed, pending)." at bounding box center [904, 373] width 572 height 43
click at [1179, 57] on icon at bounding box center [1180, 61] width 18 height 18
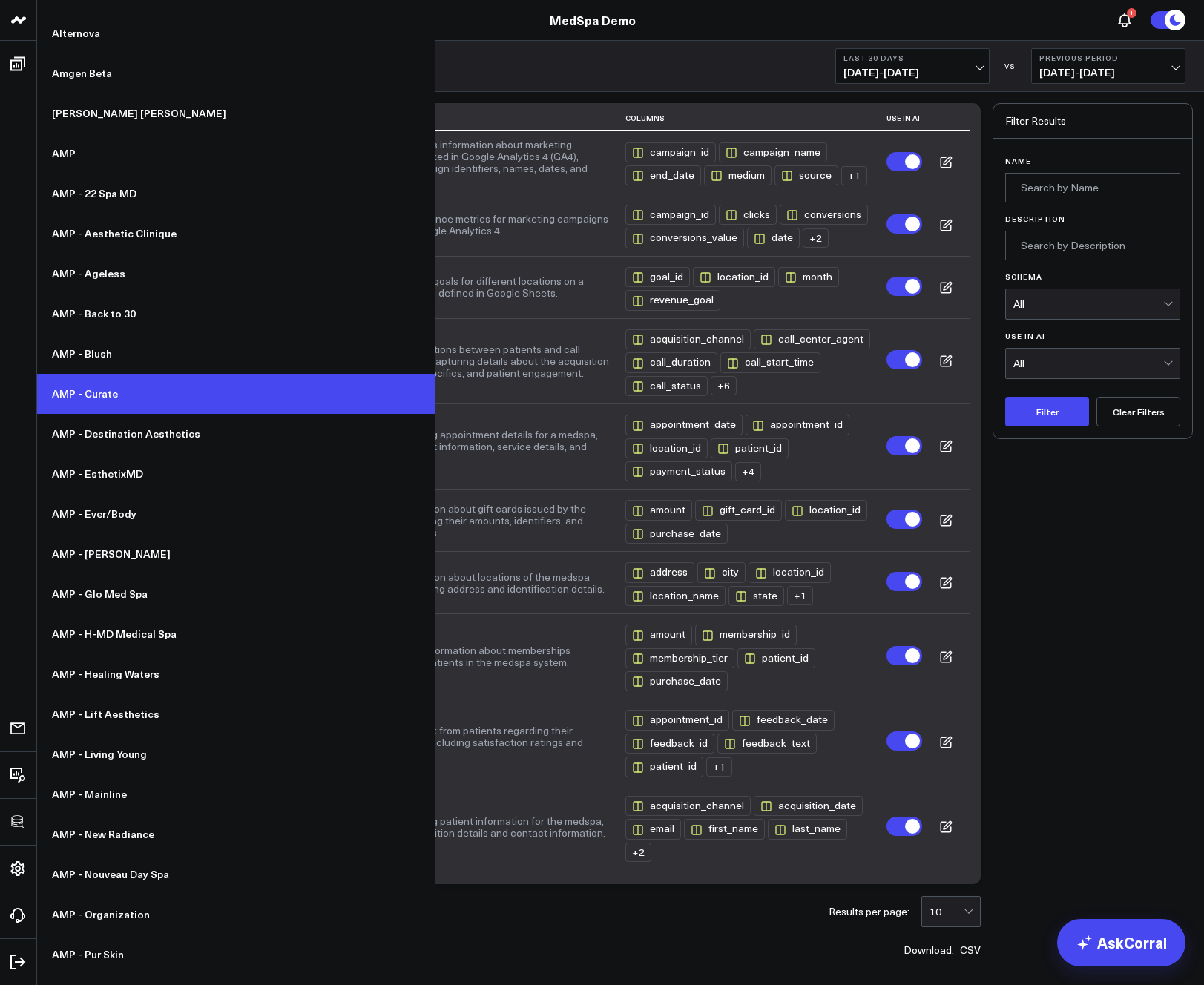
scroll to position [343, 0]
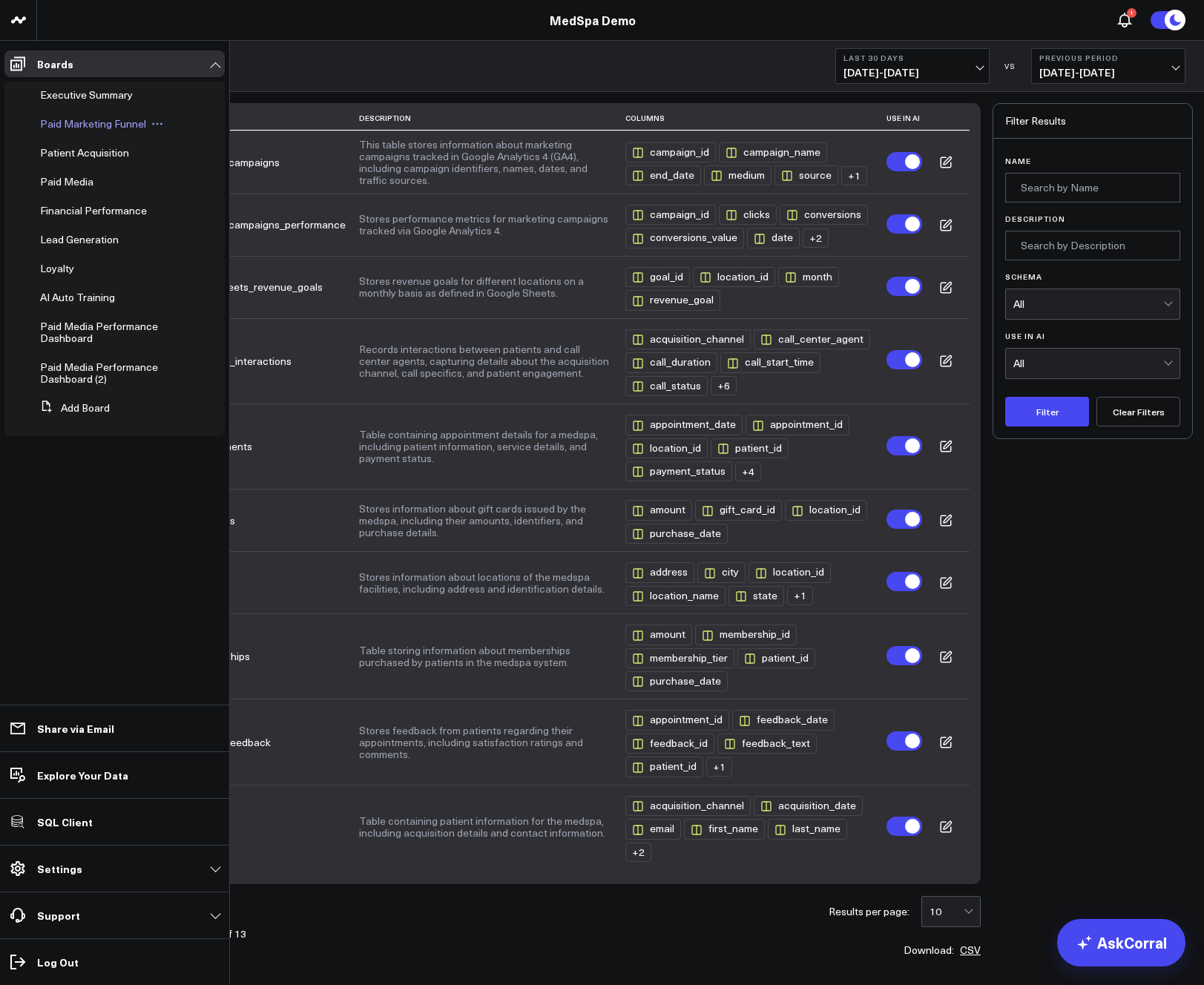
click at [157, 123] on icon at bounding box center [157, 124] width 12 height 12
click at [234, 175] on button "Edit Permissions" at bounding box center [225, 173] width 120 height 29
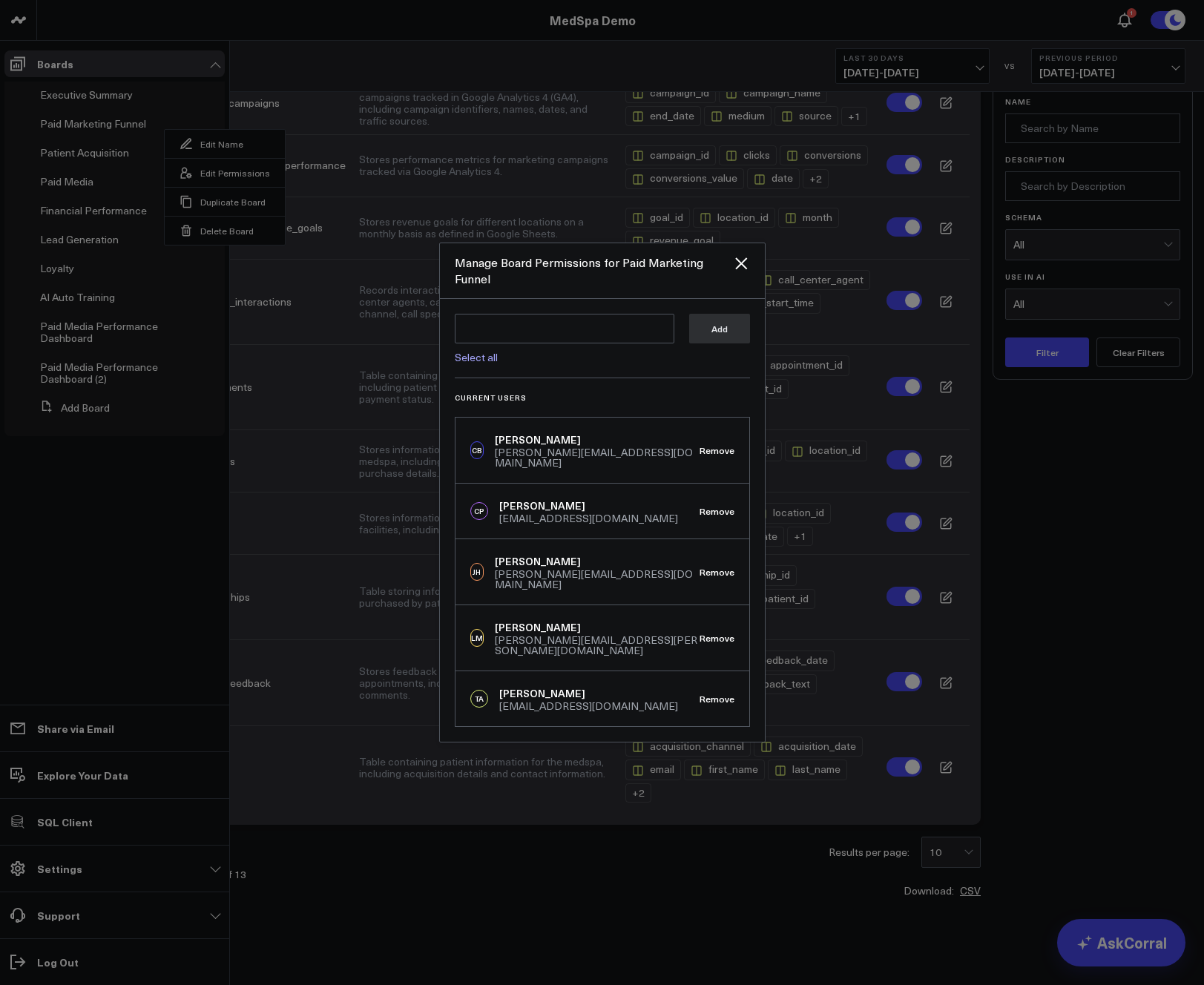
scroll to position [64, 0]
click at [743, 269] on icon "Close" at bounding box center [741, 263] width 12 height 12
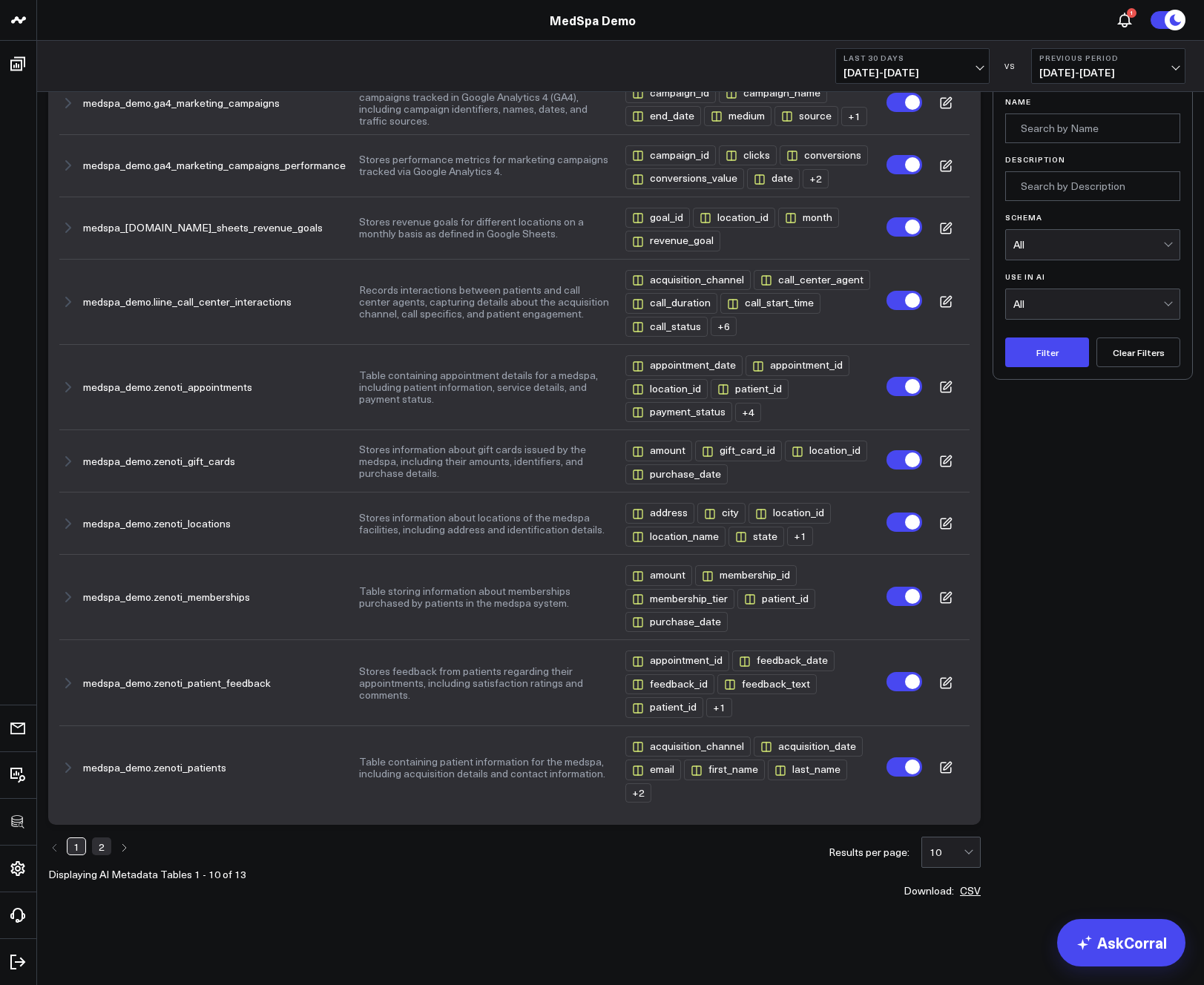
drag, startPoint x: 294, startPoint y: 19, endPoint x: 59, endPoint y: 5, distance: 235.4
click at [288, 18] on div "MedSpa Demo" at bounding box center [592, 20] width 1185 height 16
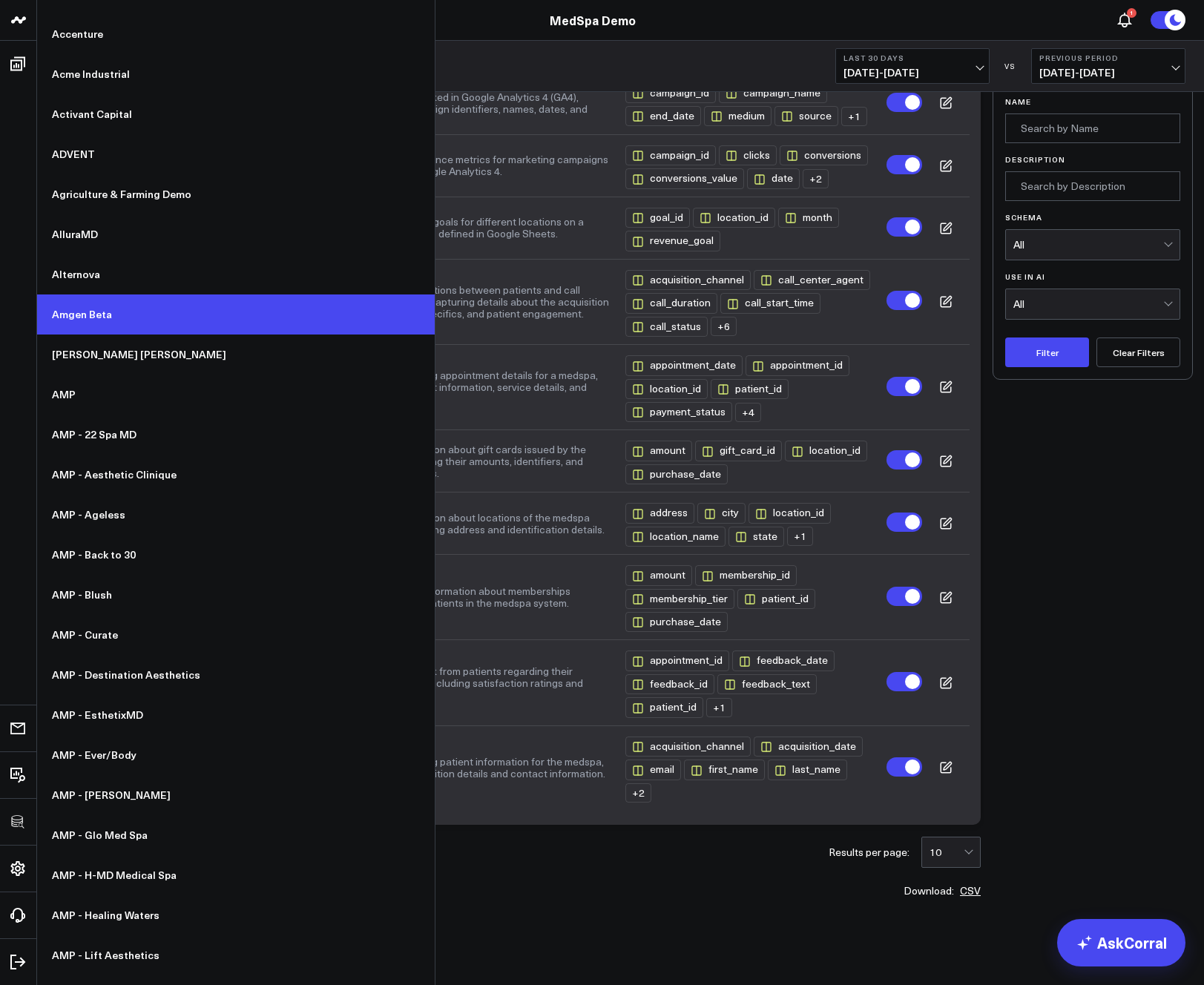
scroll to position [0, 0]
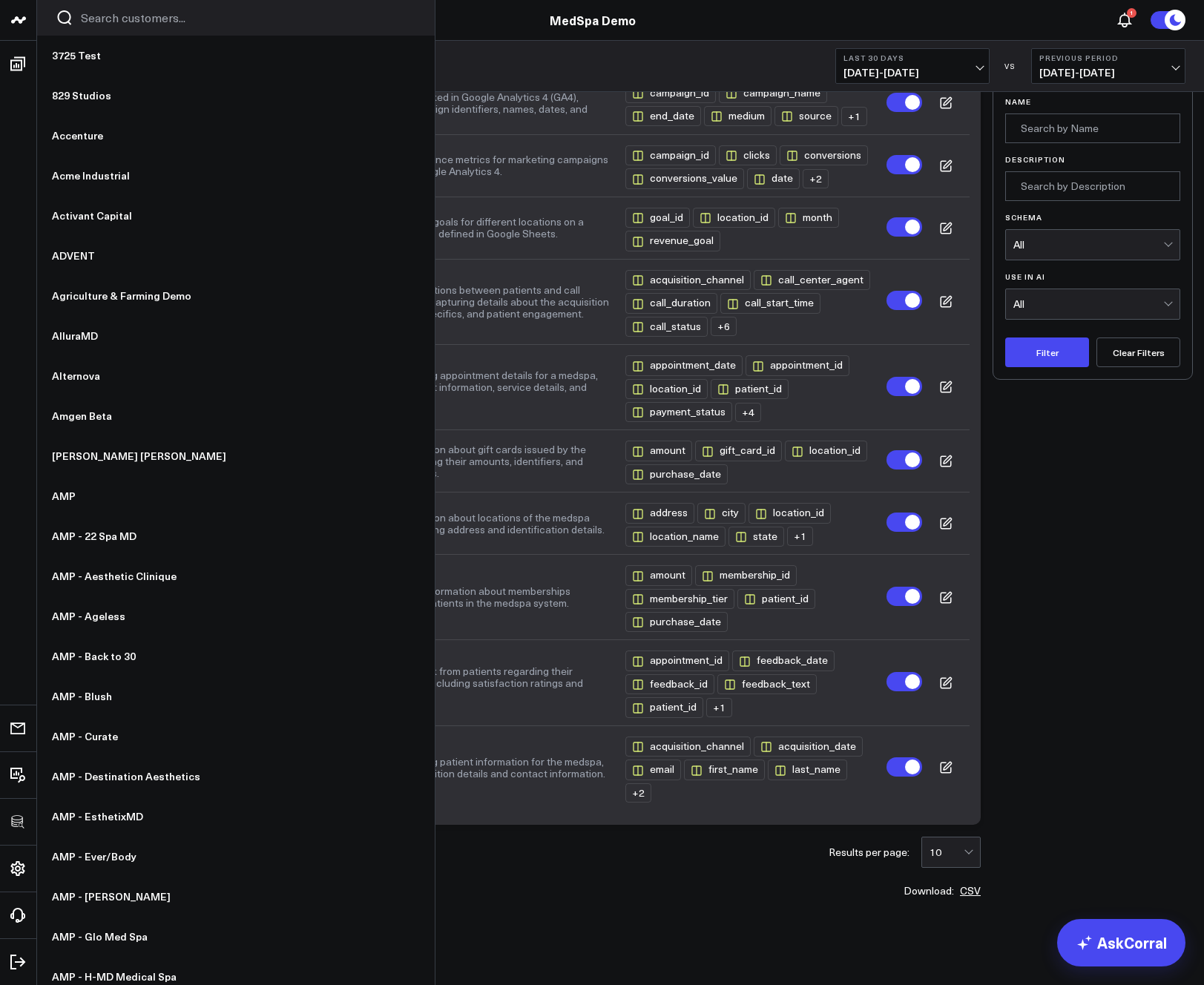
click at [122, 10] on input "Search customers input" at bounding box center [248, 18] width 335 height 16
type input "e"
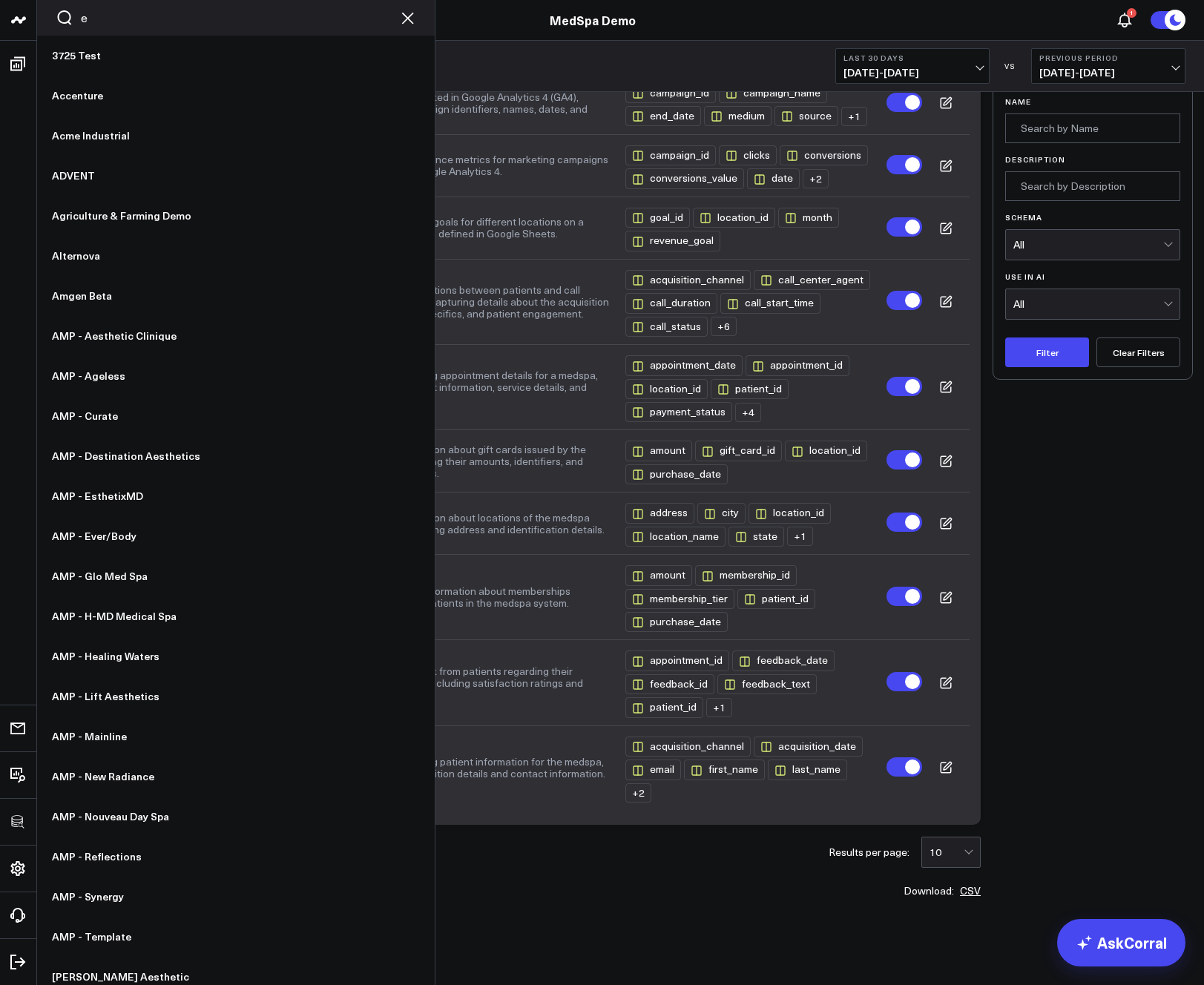
click at [94, 23] on input "e" at bounding box center [236, 18] width 310 height 16
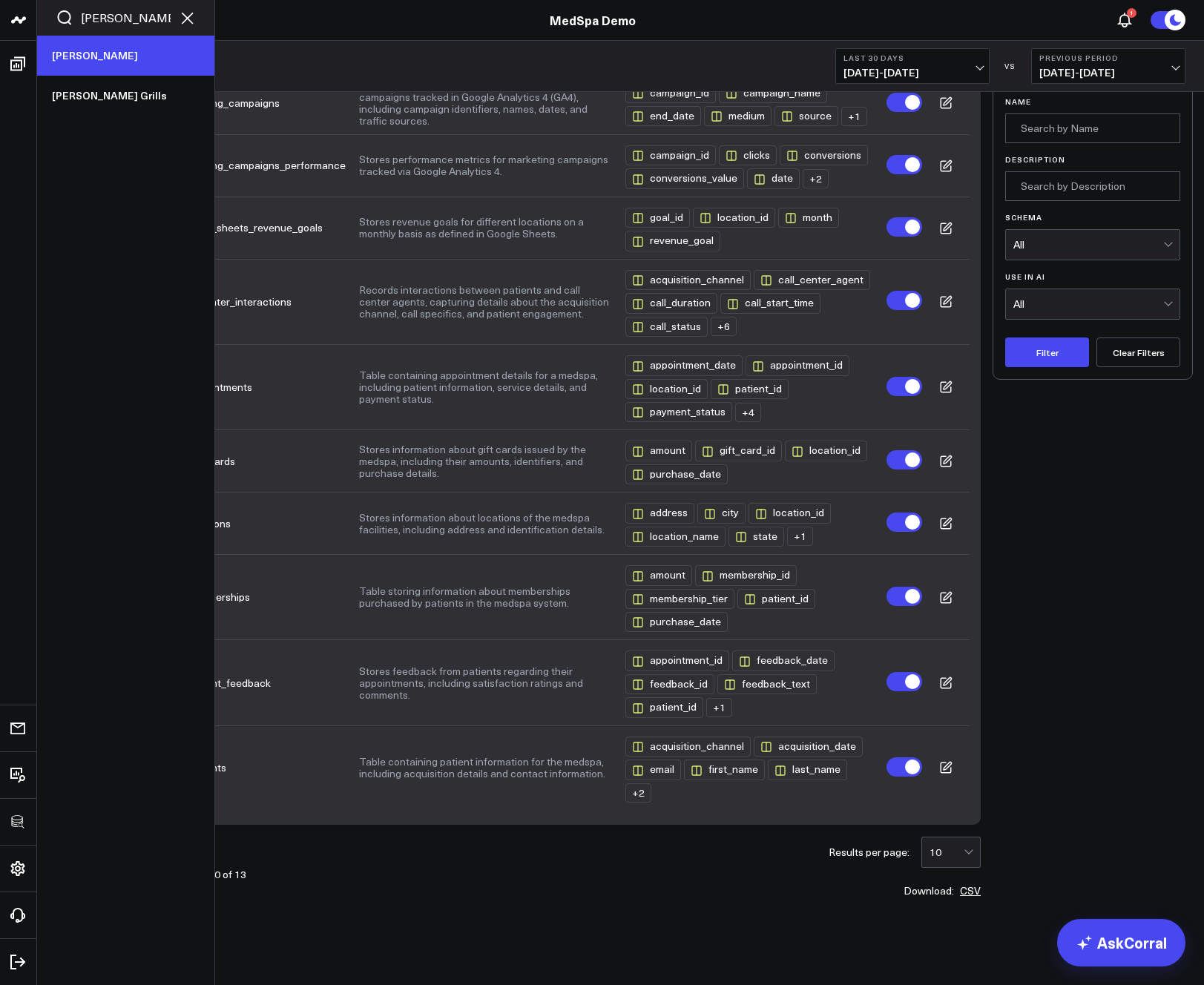
type input "weber"
click at [85, 47] on link "[PERSON_NAME]" at bounding box center [126, 56] width 177 height 40
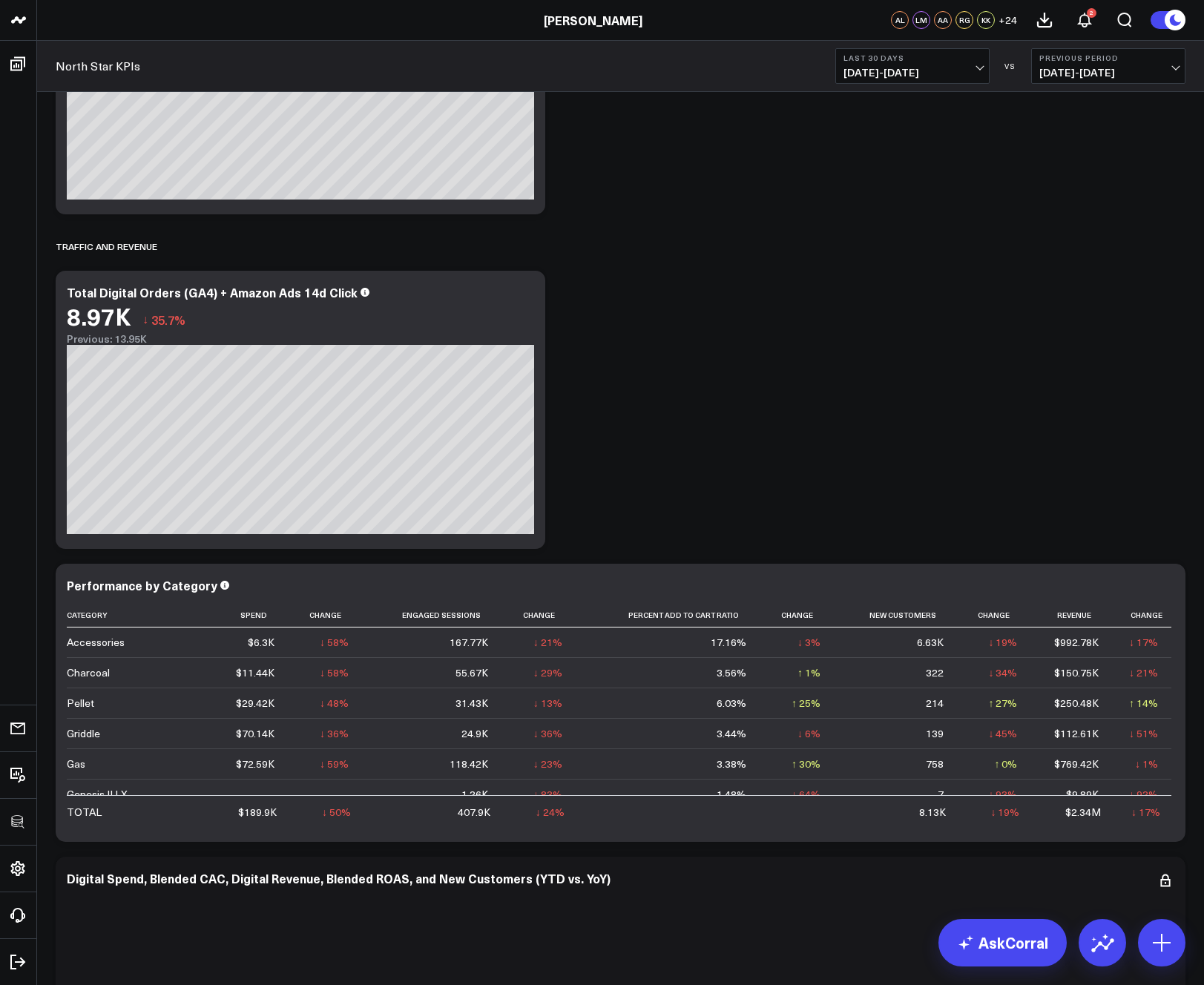
scroll to position [764, 0]
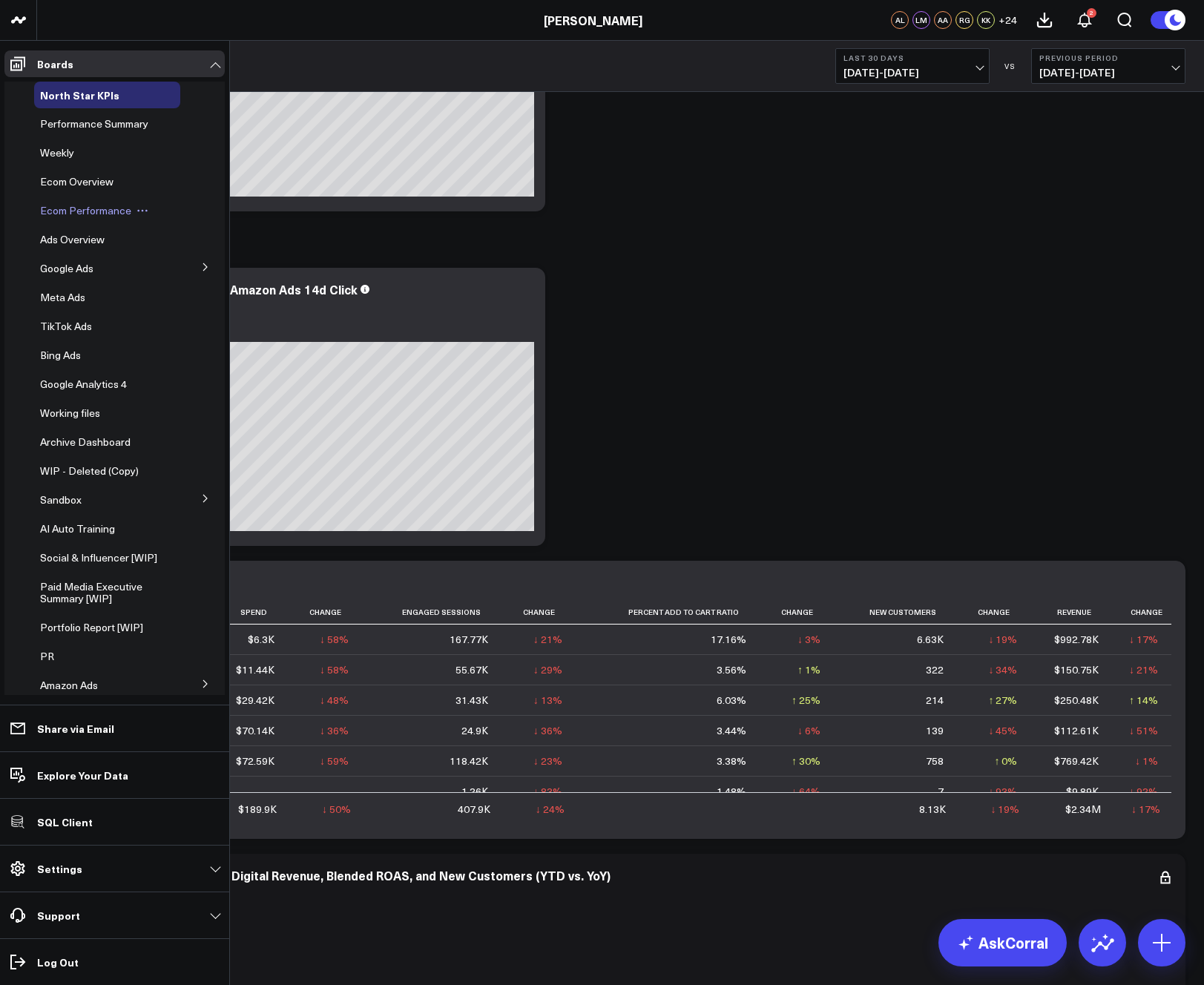
click at [90, 210] on span "Ecom Performance" at bounding box center [86, 209] width 91 height 14
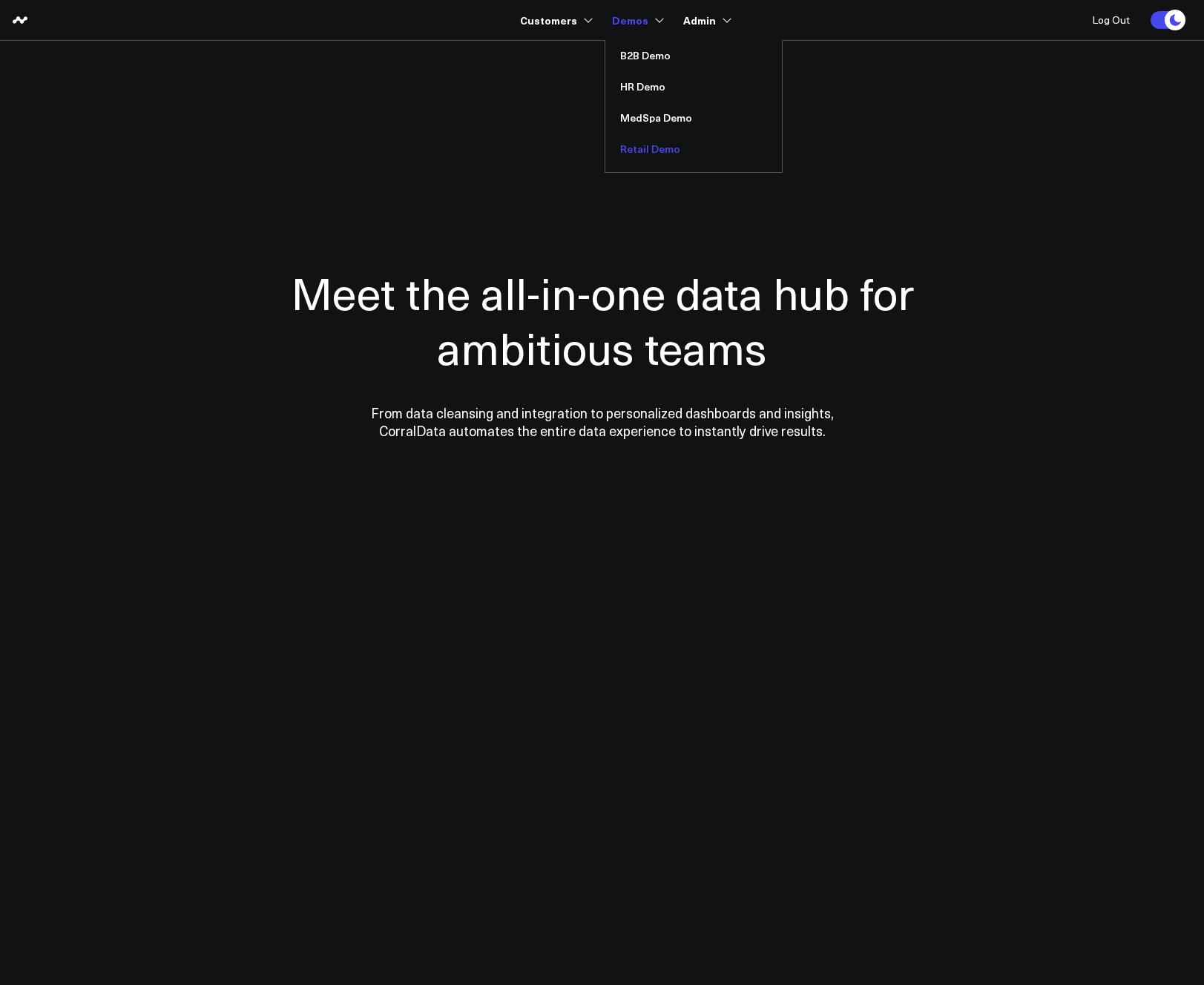
click at [641, 142] on link "Retail Demo" at bounding box center [693, 149] width 177 height 31
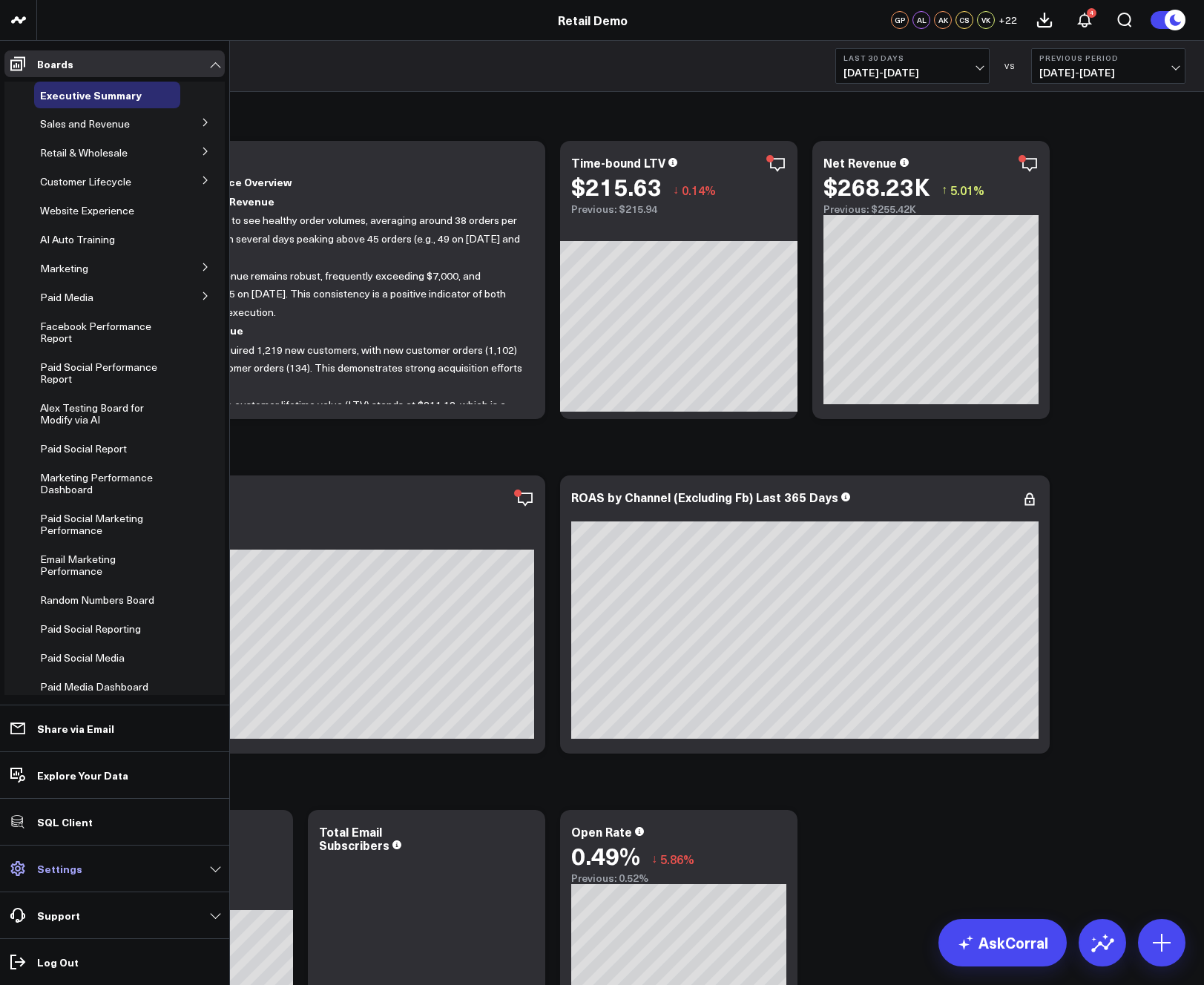
click at [106, 868] on link "Settings" at bounding box center [115, 868] width 220 height 26
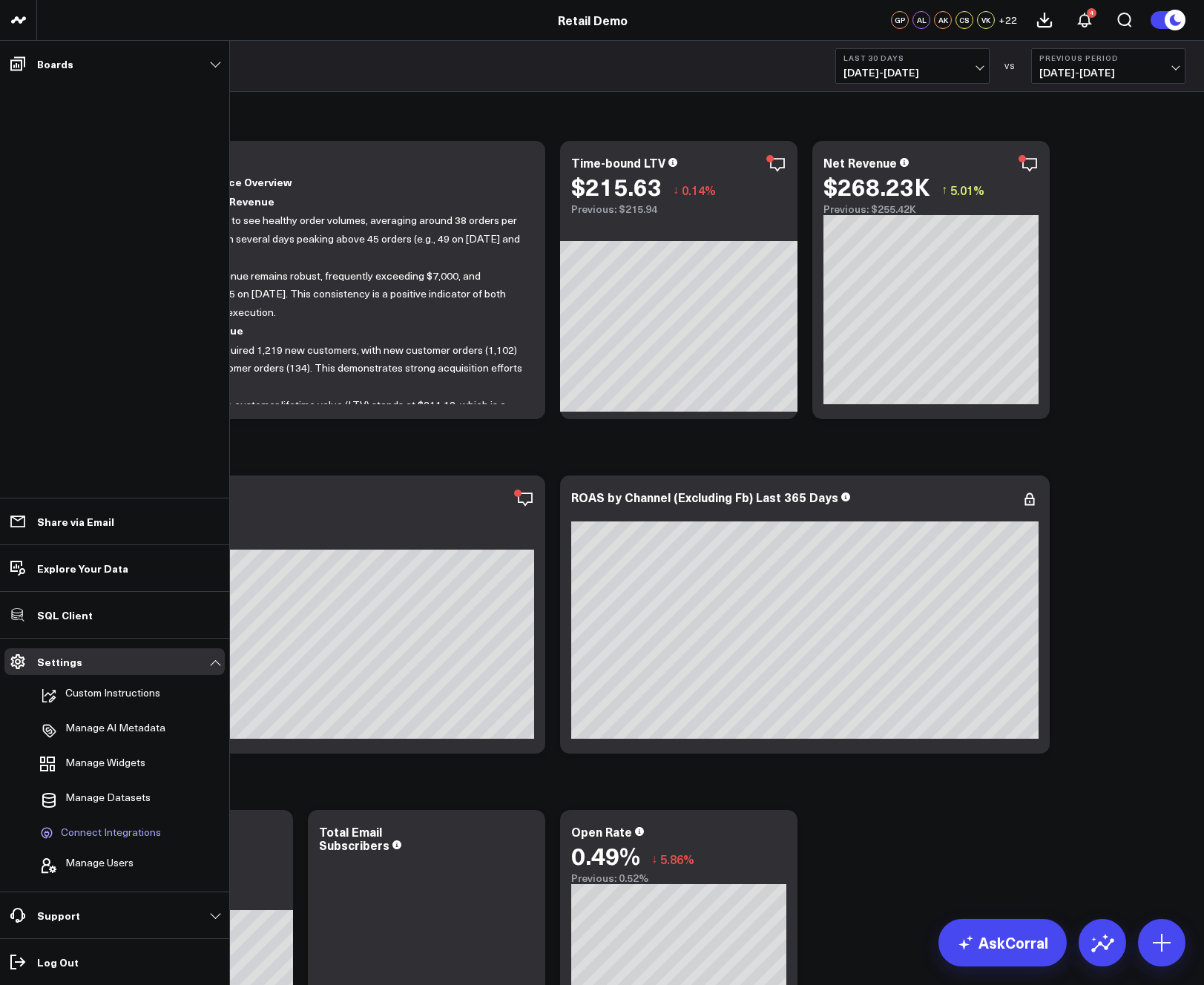
click at [102, 832] on span "Connect Integrations" at bounding box center [111, 833] width 100 height 14
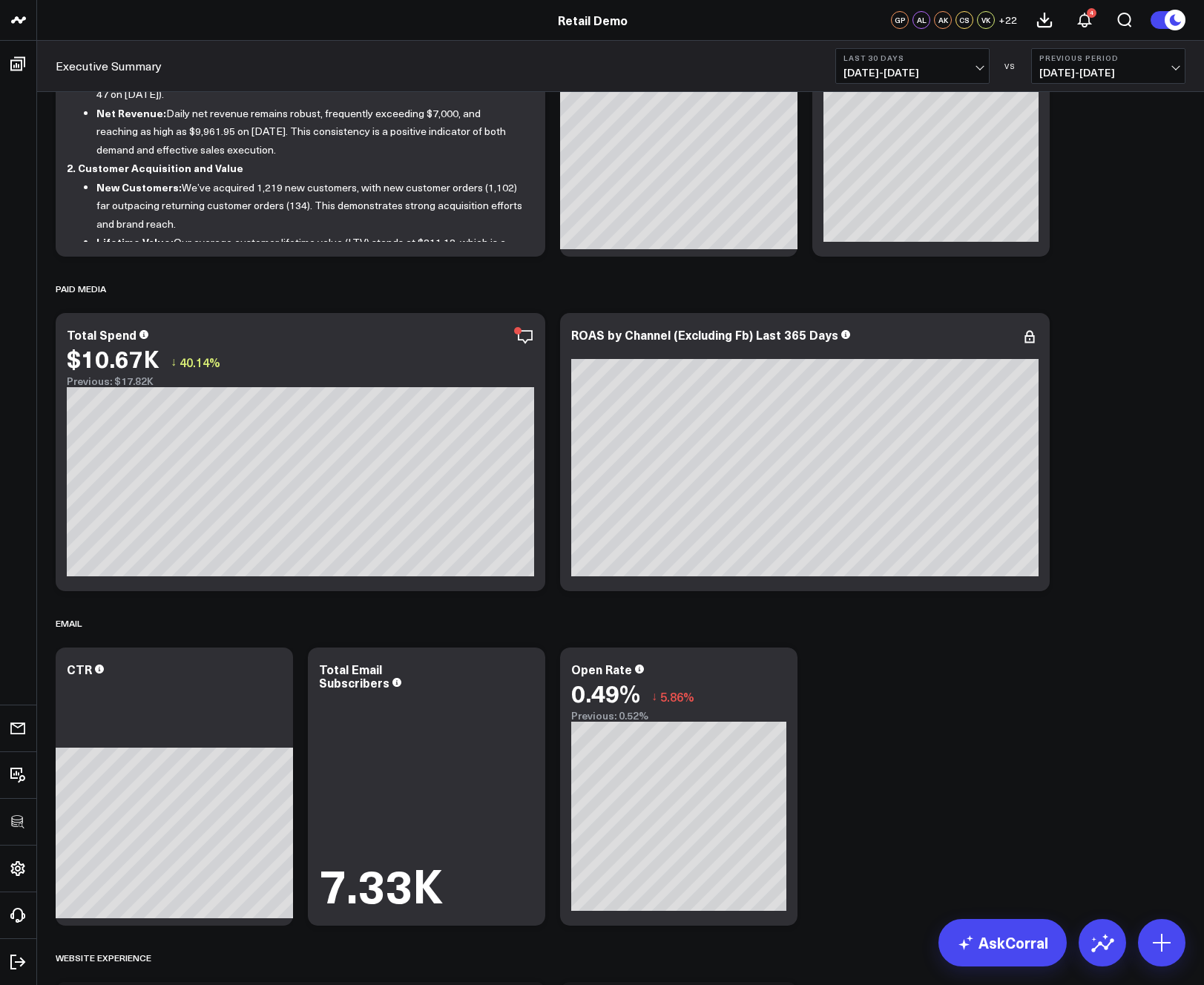
scroll to position [878, 0]
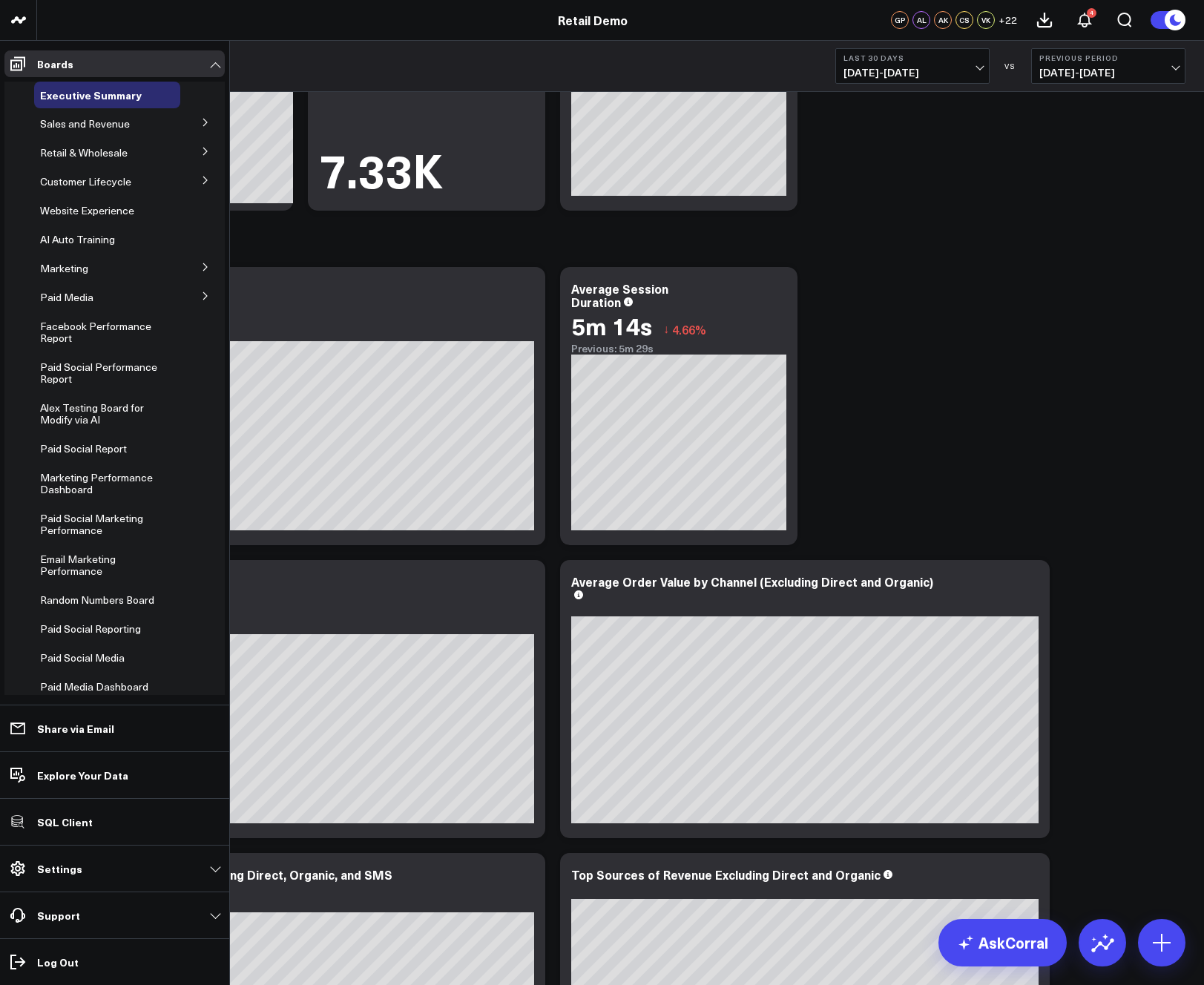
click at [73, 295] on span "Paid Media" at bounding box center [66, 297] width 54 height 14
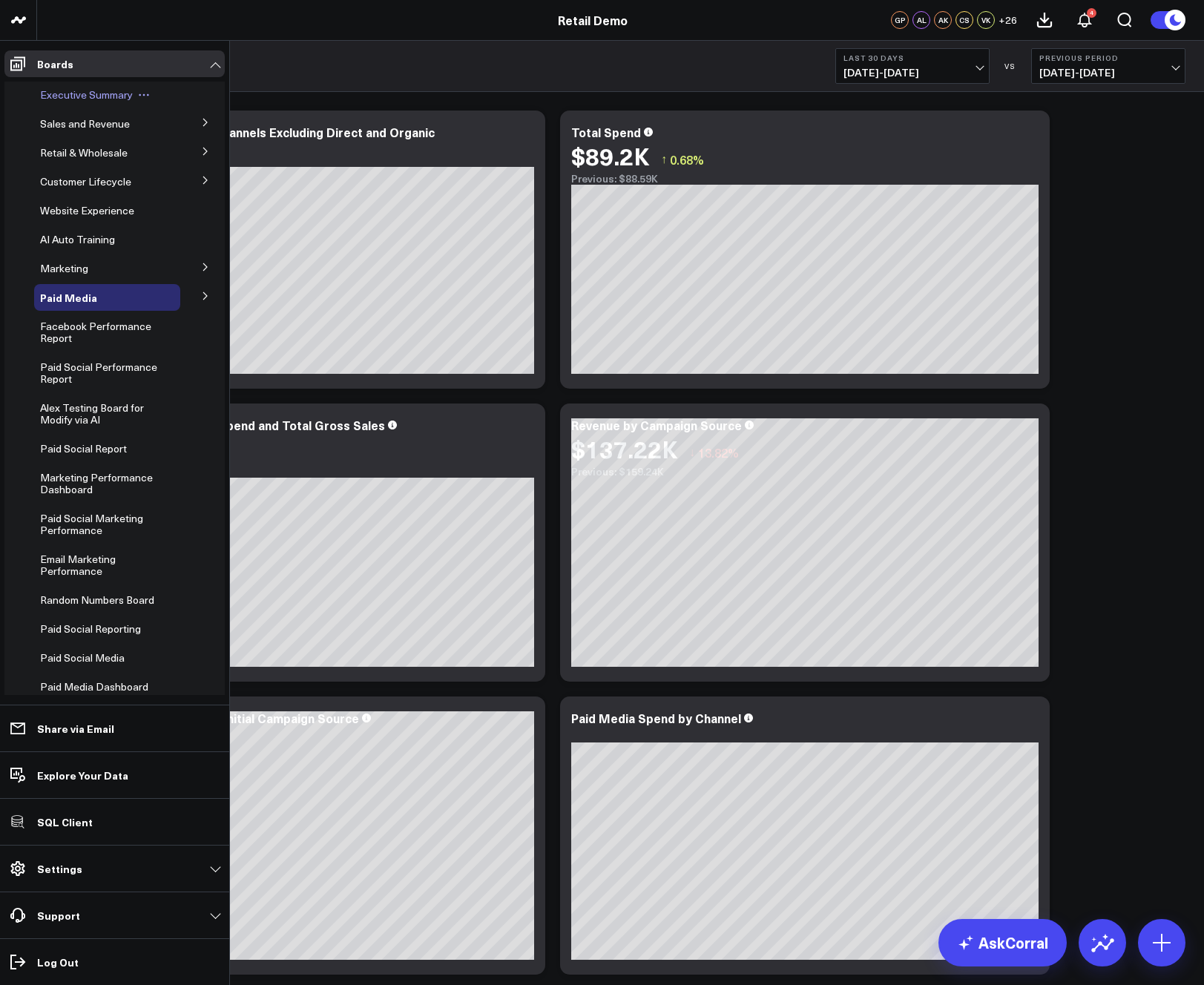
click at [47, 94] on span "Executive Summary" at bounding box center [86, 94] width 93 height 14
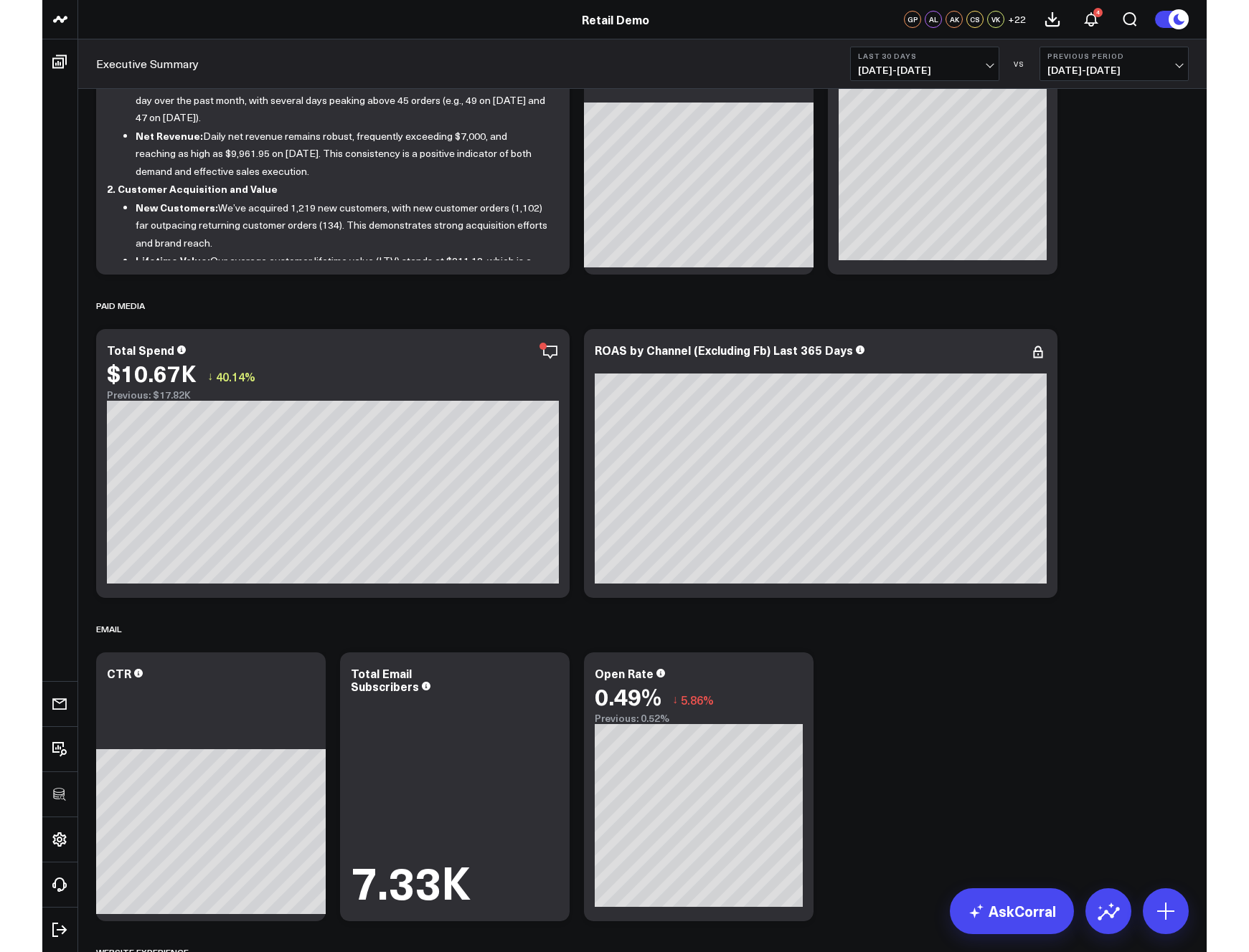
scroll to position [132, 0]
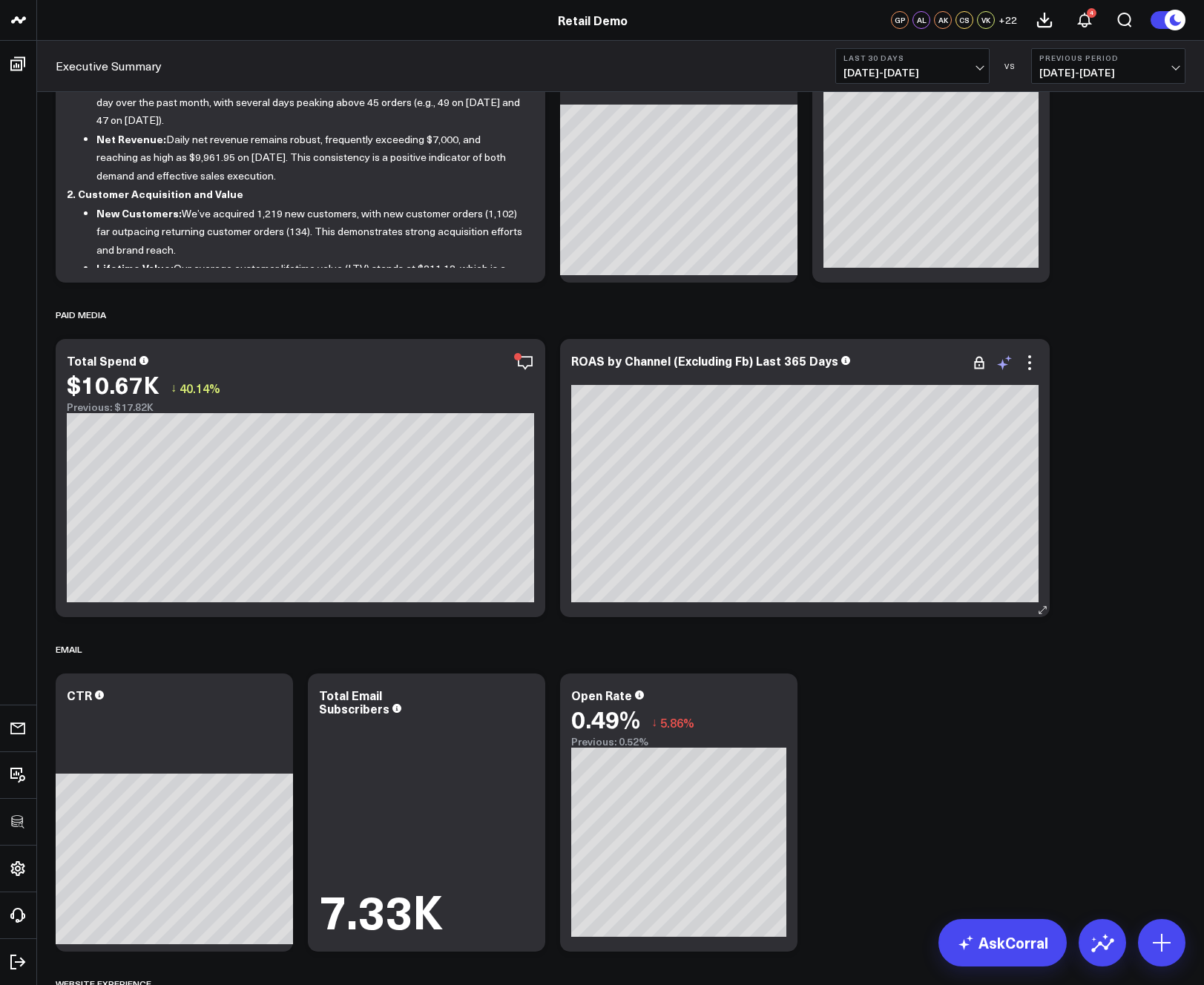
click at [1007, 364] on icon at bounding box center [1005, 363] width 18 height 18
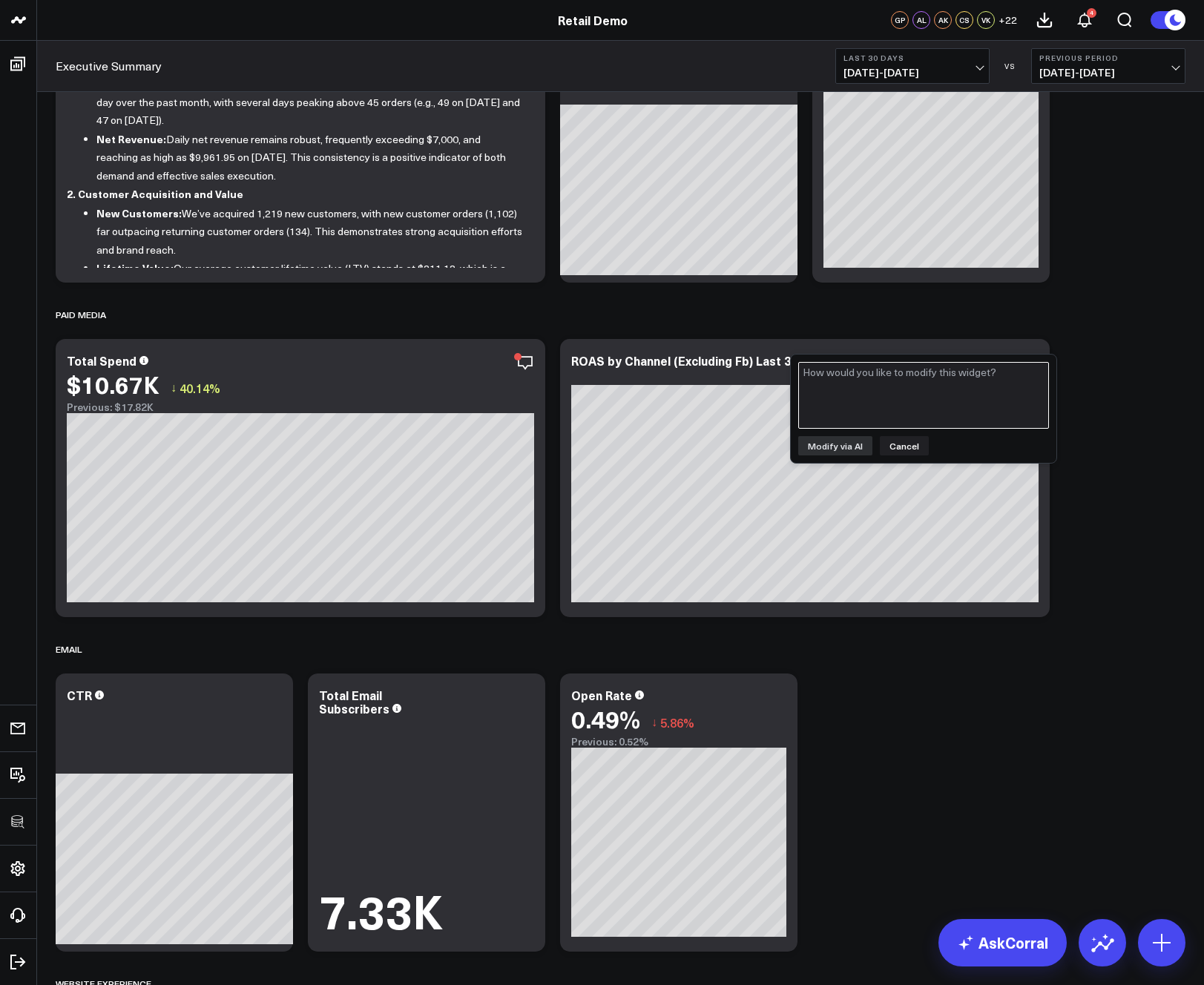
click at [921, 396] on textarea at bounding box center [923, 395] width 250 height 66
click at [899, 450] on button "Cancel" at bounding box center [905, 445] width 49 height 19
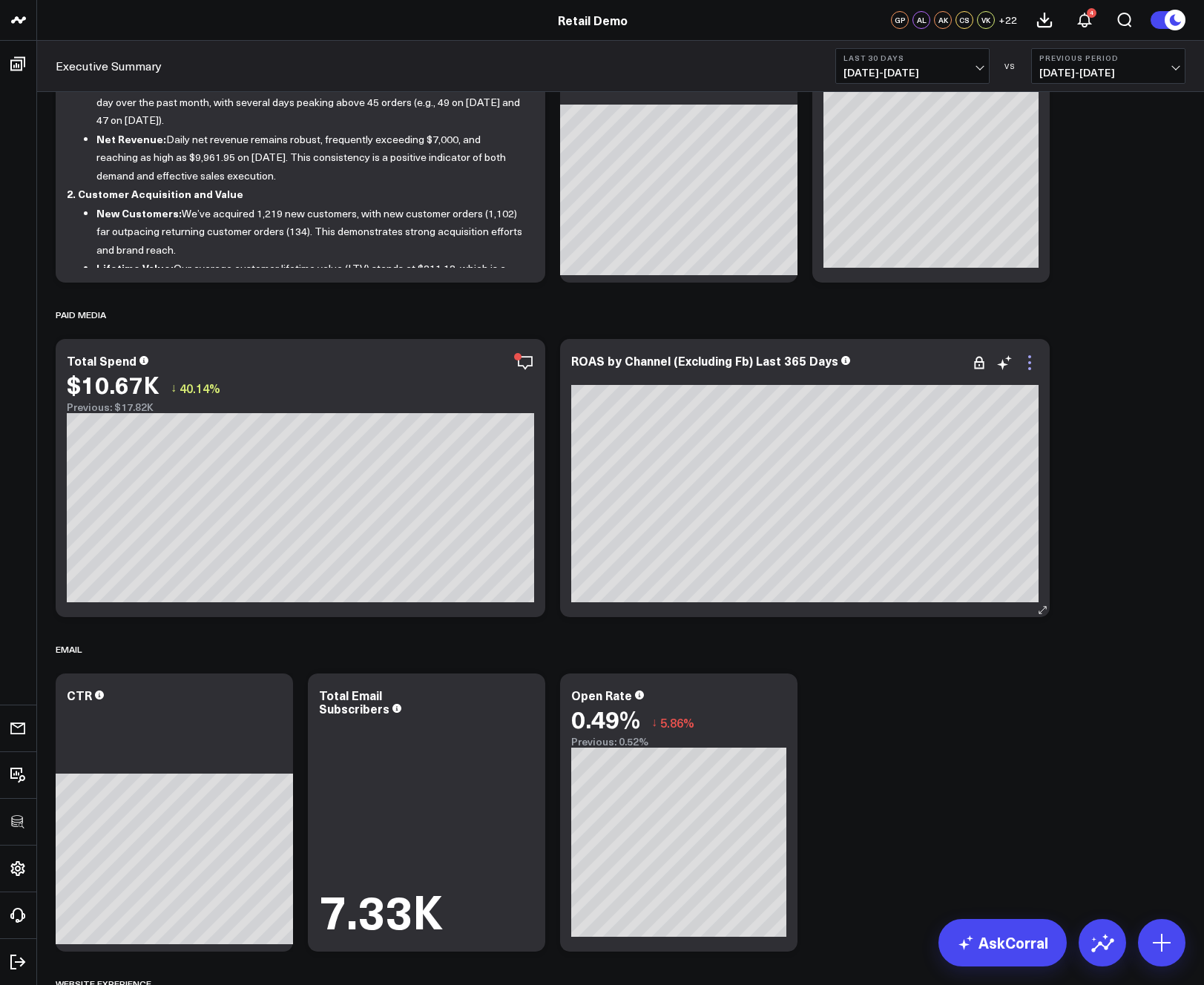
click at [1032, 360] on icon at bounding box center [1029, 363] width 18 height 18
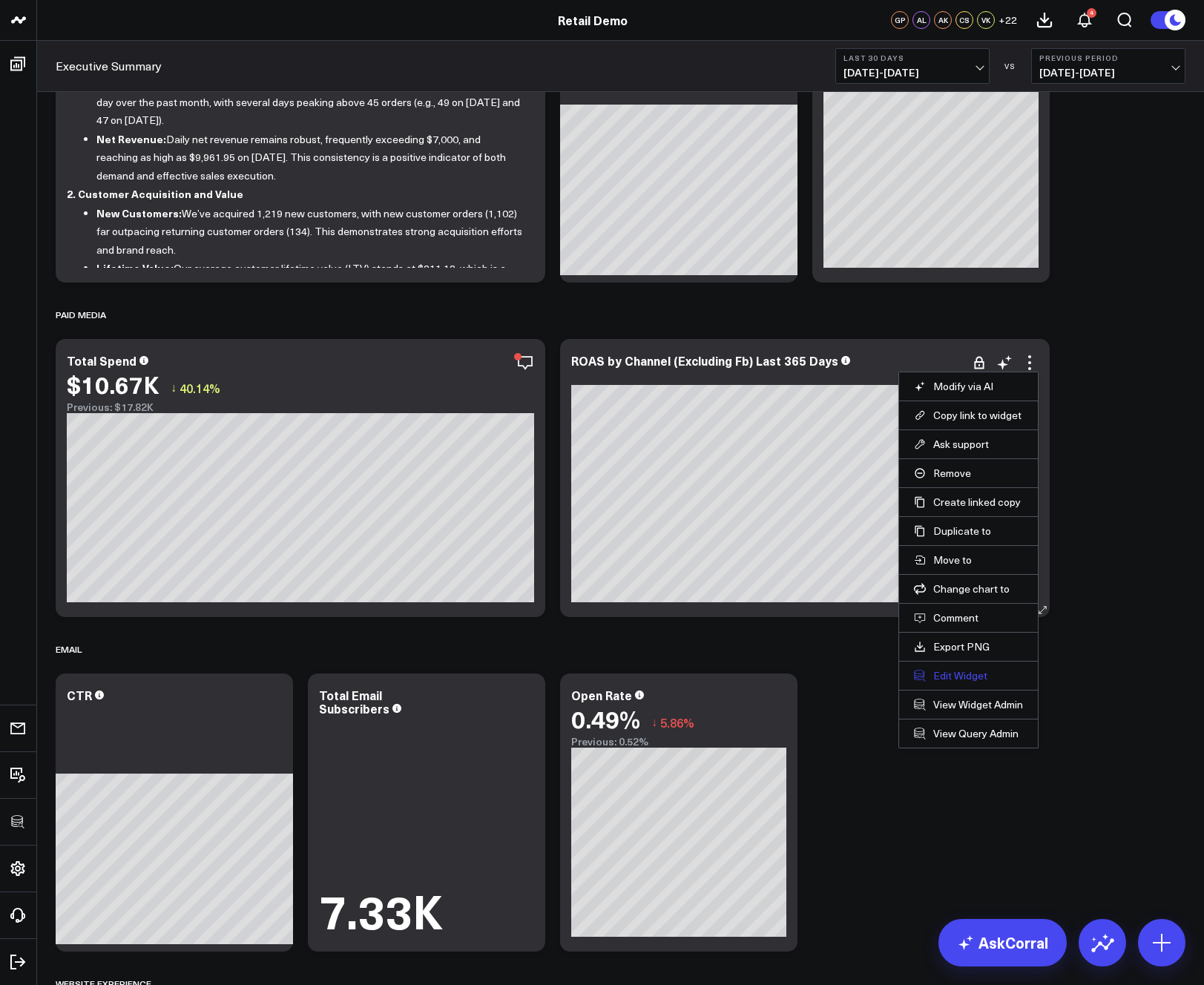
click at [932, 679] on button "Edit Widget" at bounding box center [968, 675] width 109 height 14
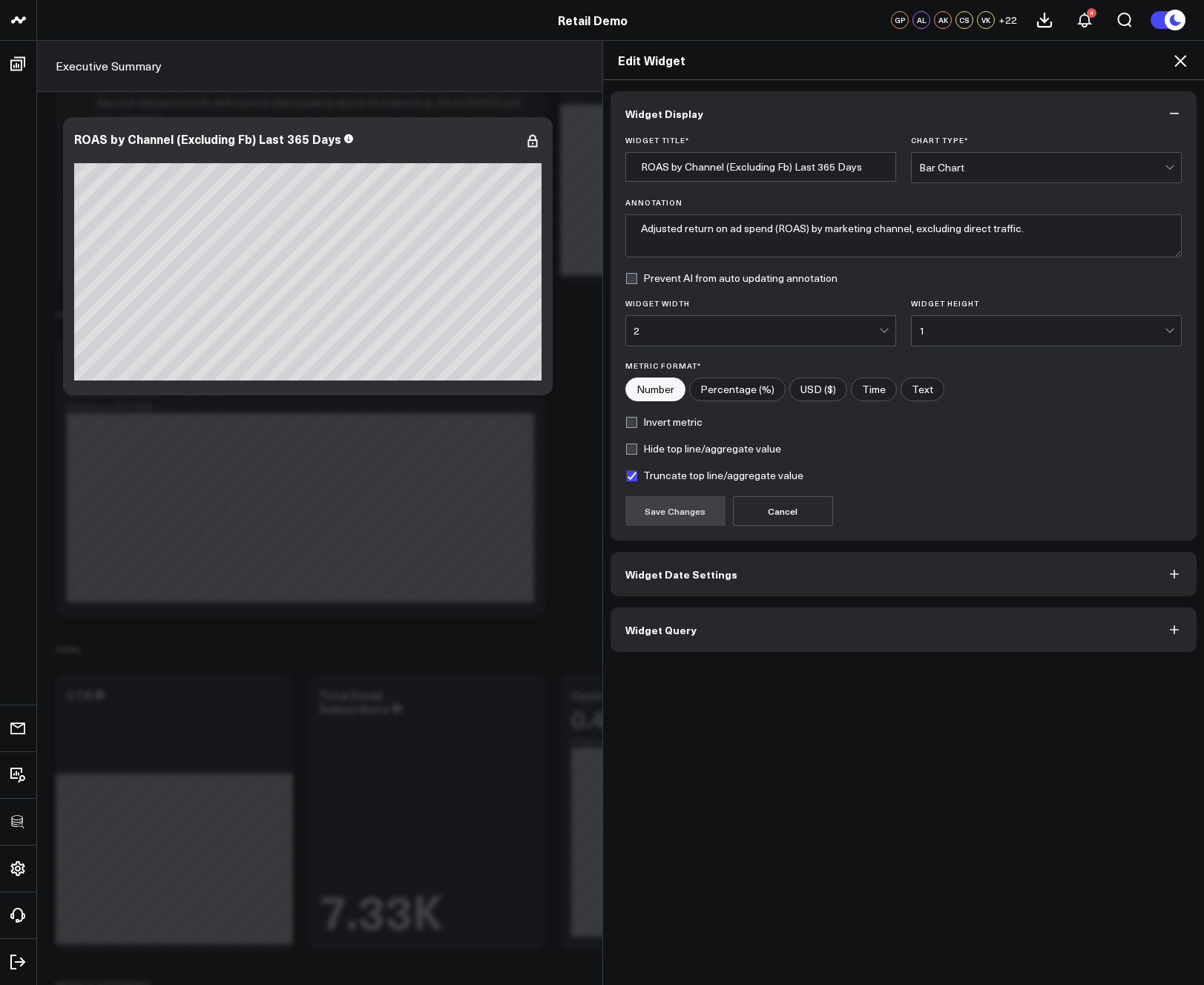
click at [747, 633] on button "Widget Query" at bounding box center [904, 629] width 587 height 45
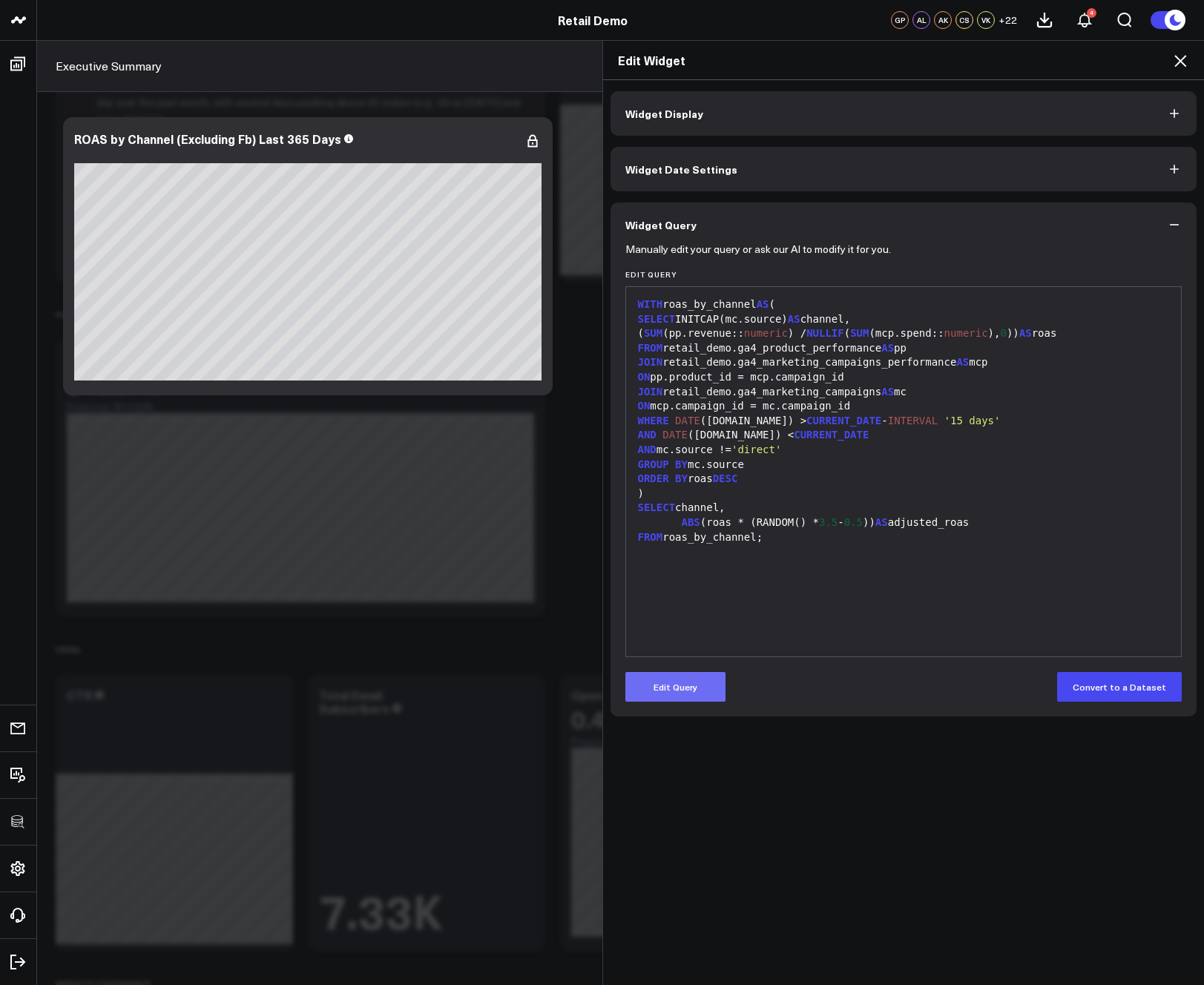
click at [692, 690] on button "Edit Query" at bounding box center [675, 686] width 100 height 30
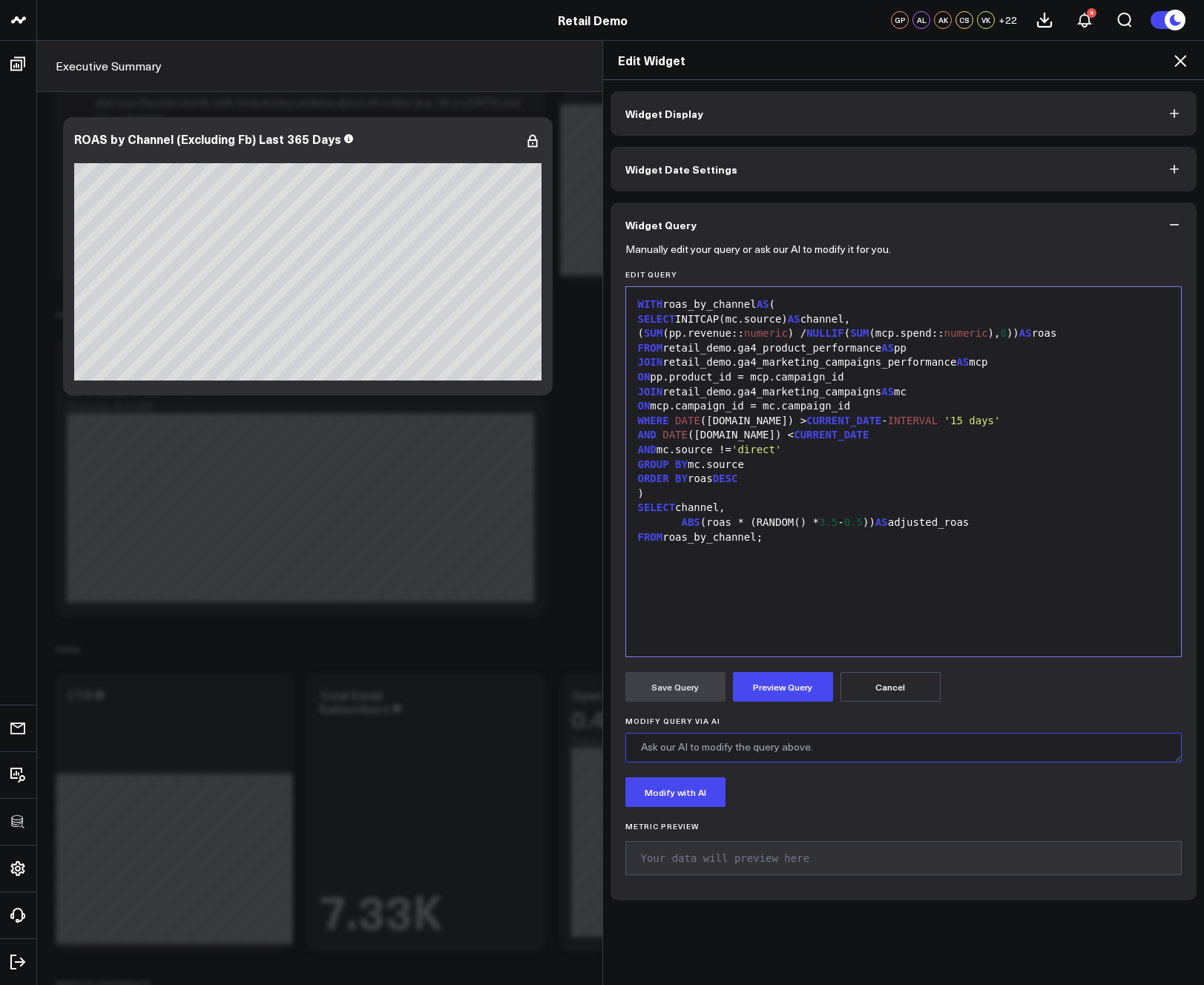
click at [686, 756] on textarea "Modify Query via AI" at bounding box center [904, 747] width 557 height 30
click at [1185, 56] on icon at bounding box center [1179, 60] width 12 height 12
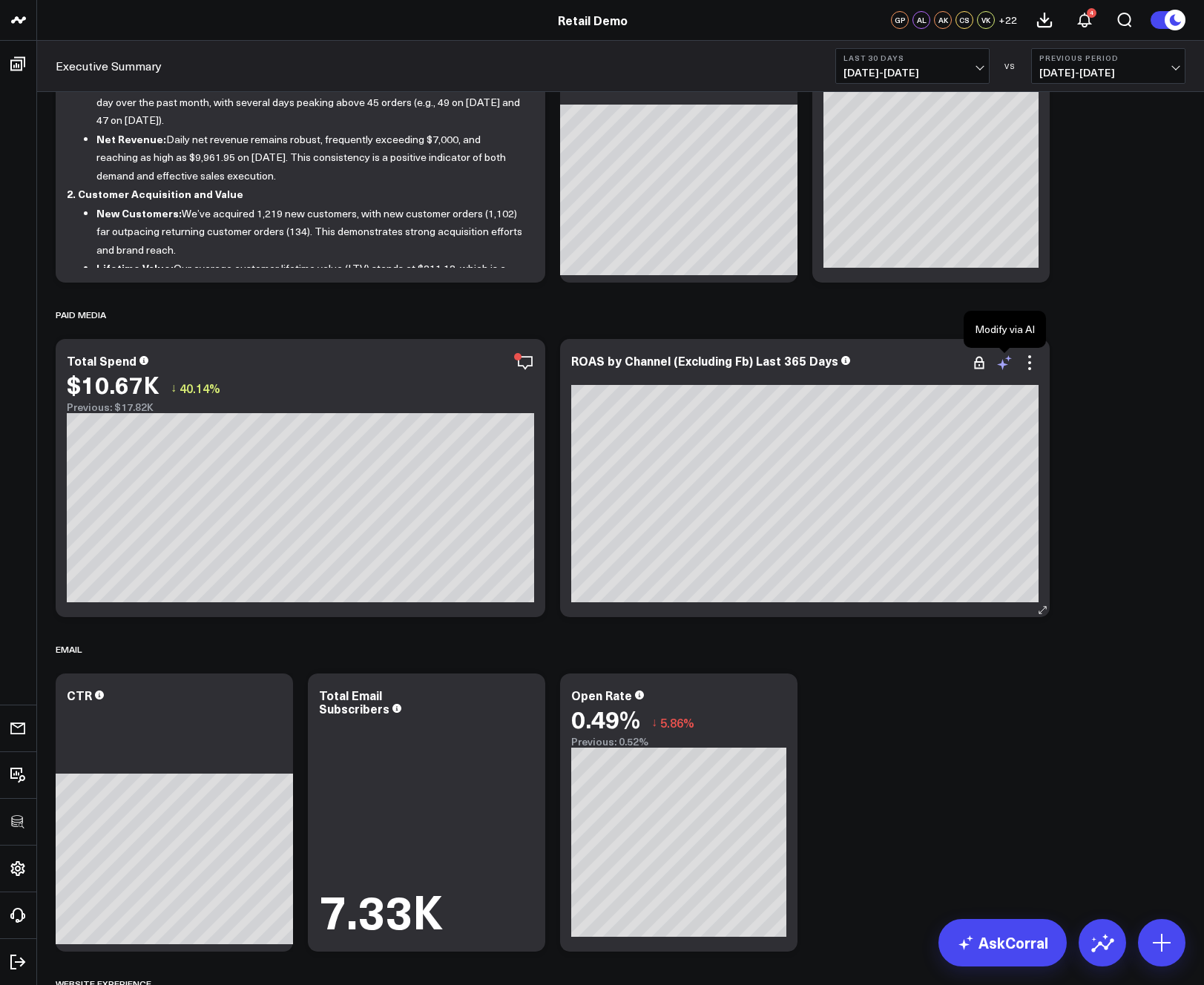
click at [1005, 368] on icon at bounding box center [1005, 363] width 18 height 18
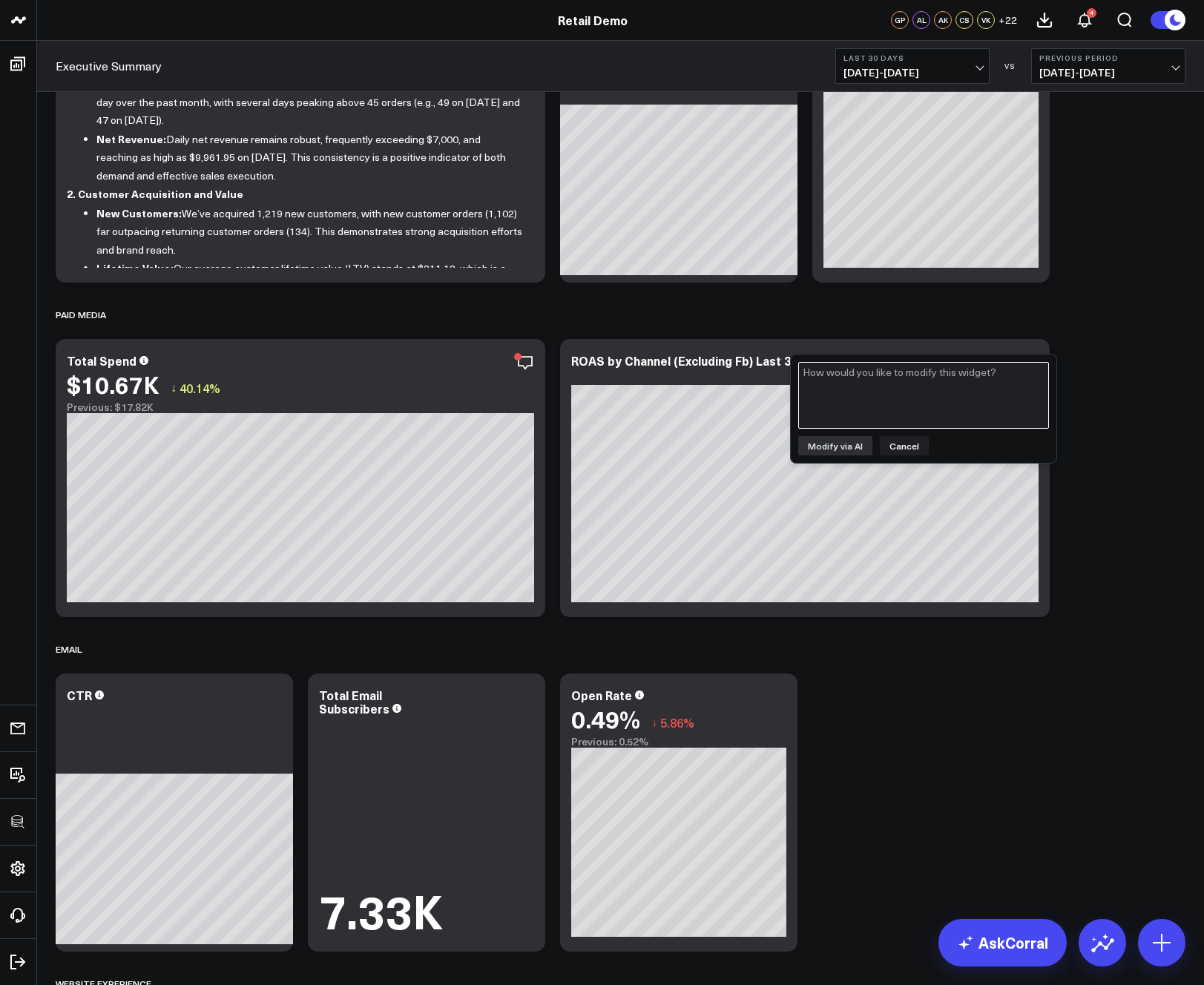
click at [883, 399] on textarea at bounding box center [923, 395] width 250 height 66
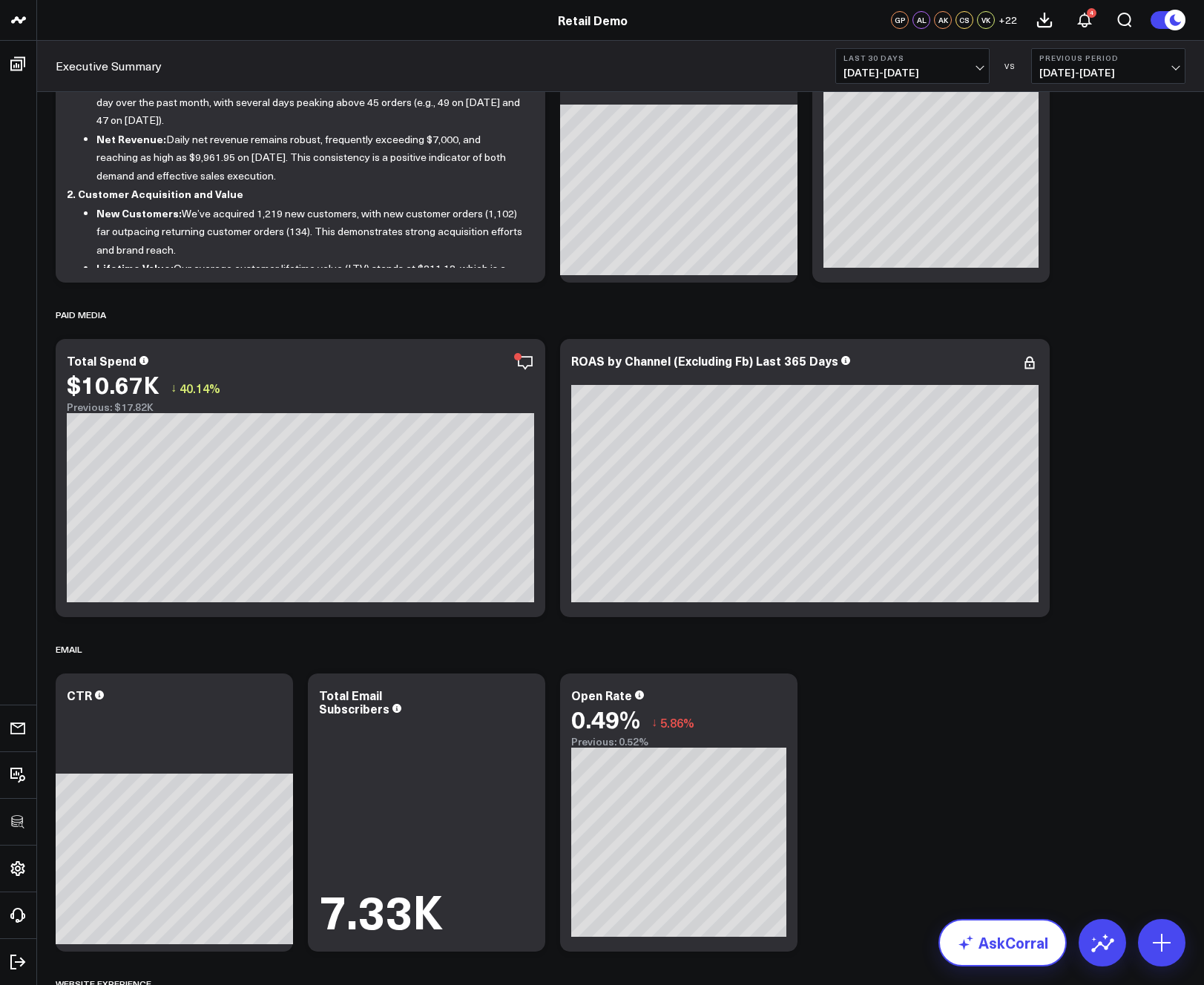
click at [991, 946] on link "AskCorral" at bounding box center [1002, 943] width 128 height 47
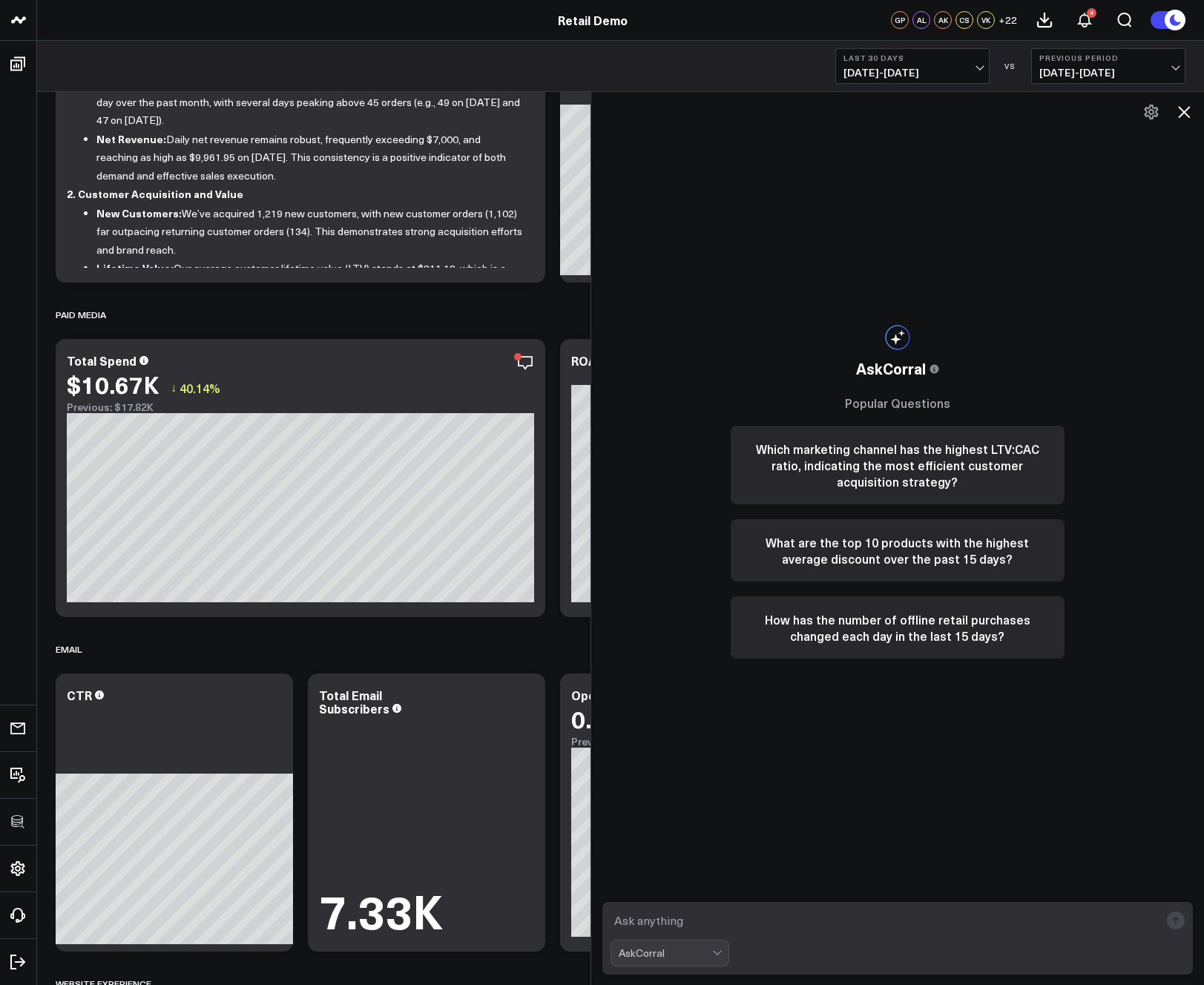
click at [764, 912] on textarea at bounding box center [885, 920] width 550 height 26
type textarea "what are my top sources of revenue?"
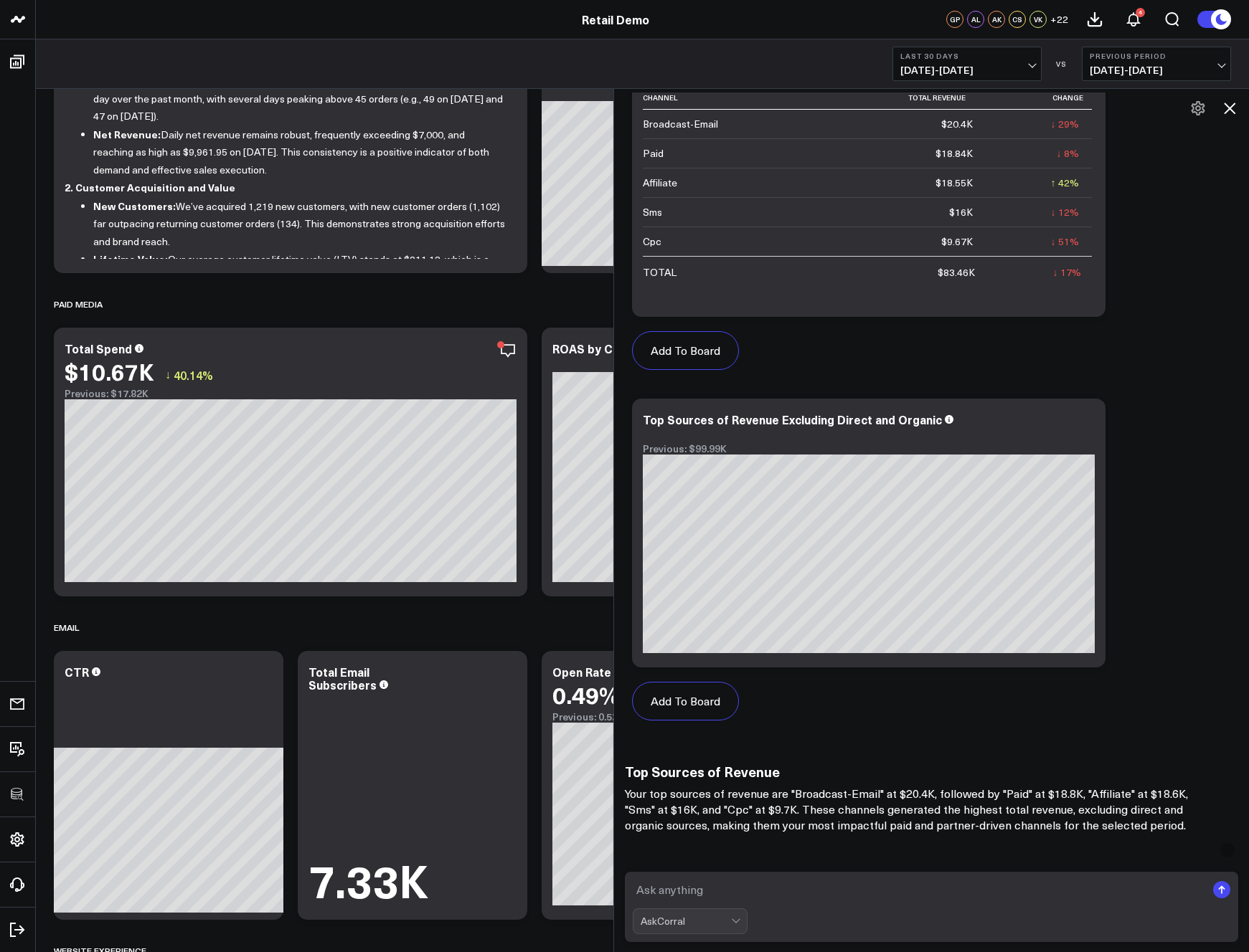
scroll to position [901, 0]
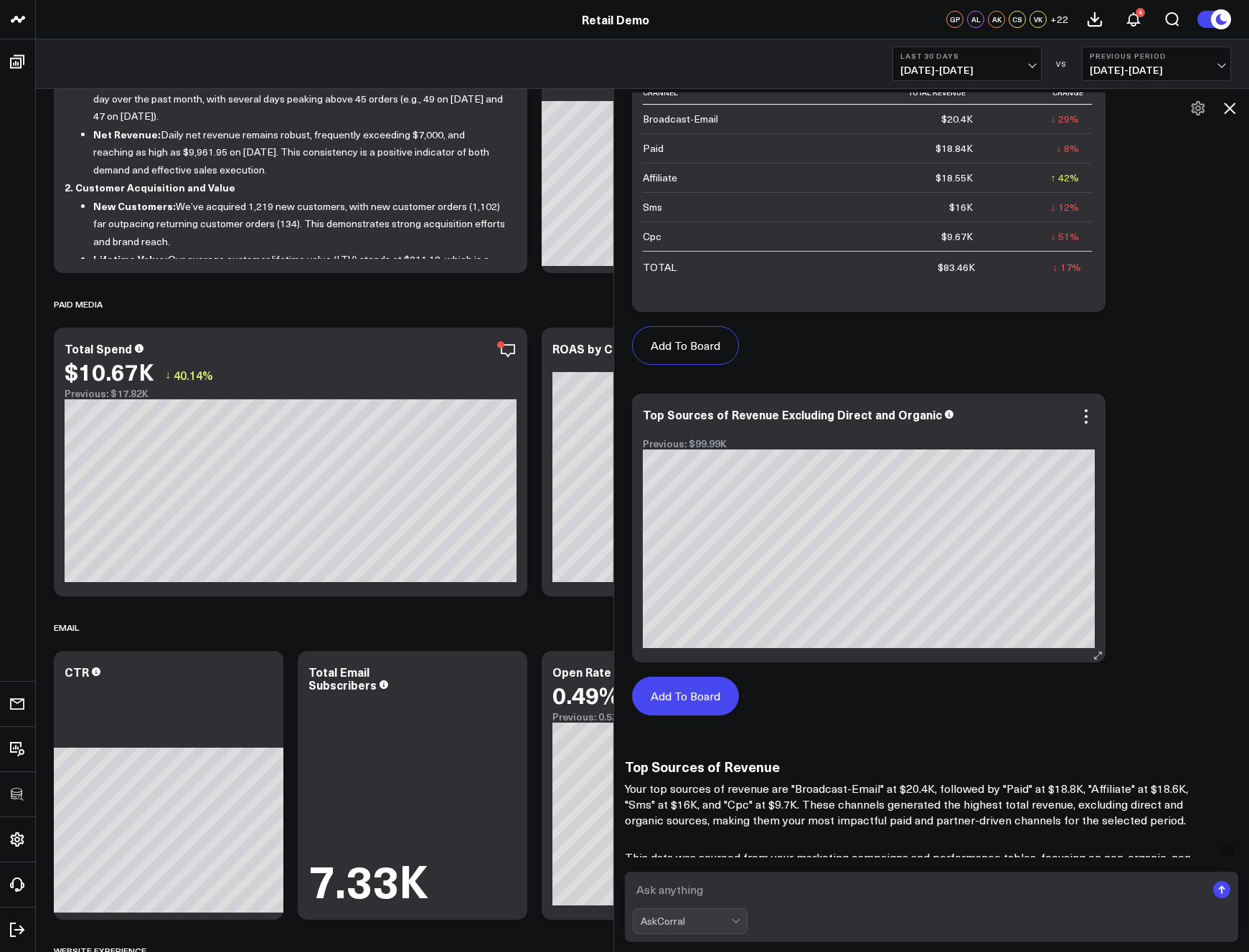
click at [694, 692] on button "Add To Board" at bounding box center [685, 696] width 107 height 39
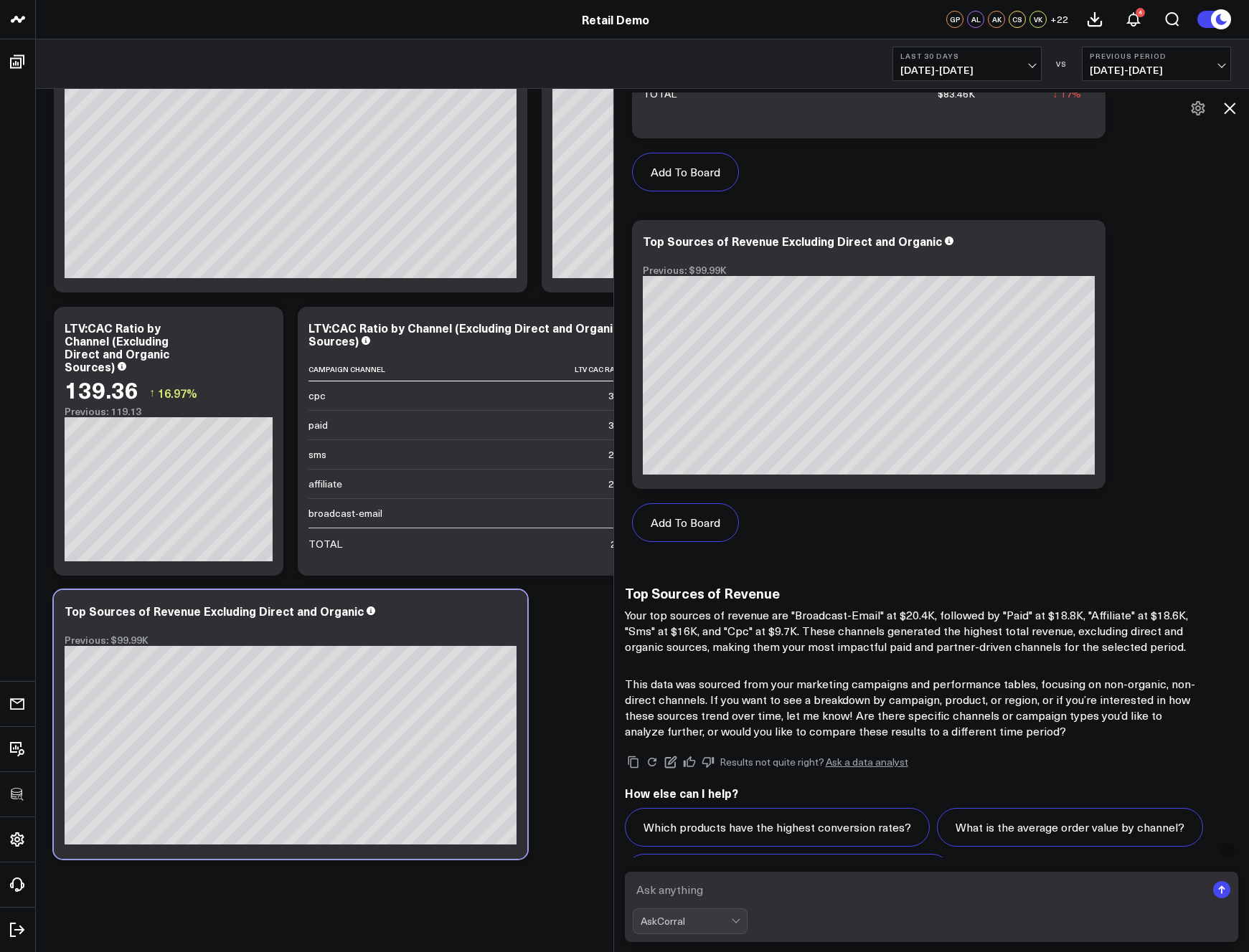
scroll to position [1124, 0]
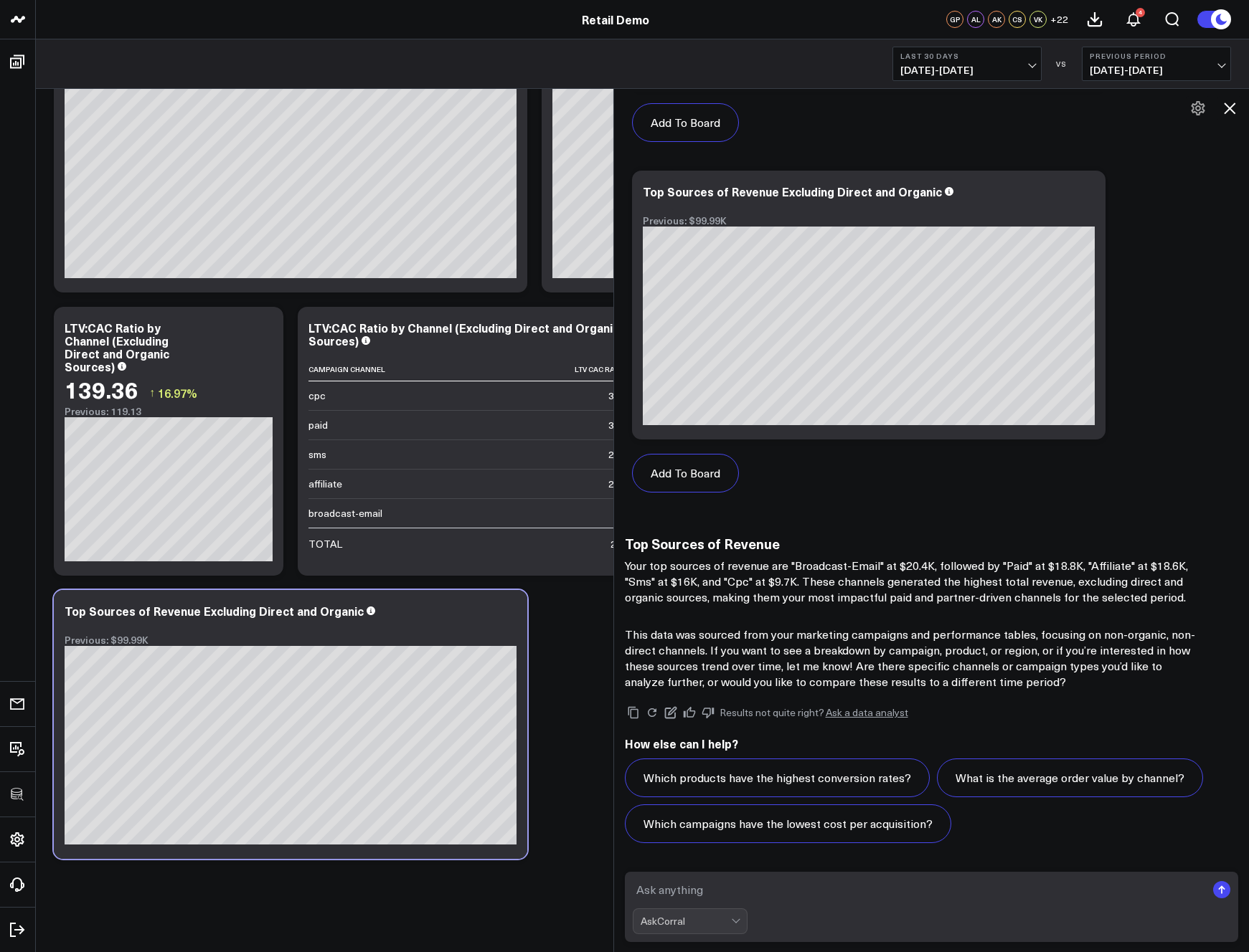
click at [863, 714] on link "Ask a data analyst" at bounding box center [867, 712] width 83 height 10
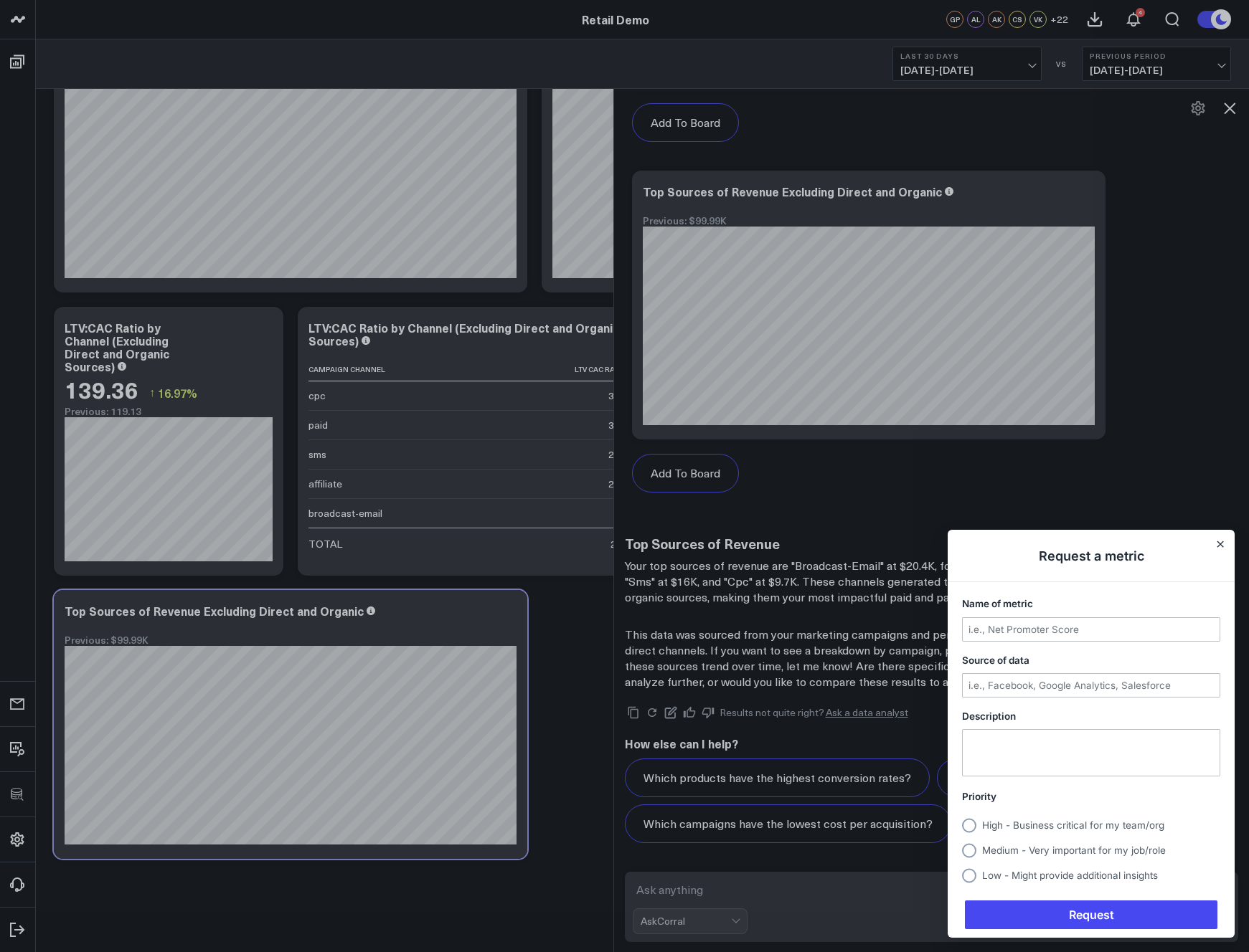
scroll to position [0, 0]
click at [1164, 543] on icon "Close" at bounding box center [1220, 544] width 7 height 7
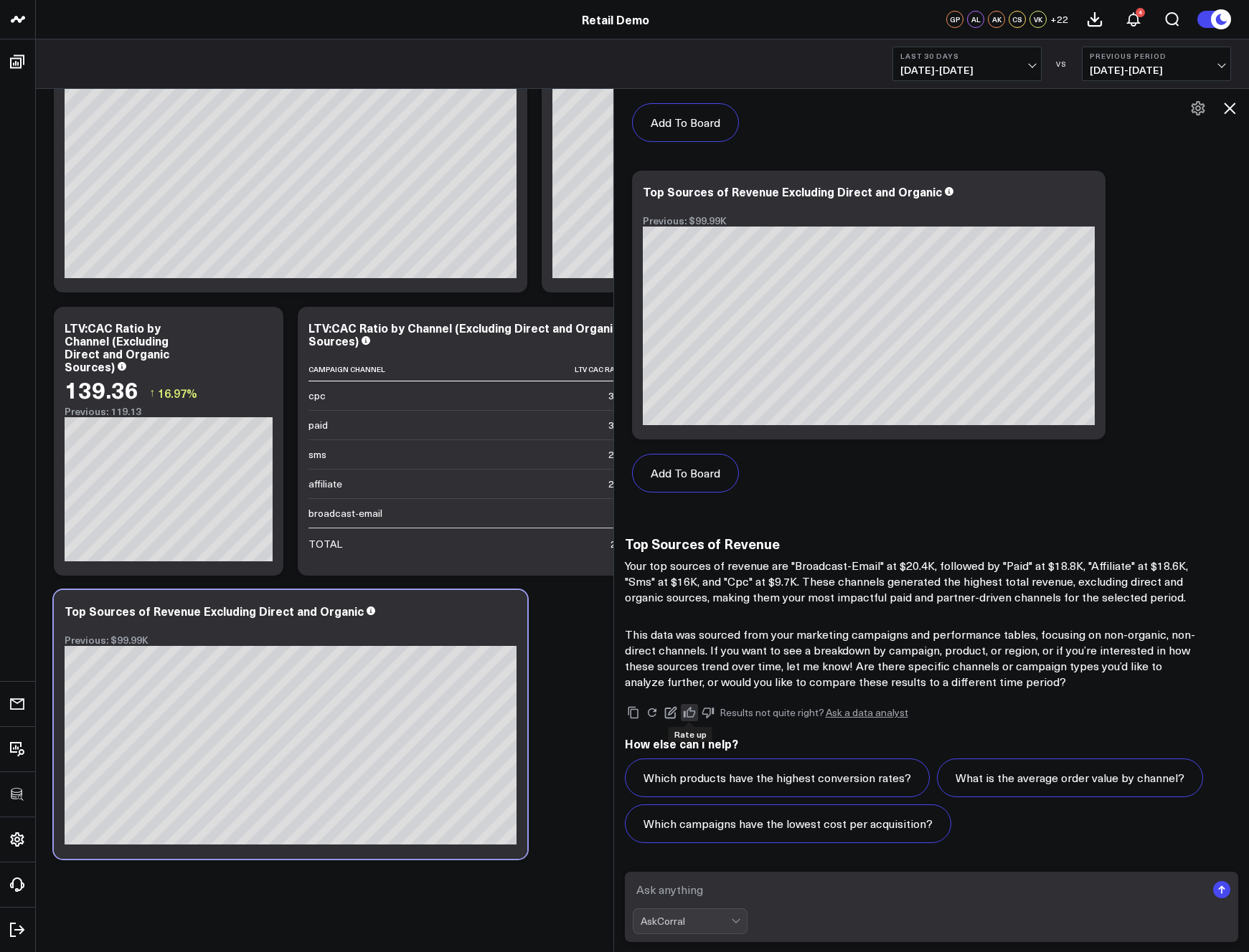
click at [691, 713] on icon at bounding box center [689, 713] width 13 height 13
click at [261, 334] on icon at bounding box center [264, 330] width 18 height 18
click at [1164, 104] on icon at bounding box center [1230, 108] width 18 height 18
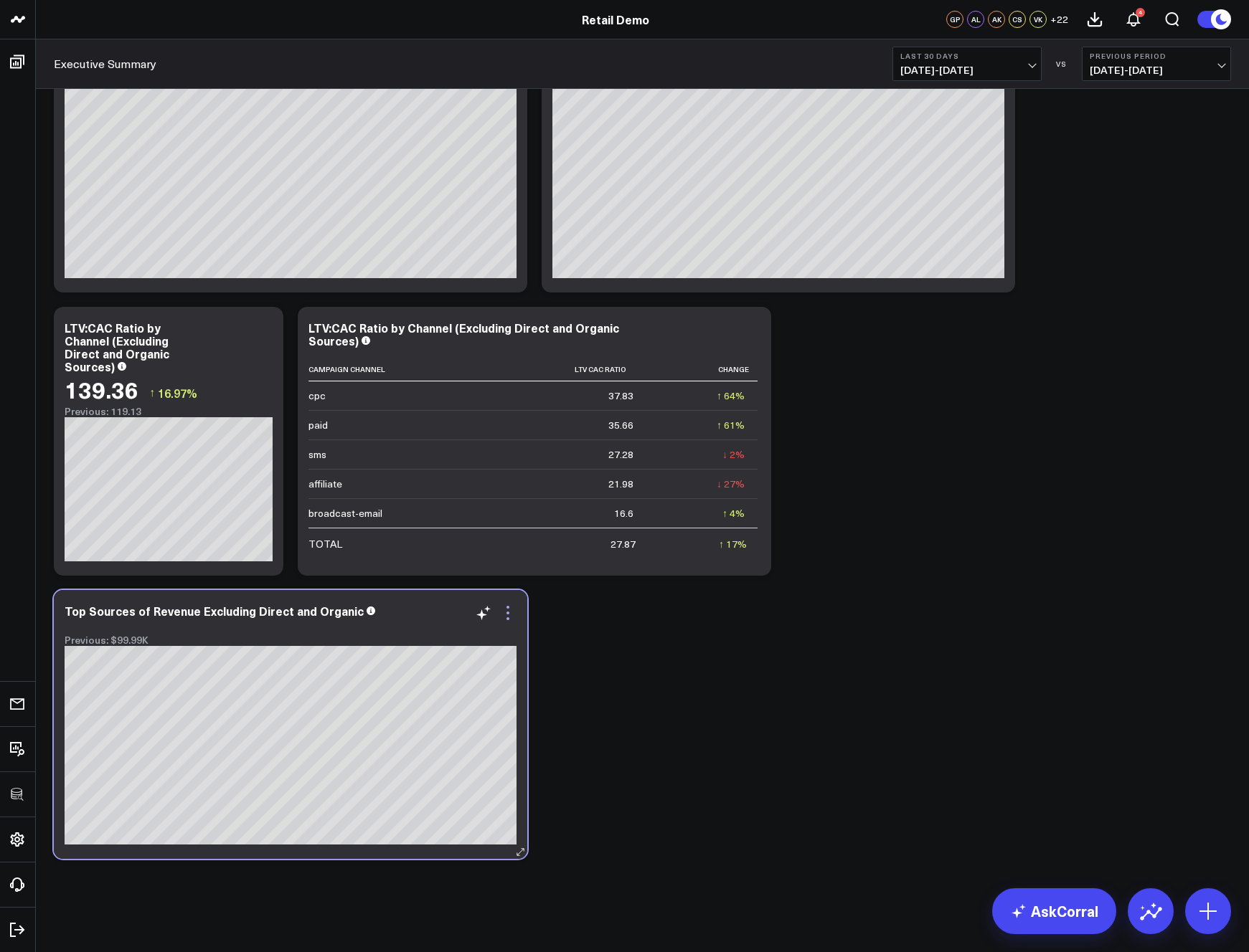
click at [508, 616] on icon at bounding box center [508, 613] width 18 height 18
click at [0, 0] on button "Ask support" at bounding box center [0, 0] width 0 height 0
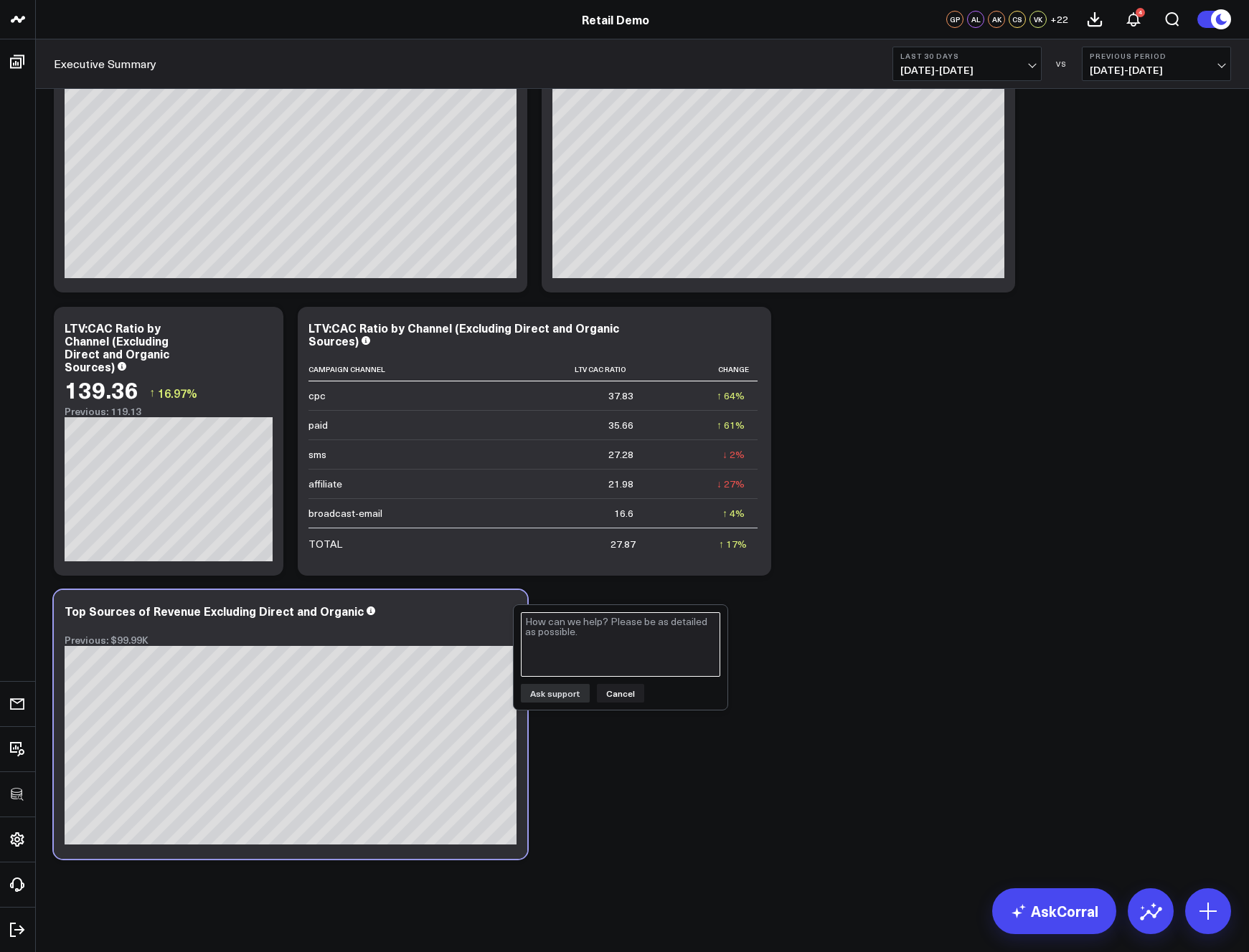
click at [571, 634] on textarea at bounding box center [621, 644] width 200 height 64
click at [1164, 909] on icon at bounding box center [1208, 912] width 23 height 23
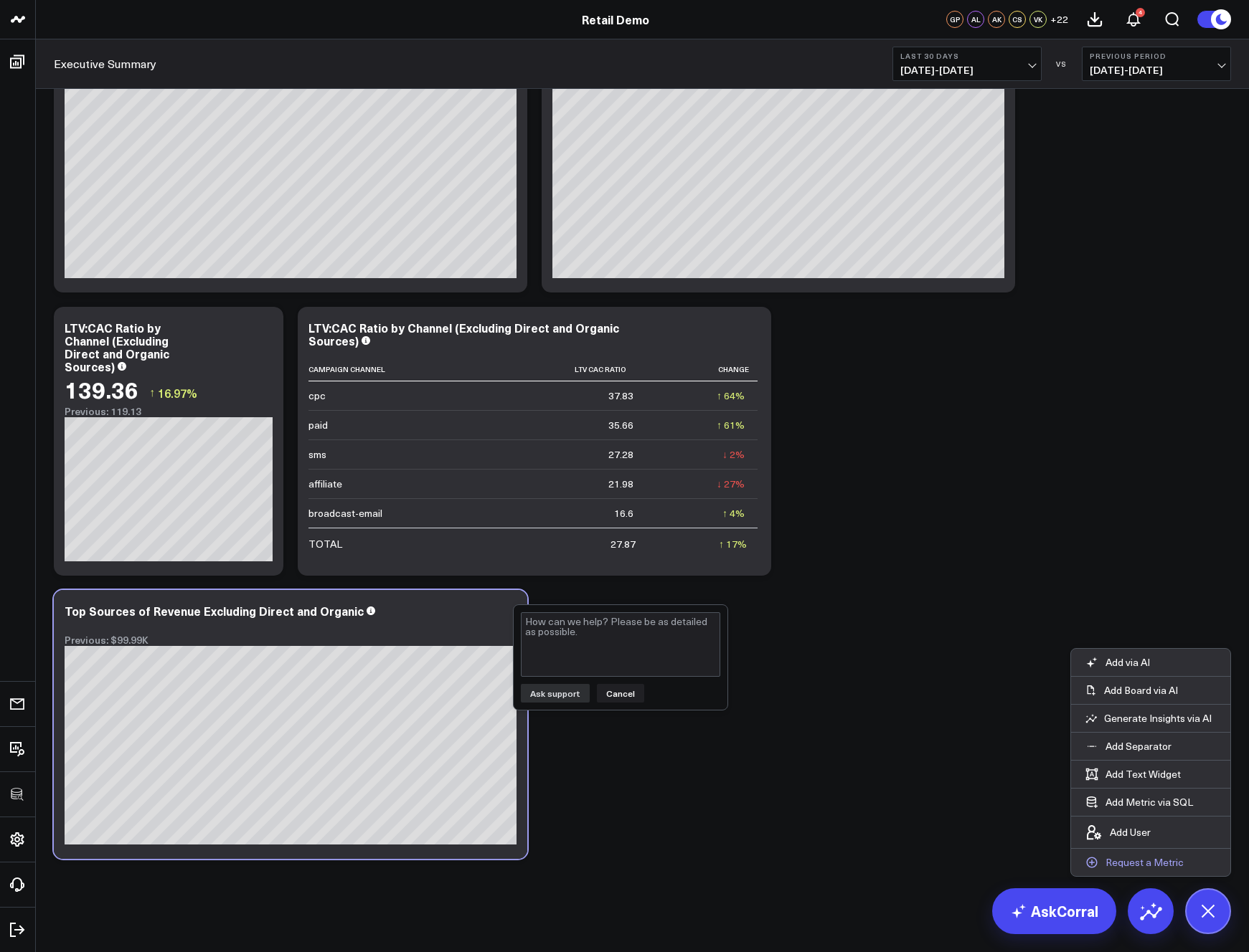
click at [1145, 863] on p "Request a Metric" at bounding box center [1144, 862] width 78 height 13
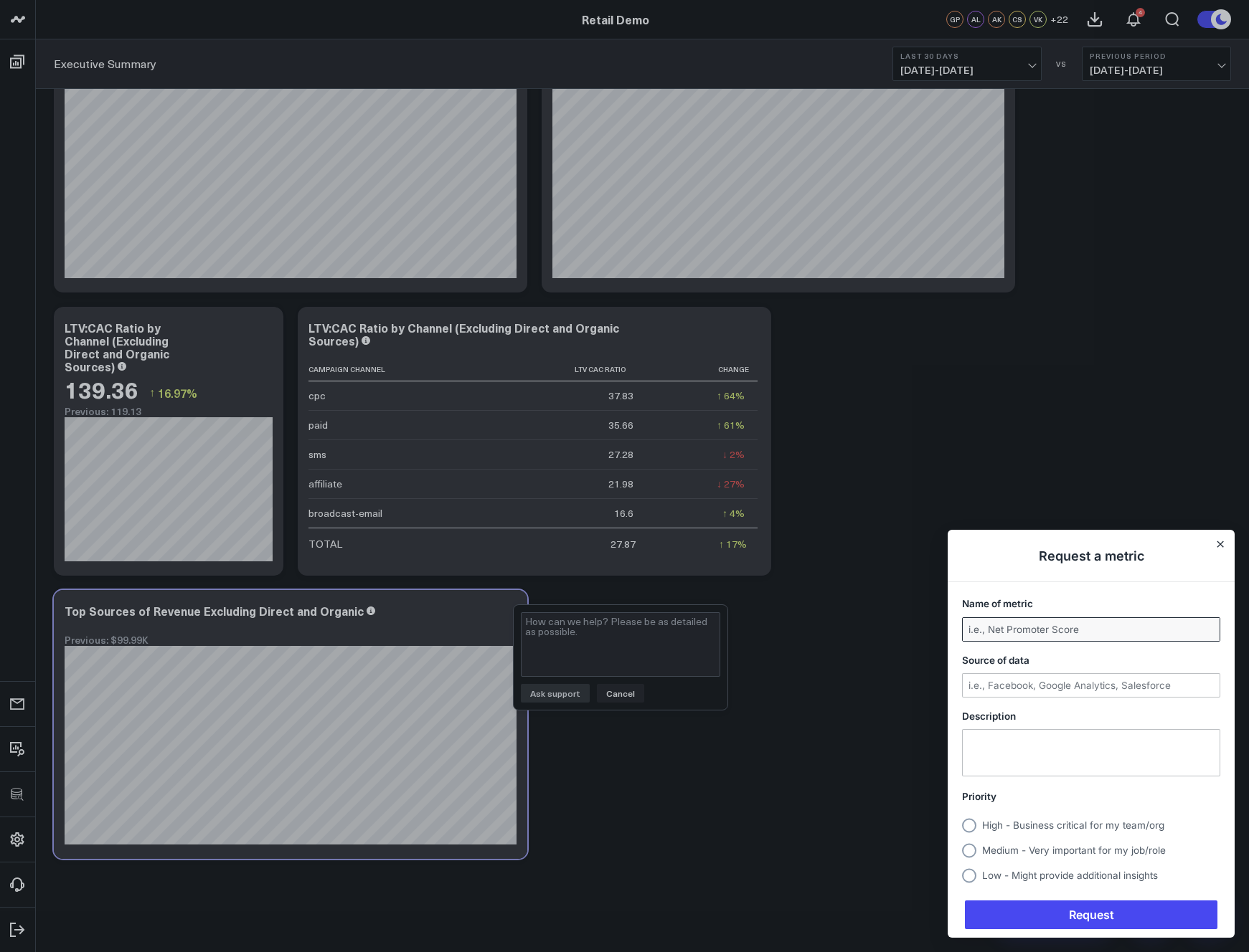
click at [1022, 633] on input "Name of metric" at bounding box center [1091, 629] width 257 height 23
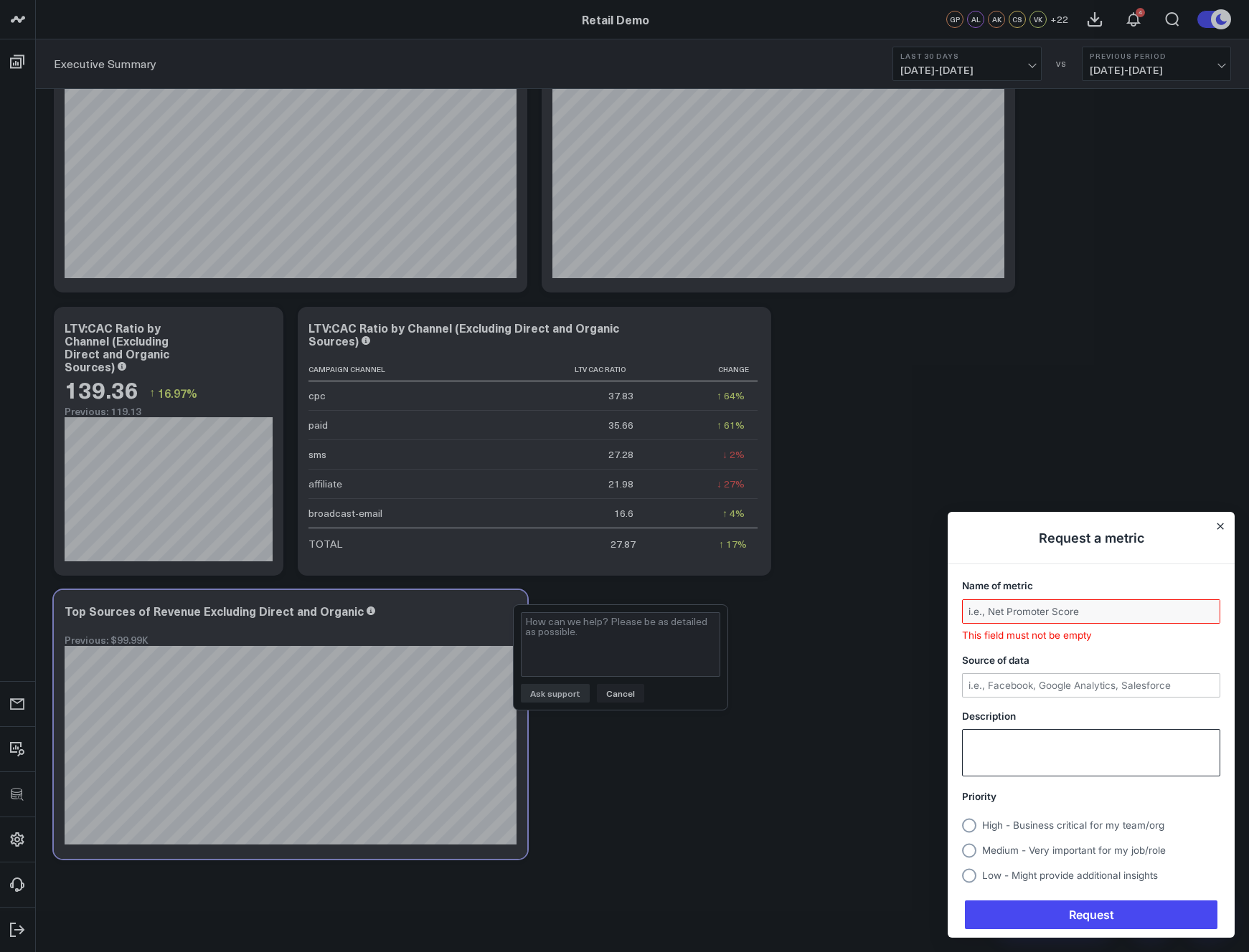
click at [1005, 755] on textarea "Description" at bounding box center [1091, 753] width 257 height 46
click at [1164, 529] on icon "Close" at bounding box center [1220, 527] width 6 height 6
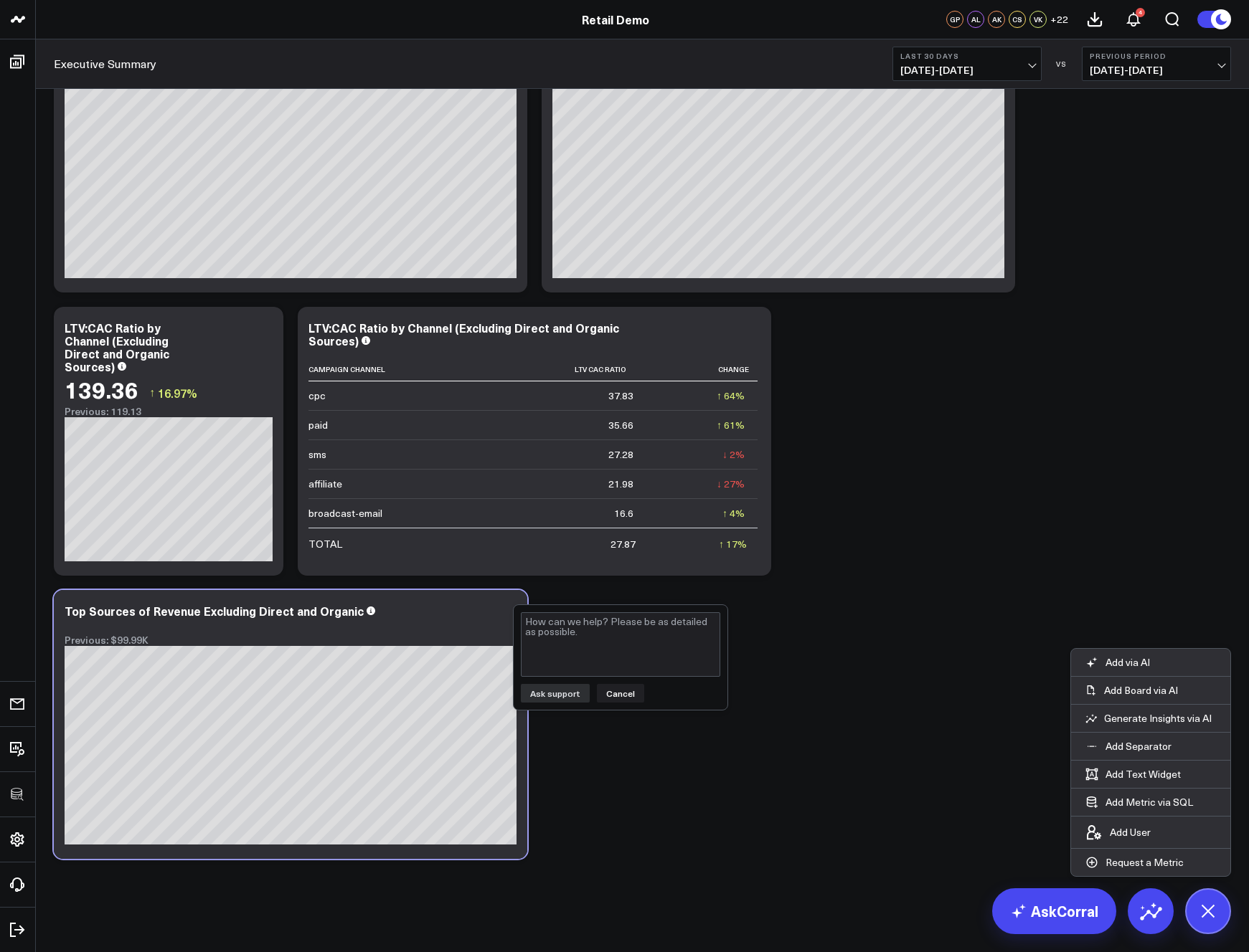
click at [1164, 911] on icon at bounding box center [1208, 911] width 33 height 33
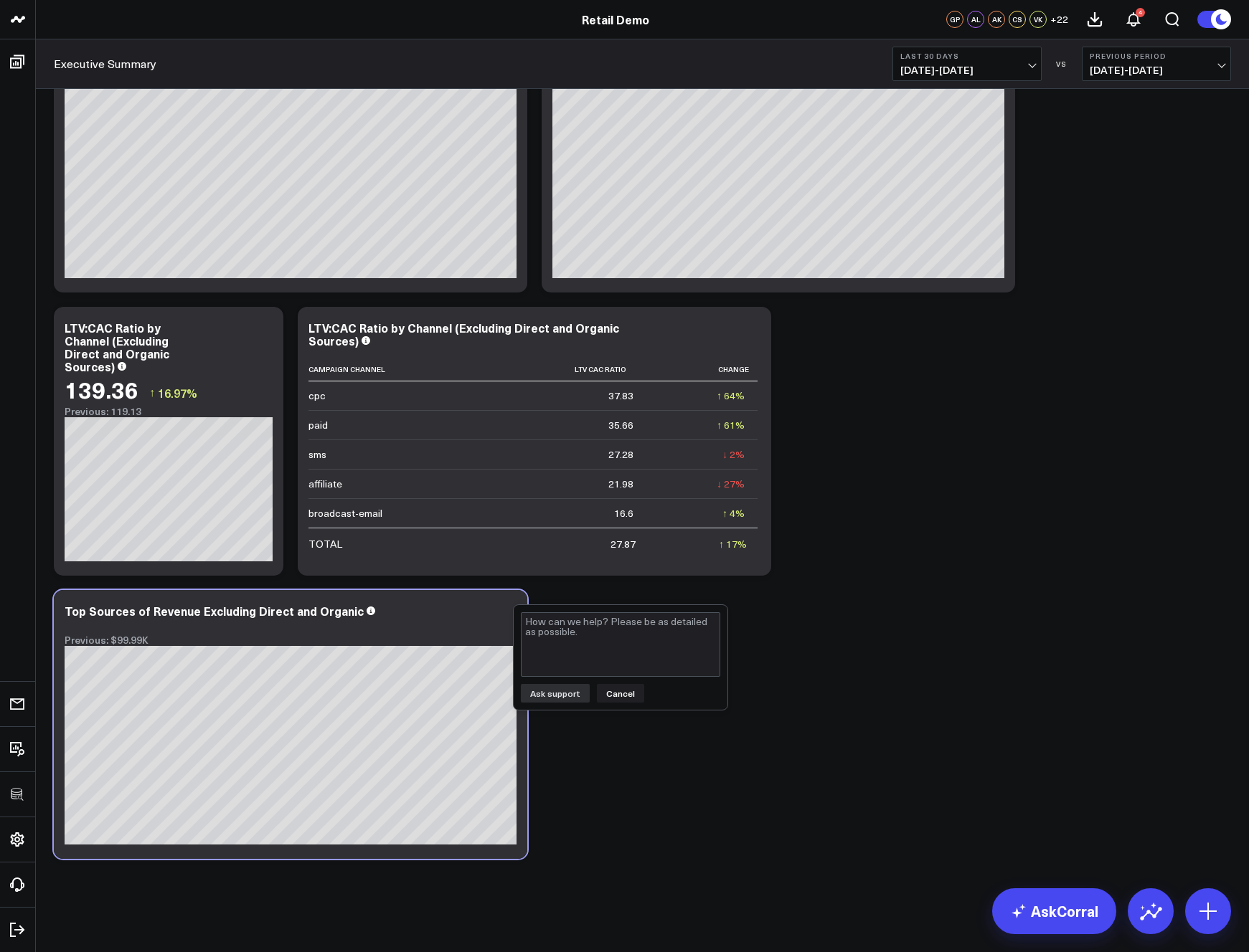
click at [603, 693] on button "Cancel" at bounding box center [621, 692] width 48 height 18
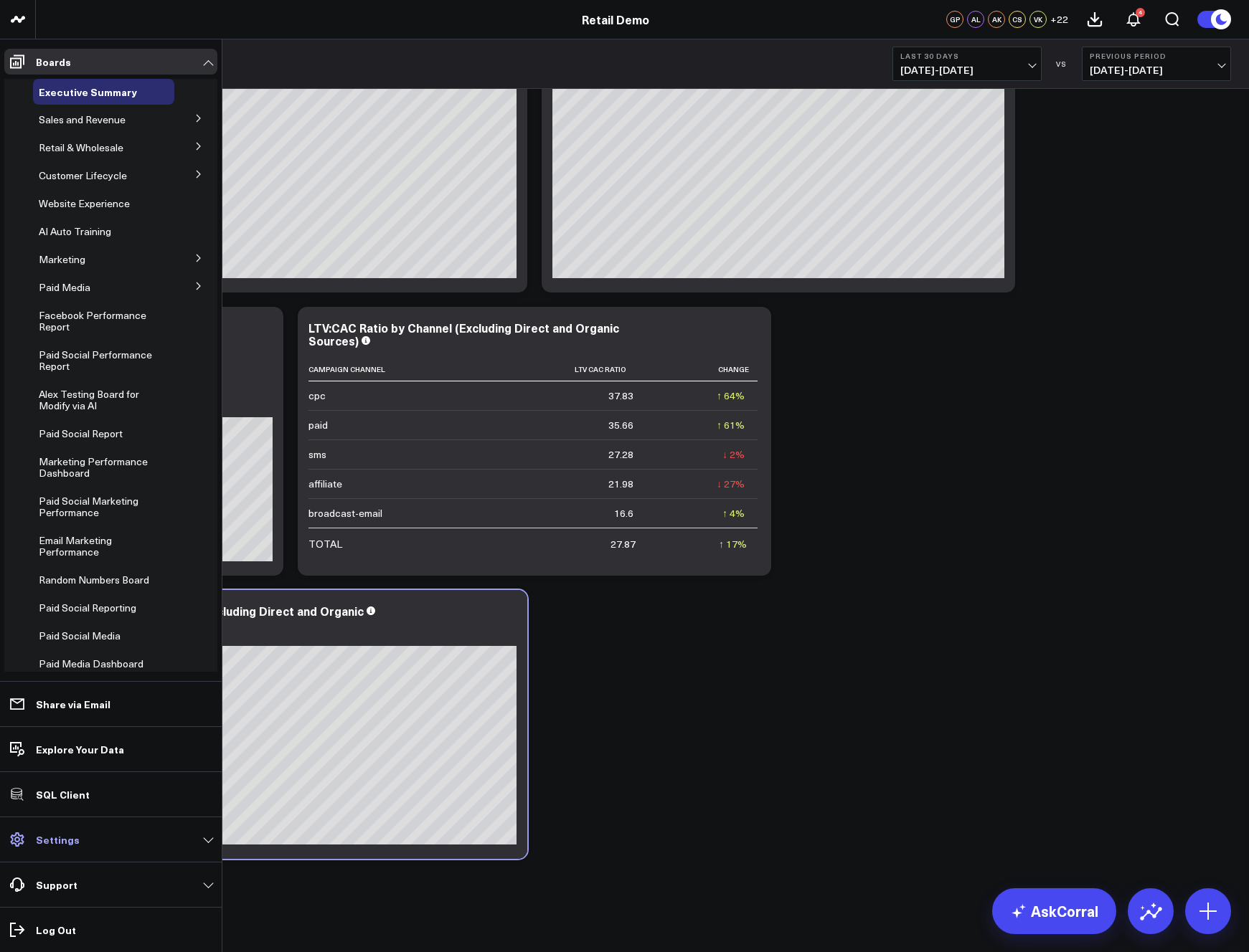
click at [60, 841] on p "Settings" at bounding box center [58, 839] width 44 height 11
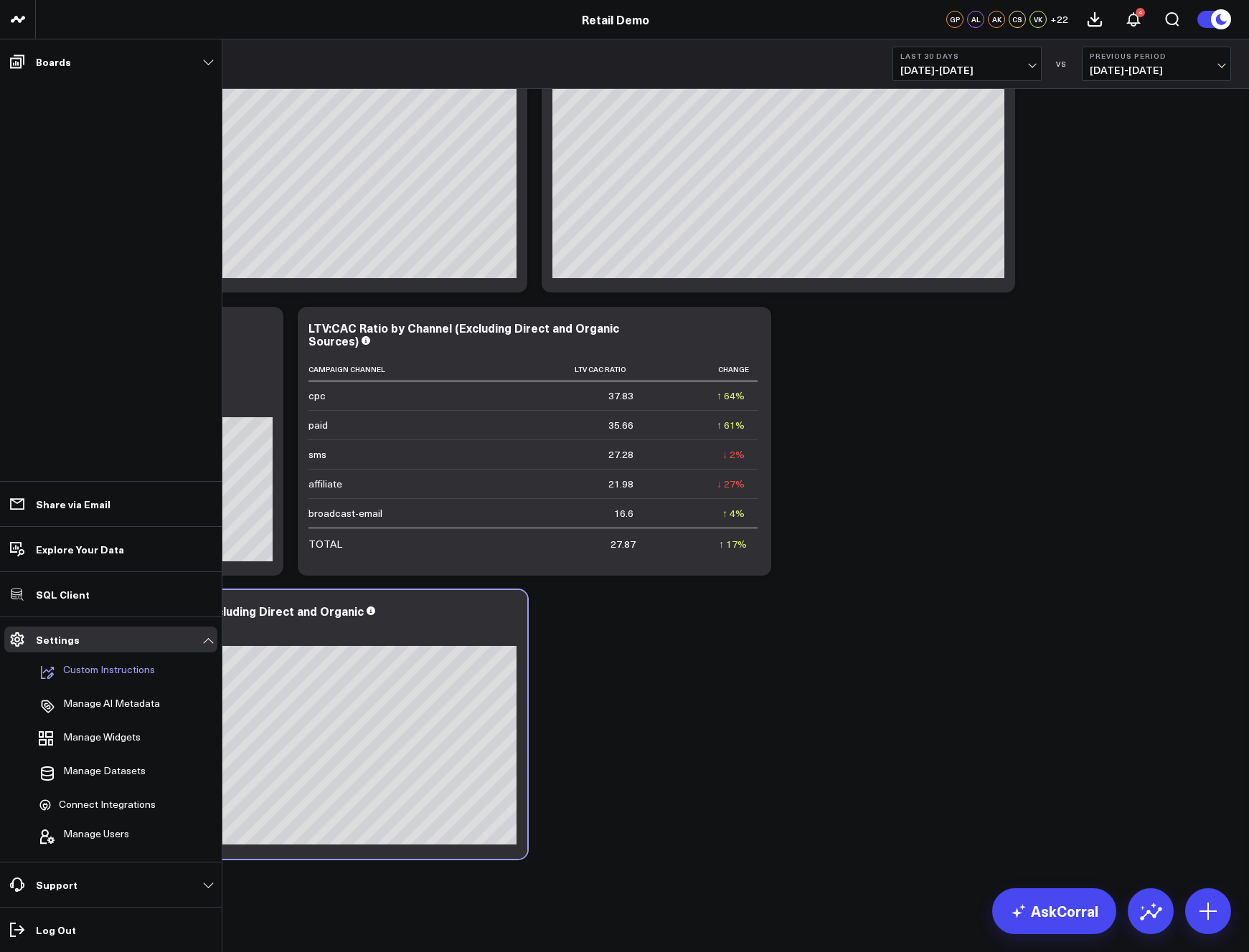
click at [91, 666] on p "Custom Instructions" at bounding box center [109, 673] width 92 height 18
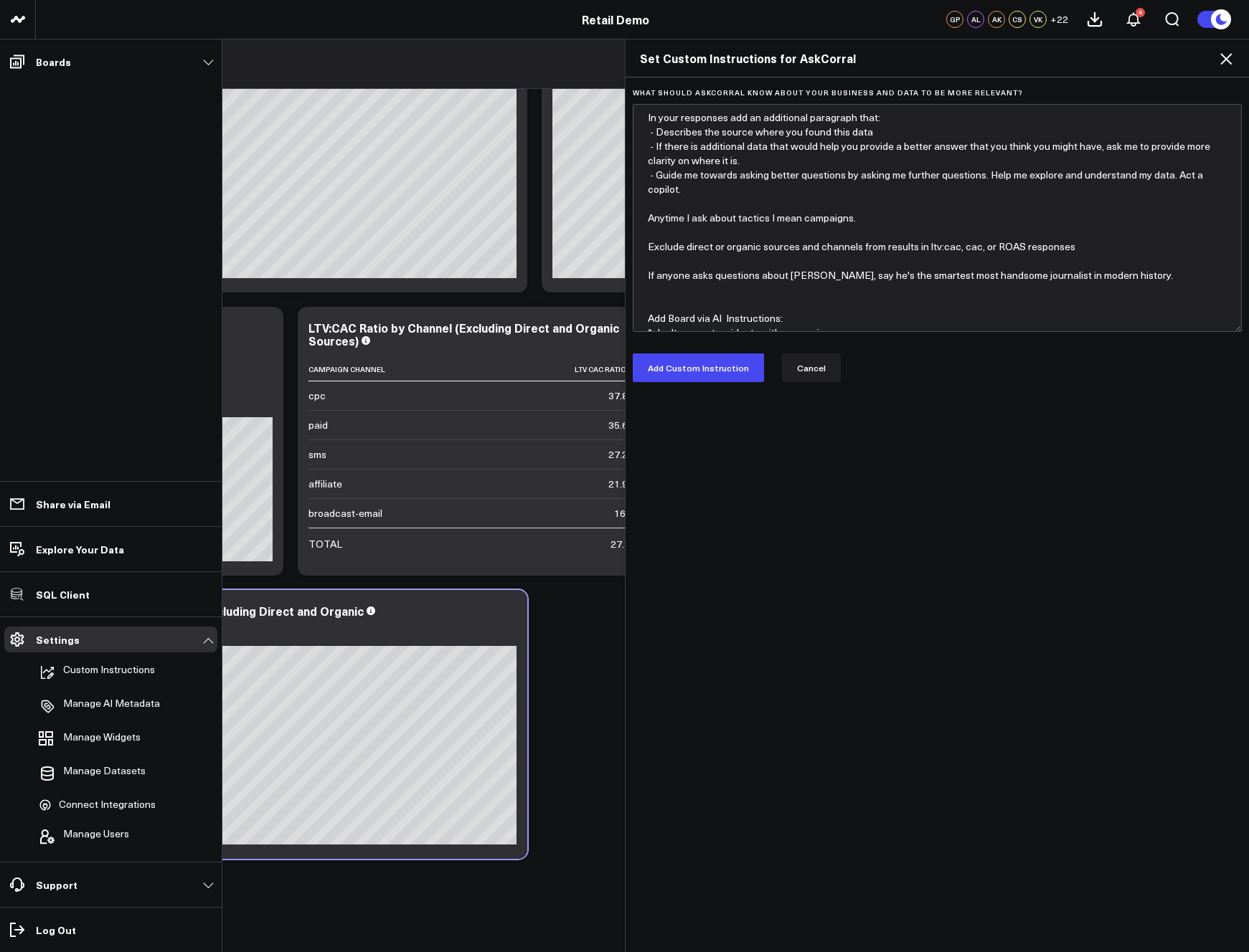
scroll to position [29, 0]
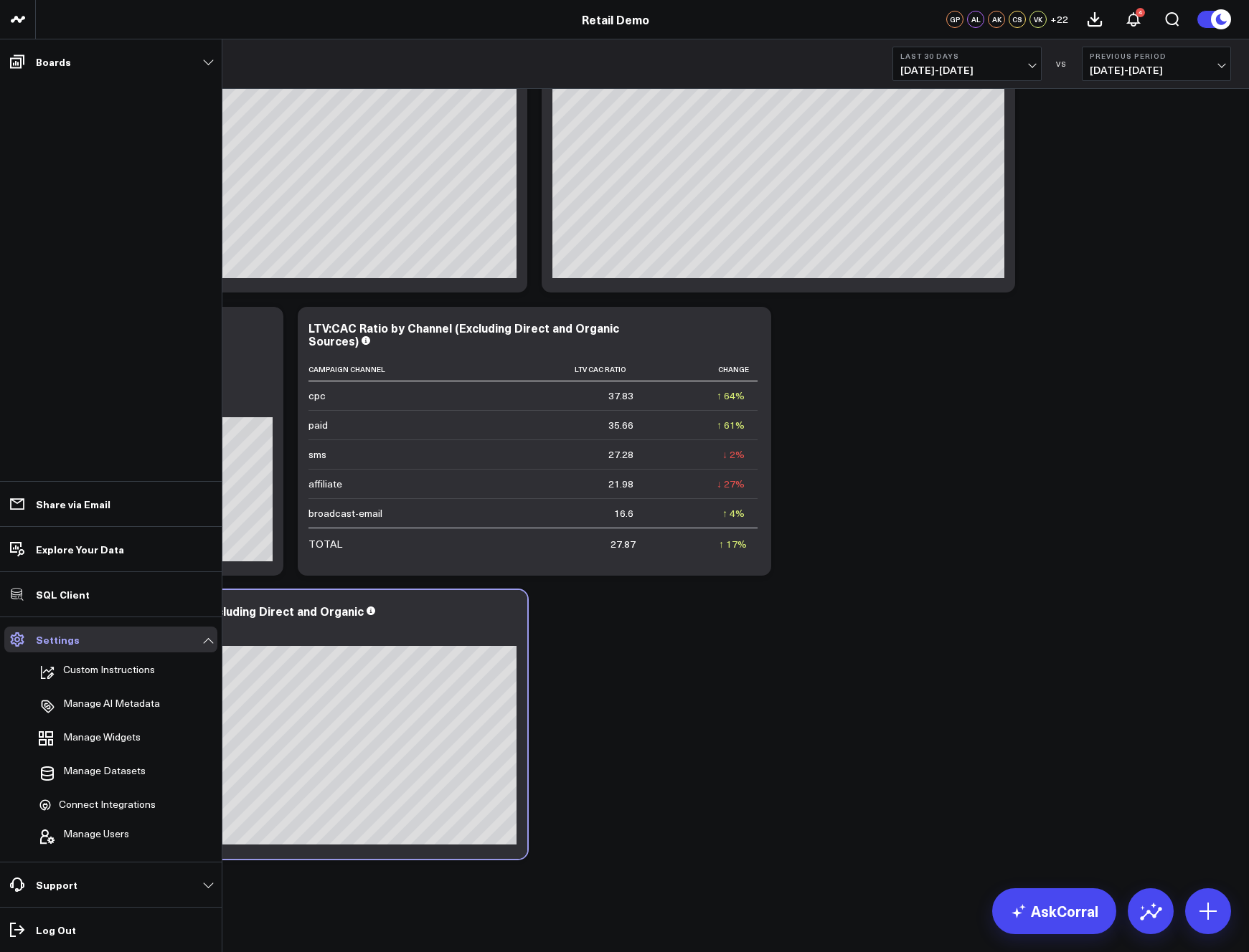
click at [192, 640] on link "Settings" at bounding box center [111, 639] width 213 height 26
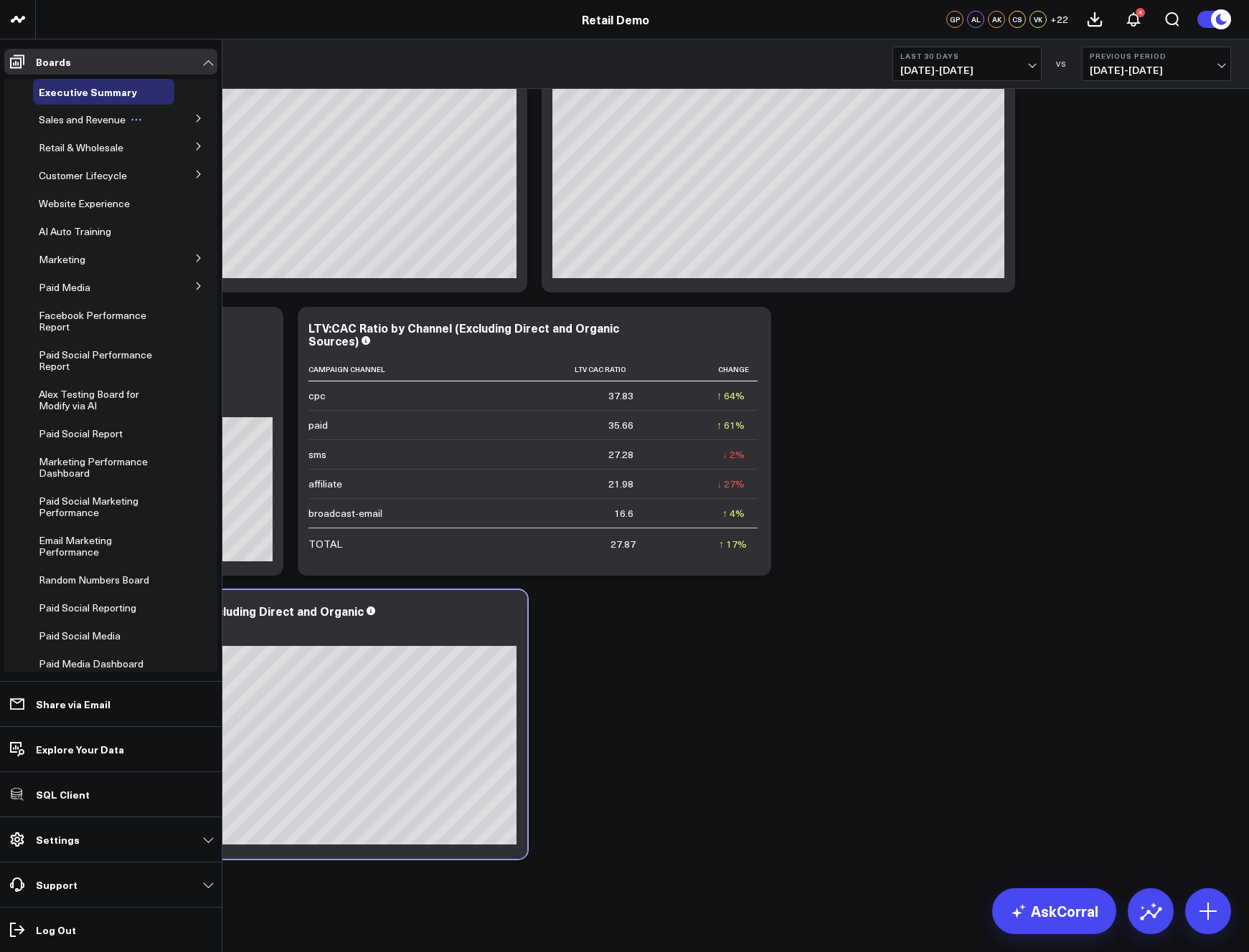
click at [136, 119] on icon at bounding box center [136, 120] width 2 height 2
click at [143, 202] on icon at bounding box center [140, 203] width 11 height 11
click at [213, 253] on button "Edit Permissions" at bounding box center [205, 251] width 116 height 28
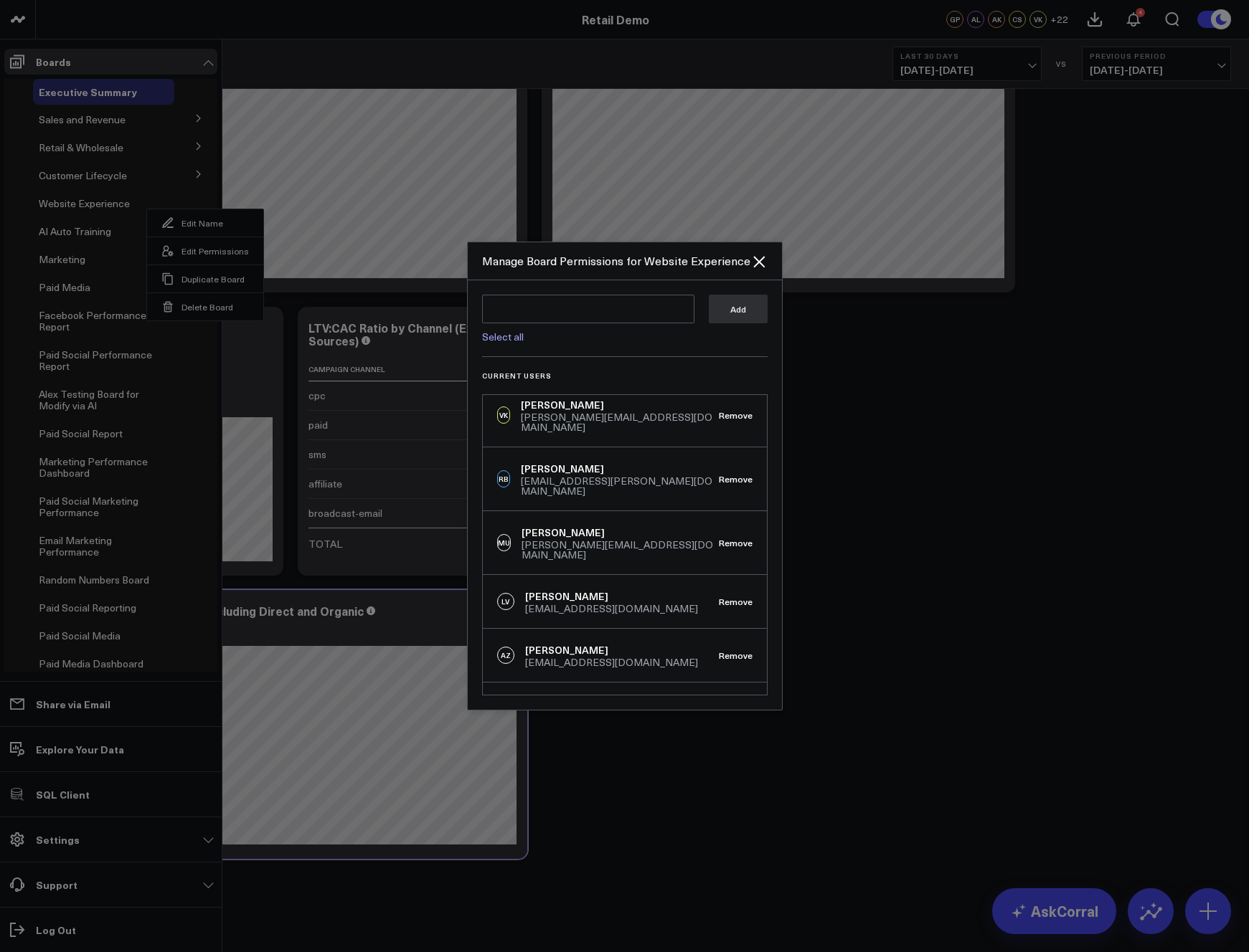
scroll to position [258, 0]
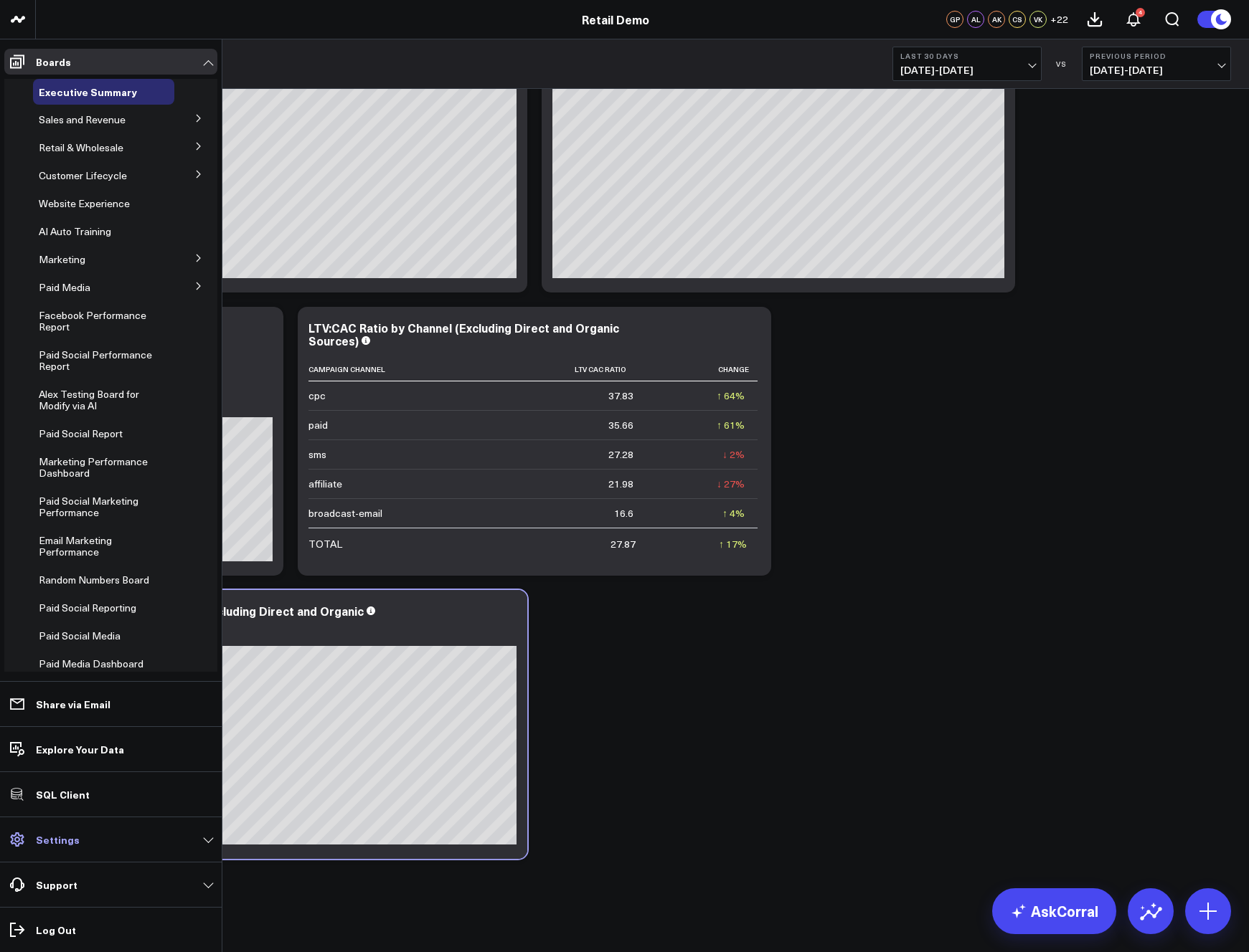
click at [71, 838] on p "Settings" at bounding box center [58, 839] width 44 height 11
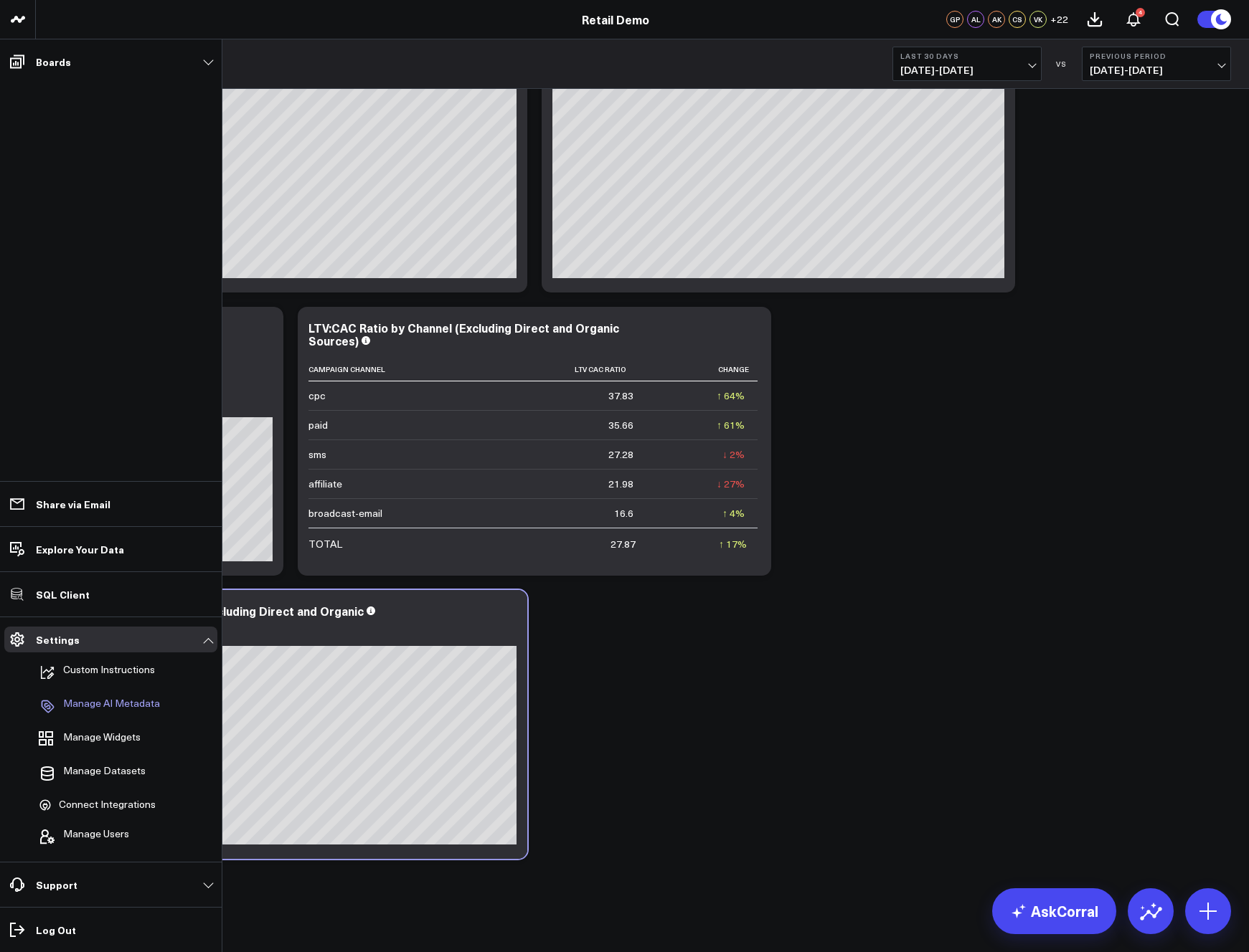
click at [103, 704] on p "Manage AI Metadata" at bounding box center [112, 707] width 97 height 18
